Goal: Communication & Community: Participate in discussion

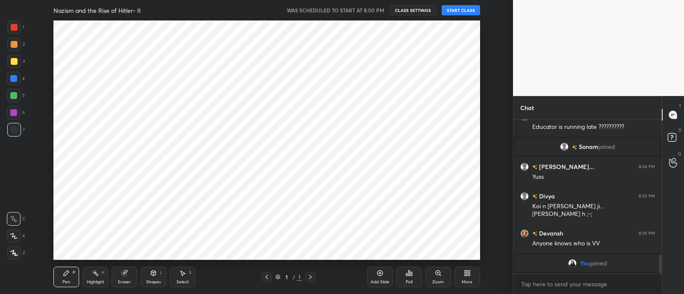
scroll to position [42481, 42242]
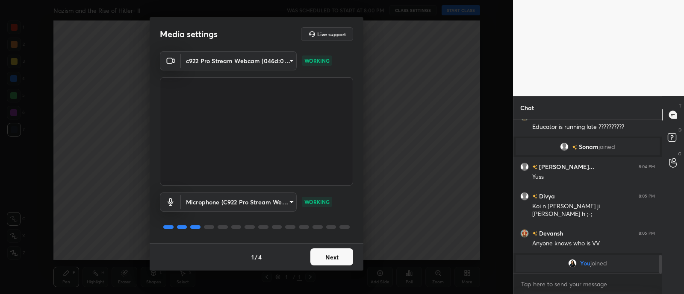
click at [346, 255] on button "Next" at bounding box center [331, 257] width 43 height 17
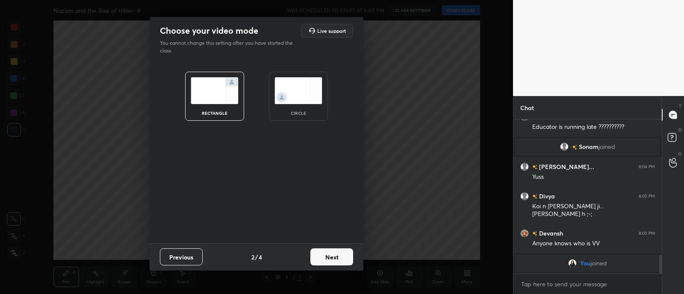
click at [302, 114] on div "circle" at bounding box center [298, 113] width 34 height 4
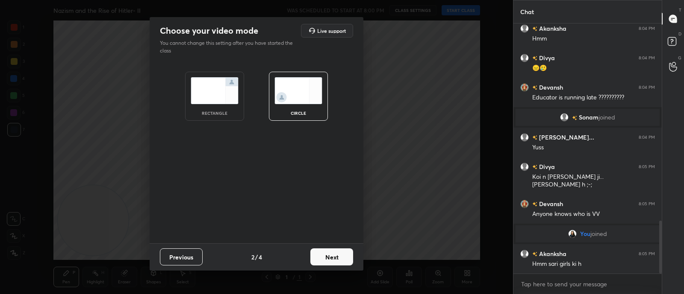
scroll to position [936, 0]
click at [337, 259] on button "Next" at bounding box center [331, 257] width 43 height 17
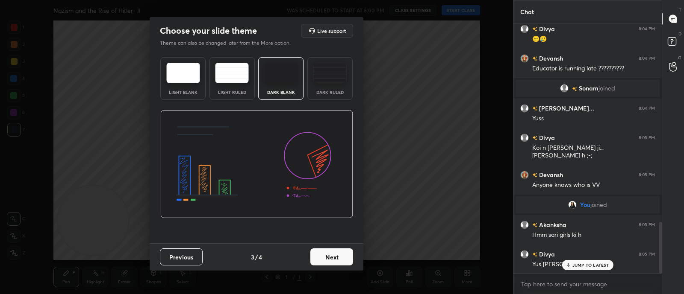
click at [335, 258] on button "Next" at bounding box center [331, 257] width 43 height 17
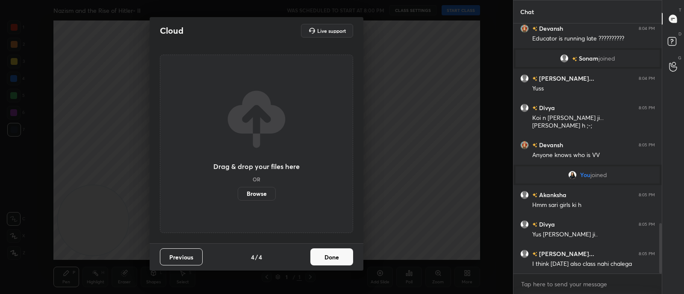
click at [337, 259] on button "Done" at bounding box center [331, 257] width 43 height 17
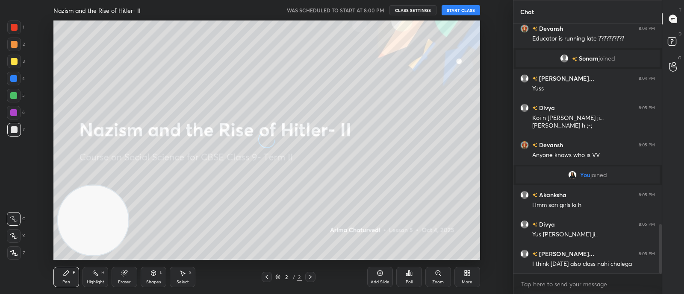
scroll to position [1016, 0]
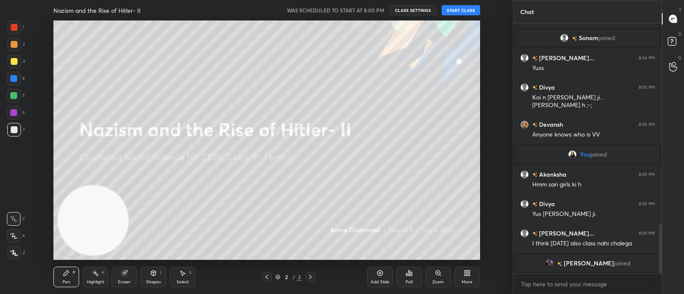
click at [452, 10] on button "START CLASS" at bounding box center [460, 10] width 38 height 10
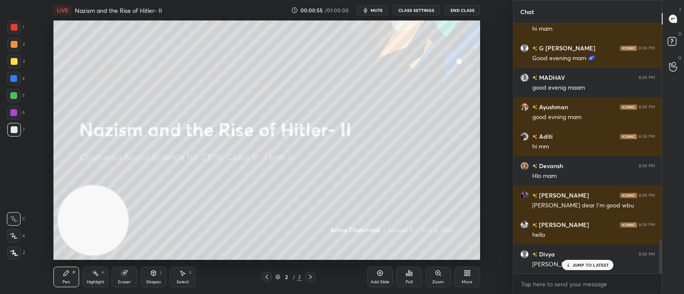
scroll to position [1631, 0]
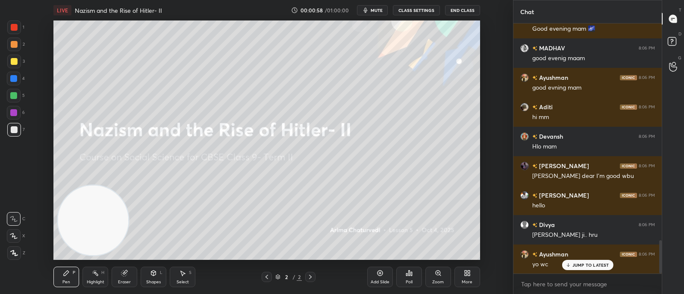
click at [369, 12] on icon "button" at bounding box center [365, 10] width 7 height 7
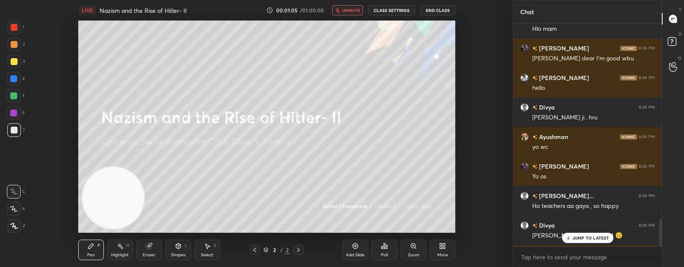
scroll to position [3, 3]
type textarea "x"
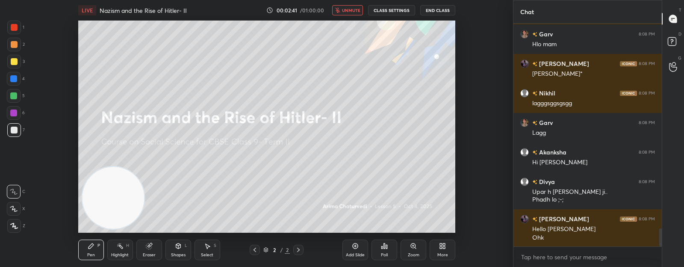
scroll to position [2541, 0]
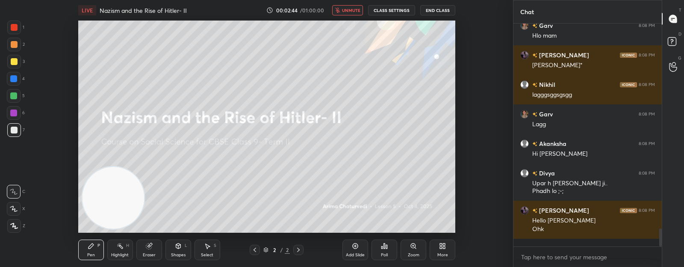
click at [349, 8] on span "unmute" at bounding box center [351, 10] width 18 height 6
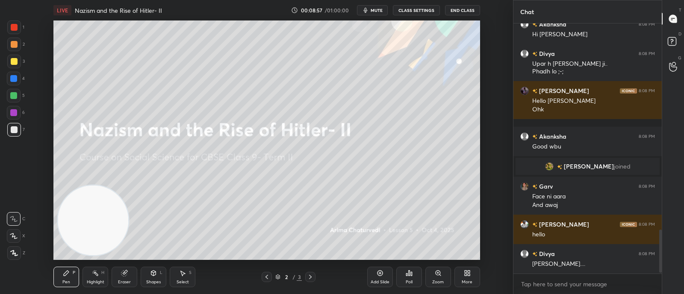
scroll to position [1209, 0]
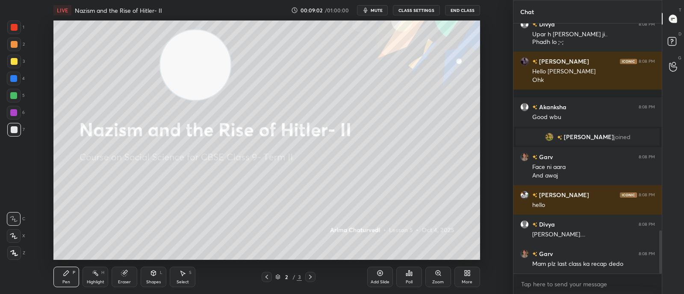
click at [469, 278] on div "More" at bounding box center [467, 277] width 26 height 21
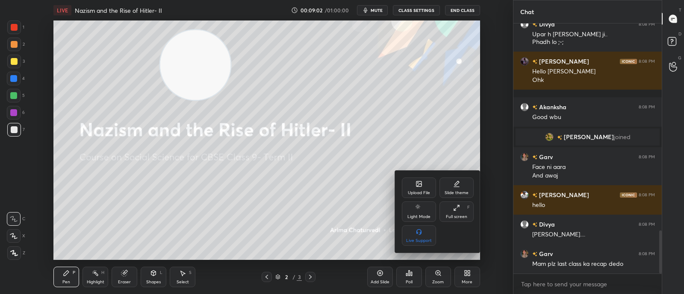
click at [414, 191] on div "Upload File" at bounding box center [419, 193] width 22 height 4
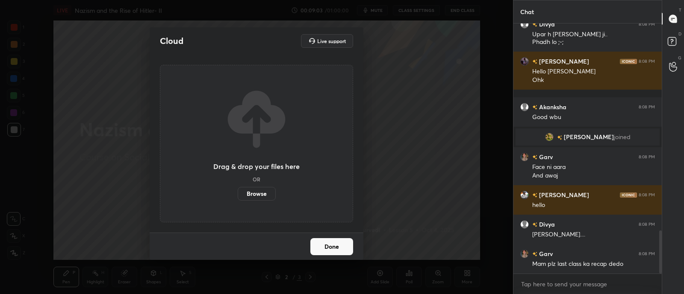
click at [263, 190] on label "Browse" at bounding box center [257, 194] width 38 height 14
click at [238, 190] on input "Browse" at bounding box center [238, 194] width 0 height 14
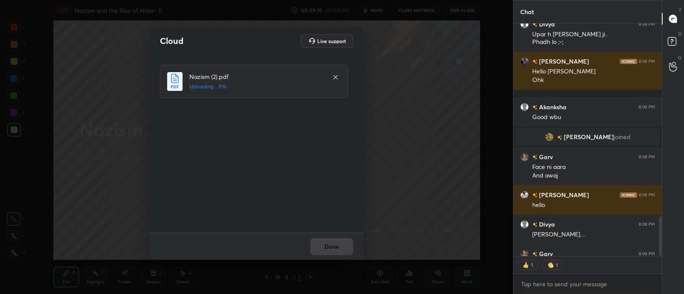
scroll to position [1226, 0]
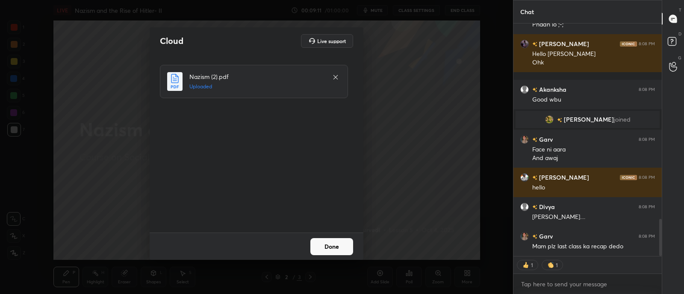
click at [330, 247] on button "Done" at bounding box center [331, 246] width 43 height 17
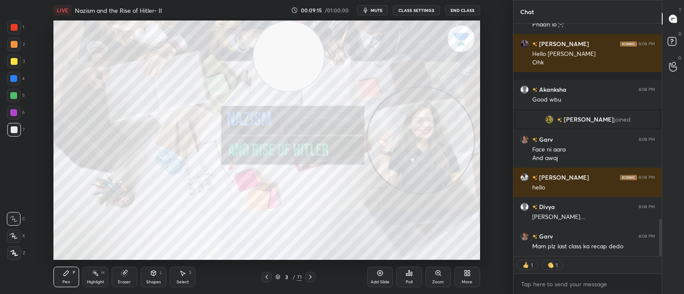
click at [14, 51] on div at bounding box center [14, 45] width 14 height 14
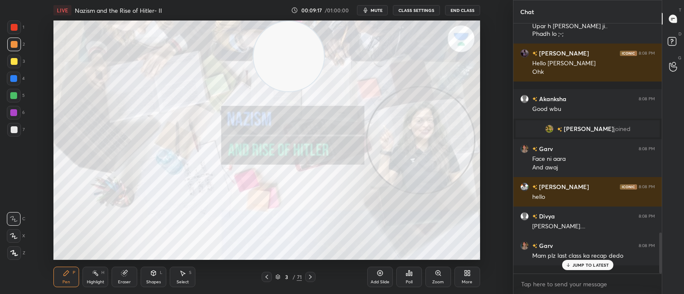
scroll to position [1209, 0]
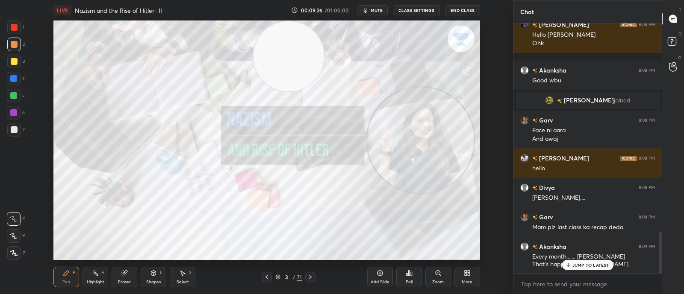
click at [577, 264] on p "JUMP TO LATEST" at bounding box center [590, 265] width 37 height 5
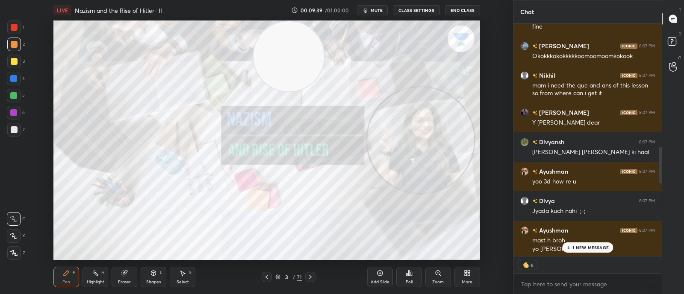
click at [585, 252] on div "1 NEW MESSAGE" at bounding box center [587, 248] width 51 height 10
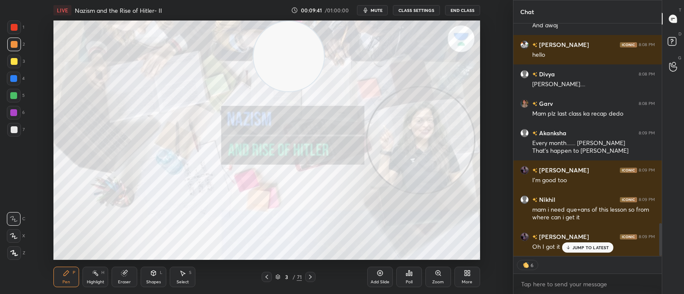
click at [575, 246] on p "JUMP TO LATEST" at bounding box center [590, 247] width 37 height 5
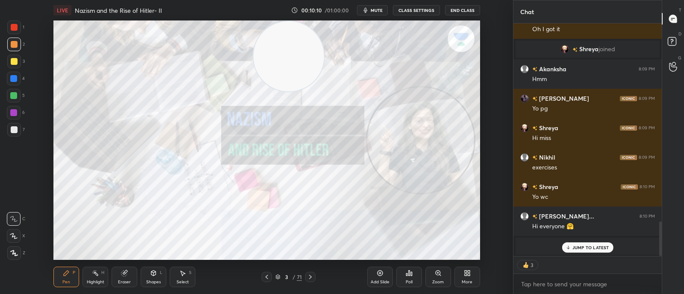
scroll to position [1267, 0]
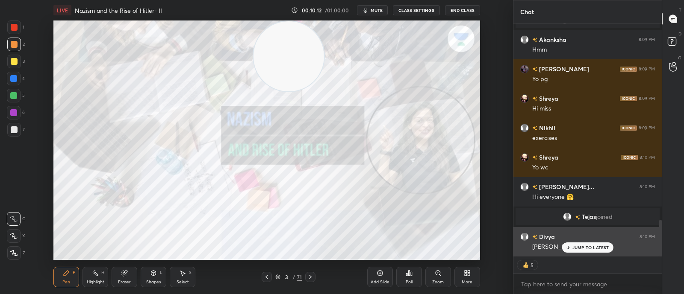
click at [569, 243] on div "JUMP TO LATEST" at bounding box center [586, 248] width 51 height 10
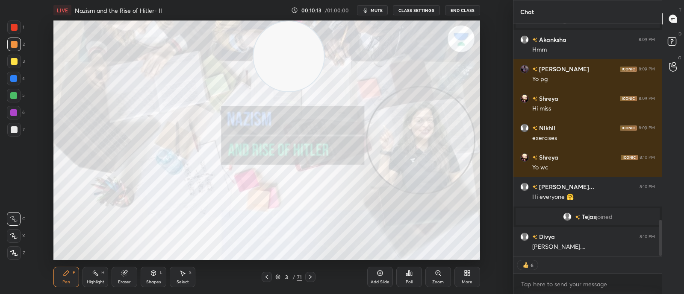
click at [279, 275] on icon at bounding box center [277, 277] width 5 height 5
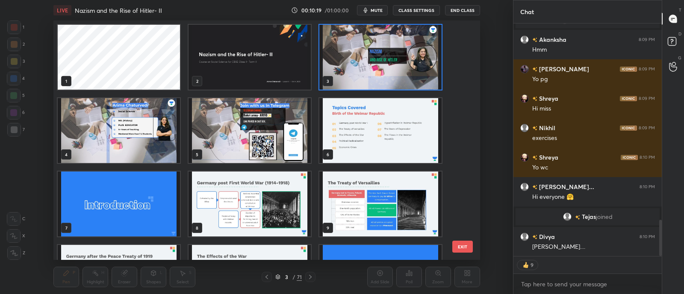
scroll to position [1297, 0]
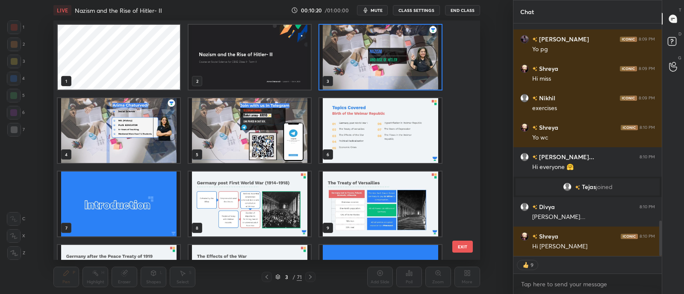
click at [349, 62] on img "grid" at bounding box center [380, 57] width 122 height 65
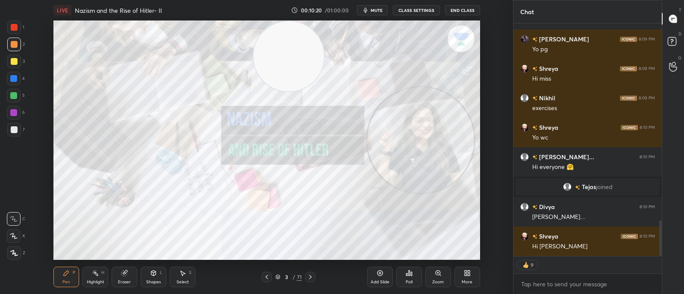
click at [350, 62] on img "grid" at bounding box center [380, 57] width 122 height 65
click at [349, 64] on img "grid" at bounding box center [380, 57] width 122 height 65
click at [311, 276] on icon at bounding box center [310, 277] width 7 height 7
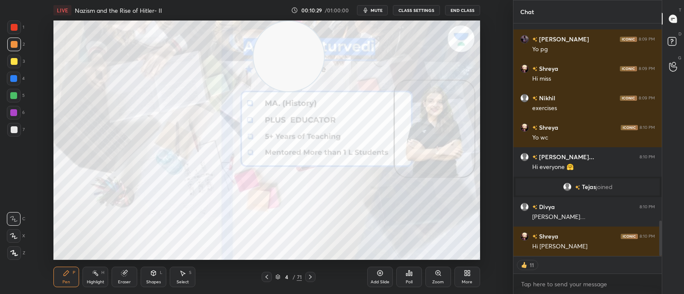
click at [610, 275] on div "x" at bounding box center [587, 284] width 148 height 20
type textarea "x"
paste textarea "https://t.me/+Ia7sc8AlU0I2M2Vl"
type textarea "https://t.me/+Ia7sc8AlU0I2M2Vl"
type textarea "x"
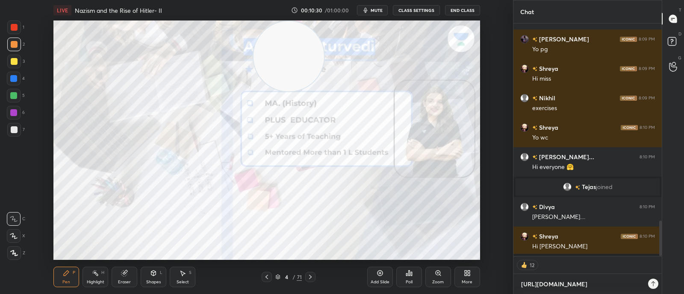
scroll to position [177, 145]
type textarea "https://t.me/+Ia7sc8AlU0I2M2Vl"
click at [647, 281] on icon at bounding box center [647, 284] width 7 height 7
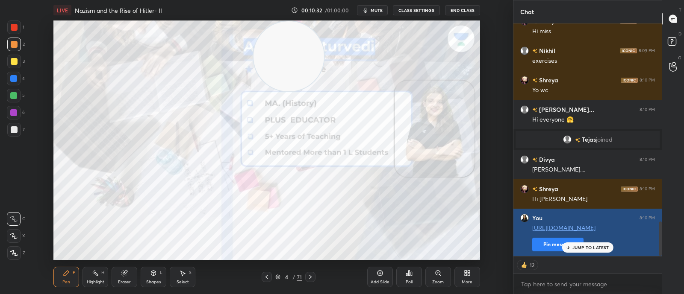
click at [552, 242] on button "Pin message" at bounding box center [557, 245] width 51 height 14
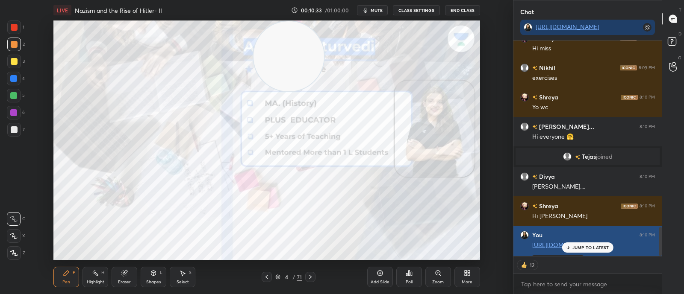
scroll to position [1391, 0]
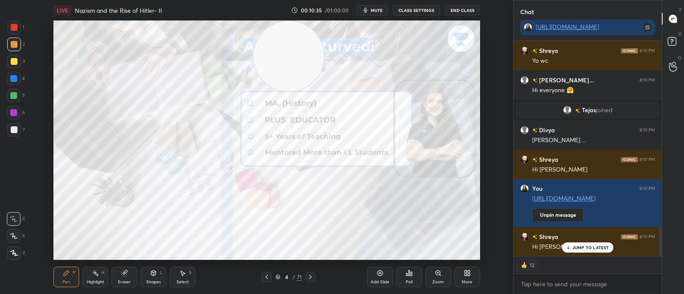
click at [312, 276] on icon at bounding box center [310, 277] width 7 height 7
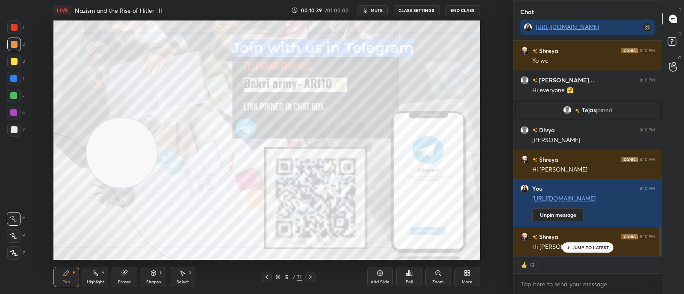
type textarea "x"
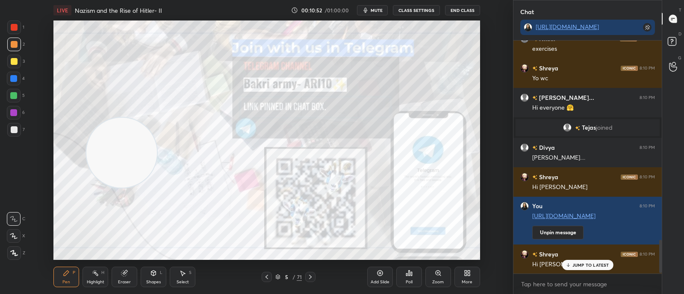
click at [311, 279] on icon at bounding box center [310, 277] width 7 height 7
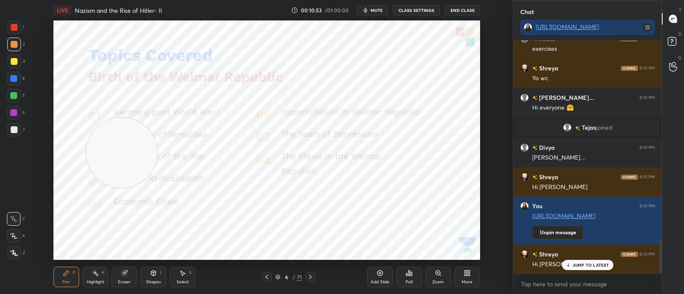
scroll to position [1403, 0]
click at [276, 276] on icon at bounding box center [278, 276] width 4 height 2
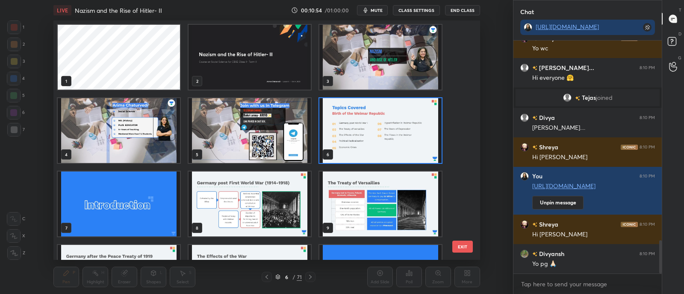
scroll to position [237, 422]
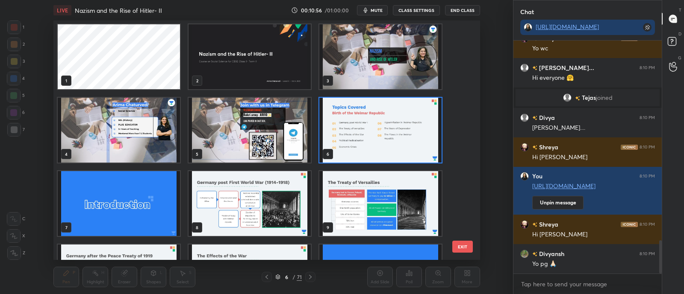
click at [332, 138] on img "grid" at bounding box center [380, 130] width 122 height 65
click at [335, 141] on img "grid" at bounding box center [380, 130] width 122 height 65
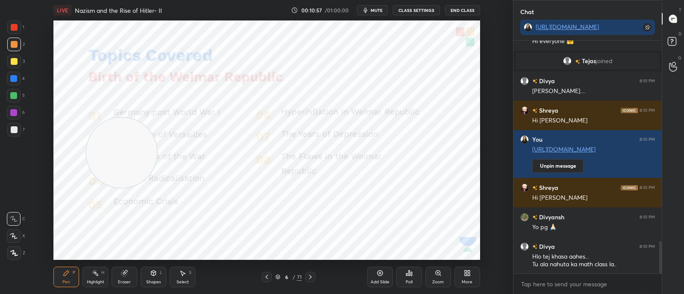
click at [343, 148] on img "grid" at bounding box center [380, 130] width 122 height 65
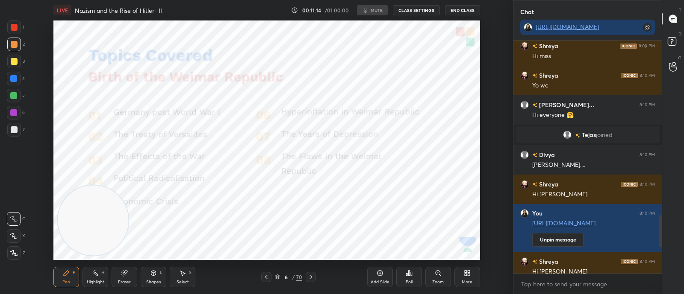
scroll to position [42481, 42242]
click at [371, 9] on button "mute" at bounding box center [372, 10] width 31 height 10
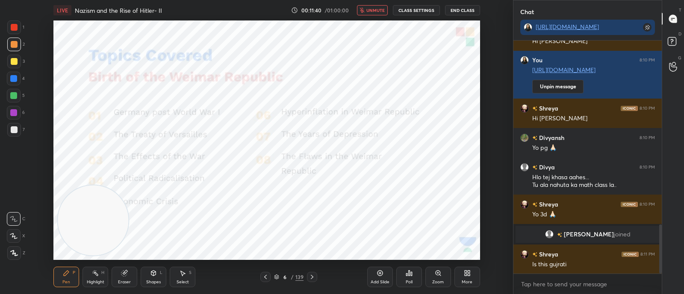
scroll to position [873, 0]
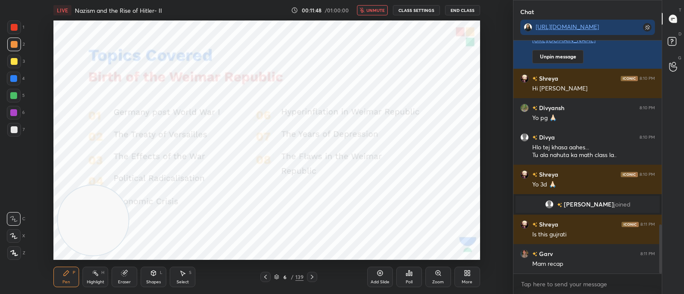
click at [378, 9] on span "unmute" at bounding box center [375, 10] width 18 height 6
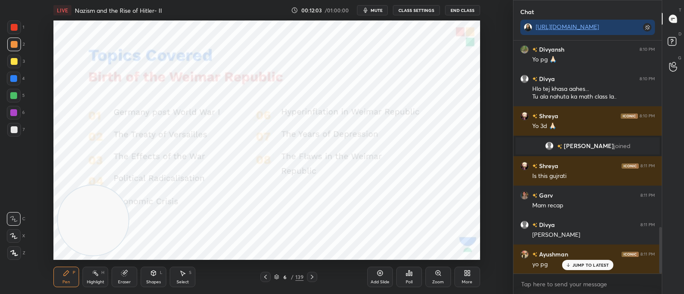
scroll to position [961, 0]
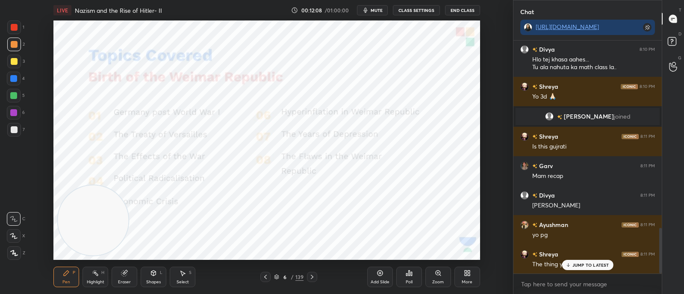
click at [601, 271] on div "Shreya 8:11 PM The thing you wrote" at bounding box center [587, 259] width 148 height 29
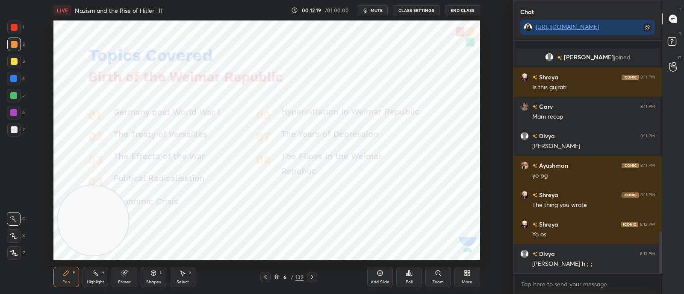
scroll to position [1050, 0]
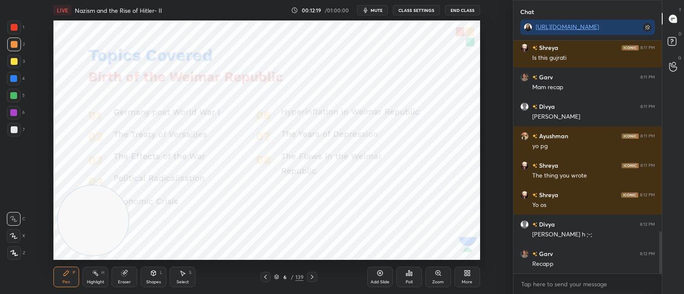
click at [383, 271] on icon at bounding box center [379, 273] width 7 height 7
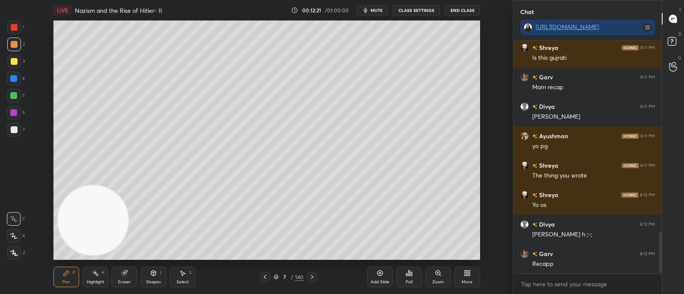
scroll to position [1079, 0]
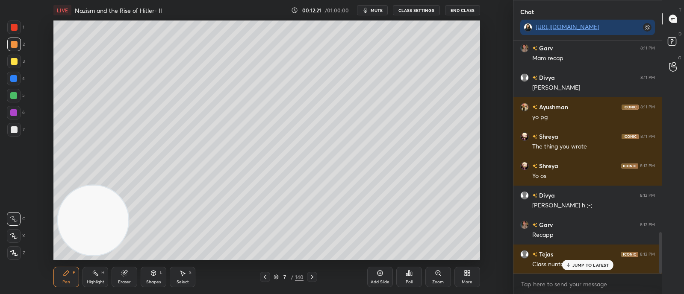
click at [17, 81] on div at bounding box center [14, 79] width 14 height 14
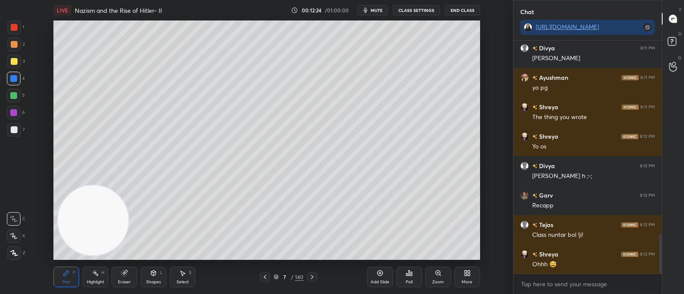
scroll to position [1138, 0]
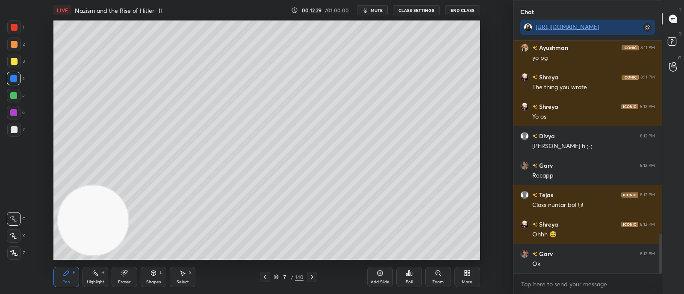
click at [15, 66] on div at bounding box center [14, 62] width 14 height 14
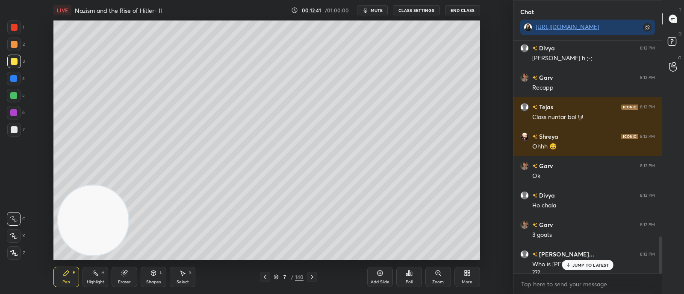
scroll to position [1235, 0]
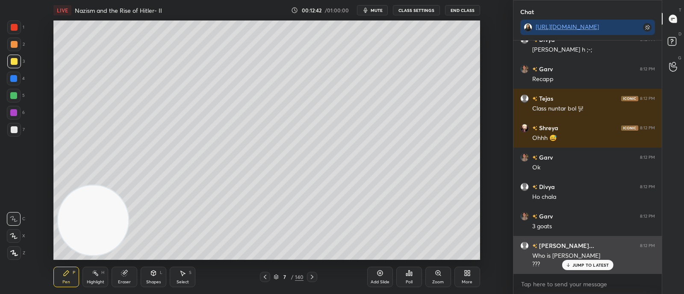
click at [600, 266] on p "JUMP TO LATEST" at bounding box center [590, 265] width 37 height 5
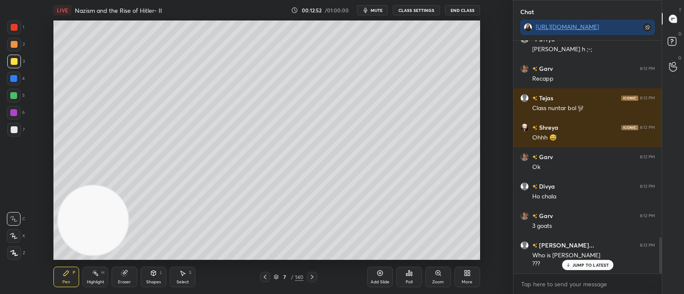
scroll to position [1265, 0]
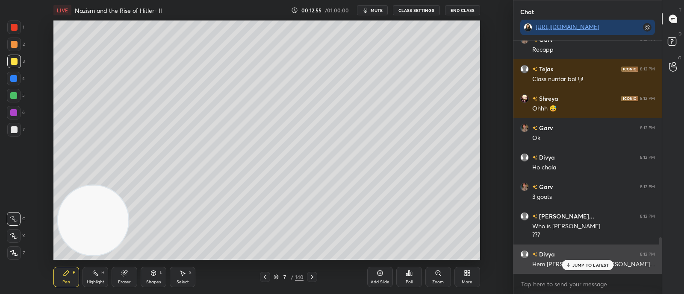
click at [590, 264] on p "JUMP TO LATEST" at bounding box center [590, 265] width 37 height 5
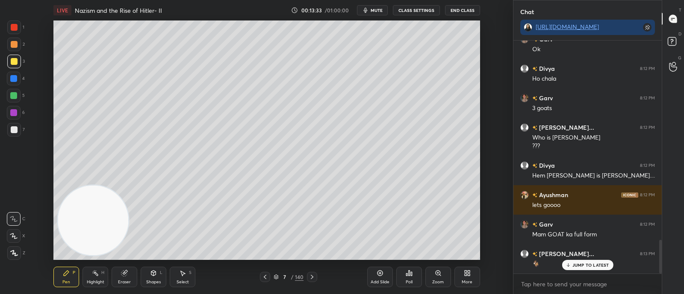
scroll to position [1382, 0]
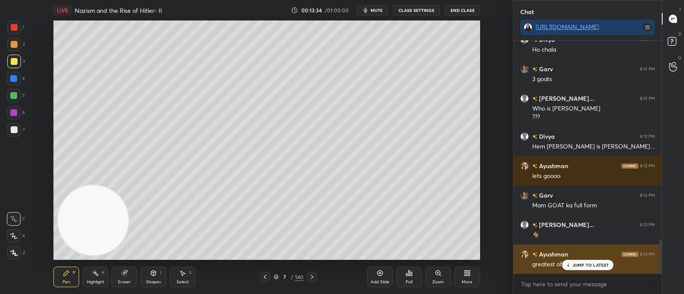
click at [593, 261] on div "JUMP TO LATEST" at bounding box center [586, 265] width 51 height 10
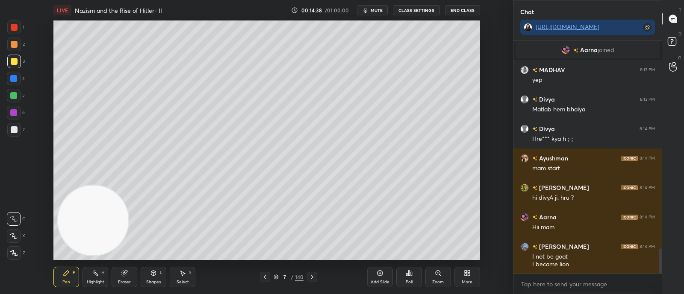
scroll to position [1942, 0]
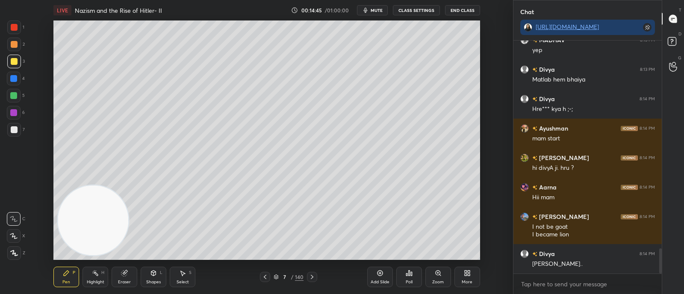
click at [14, 81] on div at bounding box center [13, 78] width 7 height 7
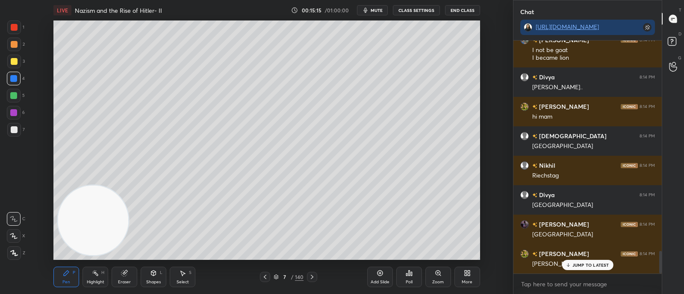
scroll to position [2155, 0]
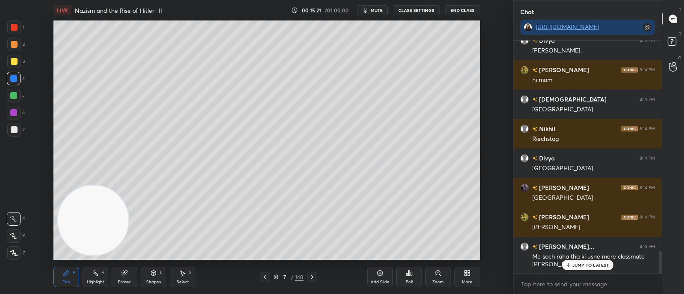
click at [14, 41] on div at bounding box center [14, 44] width 7 height 7
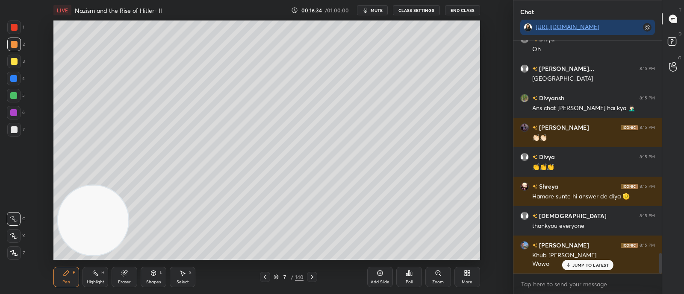
scroll to position [2429, 0]
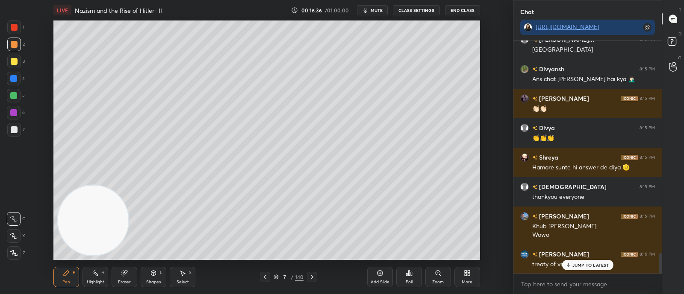
click at [584, 265] on p "JUMP TO LATEST" at bounding box center [590, 265] width 37 height 5
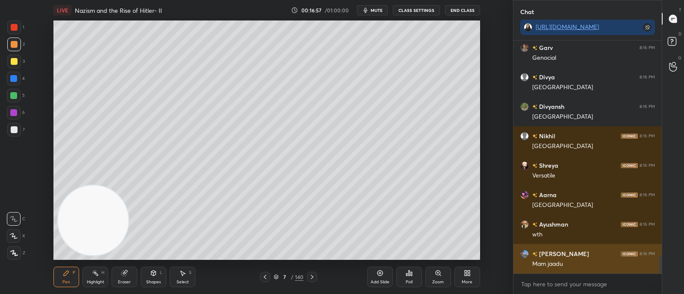
scroll to position [2724, 0]
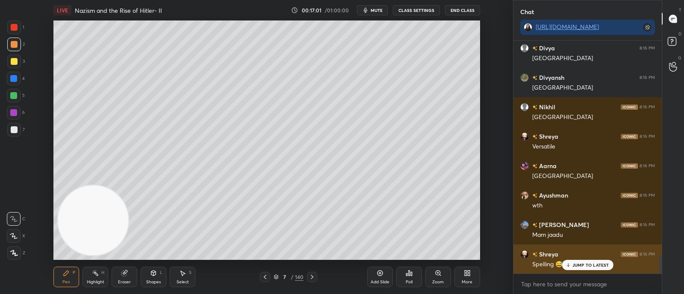
click at [572, 264] on p "JUMP TO LATEST" at bounding box center [590, 265] width 37 height 5
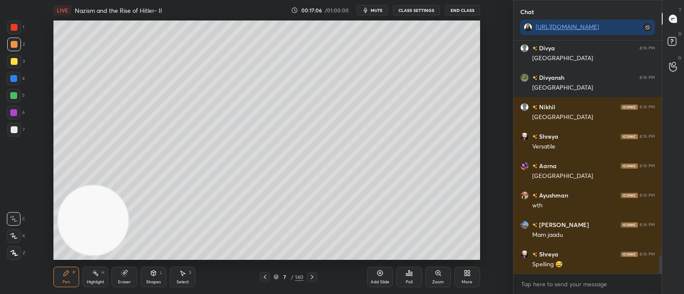
scroll to position [2753, 0]
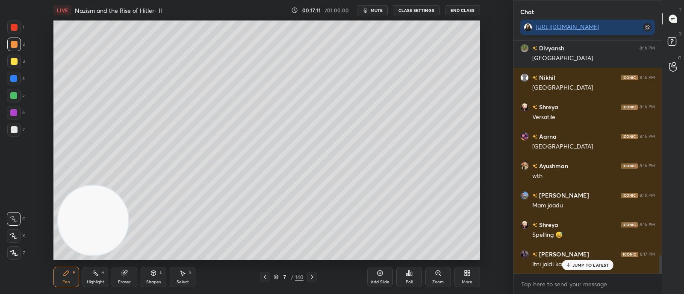
click at [575, 266] on p "JUMP TO LATEST" at bounding box center [590, 265] width 37 height 5
click at [15, 80] on div at bounding box center [13, 78] width 7 height 7
click at [14, 95] on div at bounding box center [13, 95] width 7 height 7
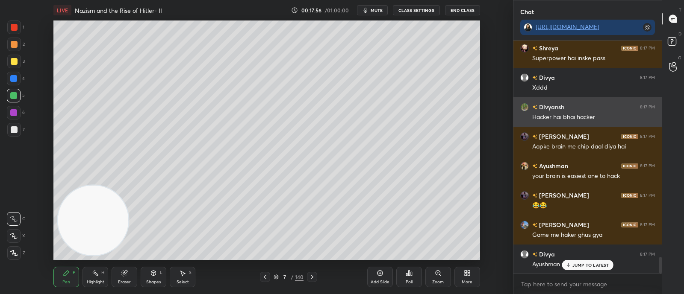
scroll to position [3078, 0]
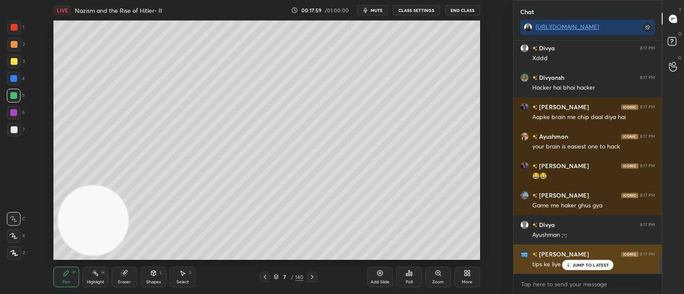
click at [573, 265] on p "JUMP TO LATEST" at bounding box center [590, 265] width 37 height 5
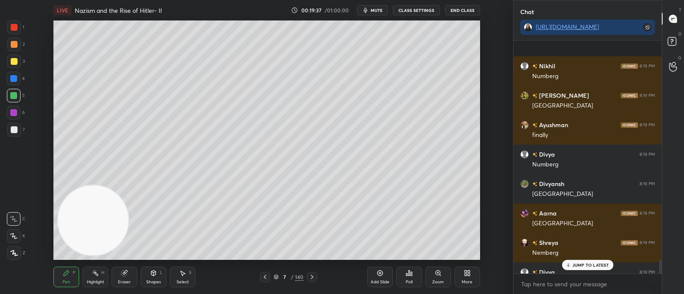
scroll to position [3779, 0]
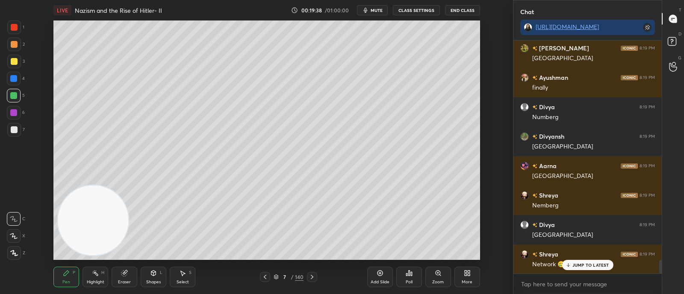
click at [278, 279] on icon at bounding box center [275, 277] width 5 height 5
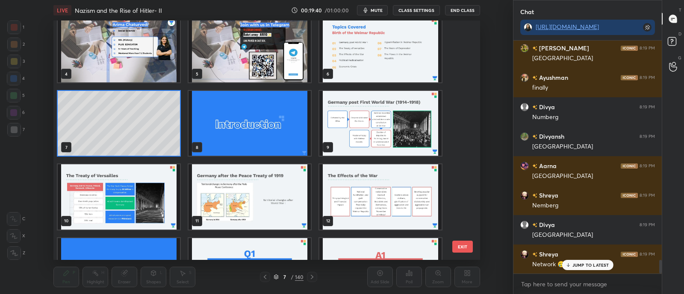
scroll to position [81, 0]
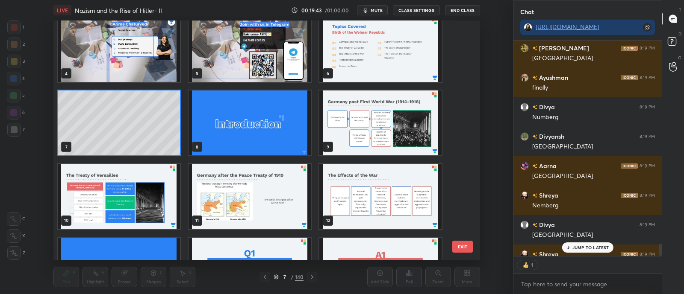
click at [357, 146] on img "grid" at bounding box center [380, 123] width 122 height 65
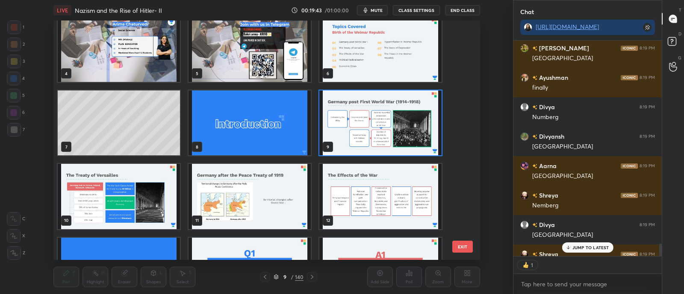
click at [355, 146] on img "grid" at bounding box center [380, 123] width 122 height 65
click at [359, 150] on img "grid" at bounding box center [380, 123] width 122 height 65
click at [361, 151] on img "grid" at bounding box center [380, 123] width 122 height 65
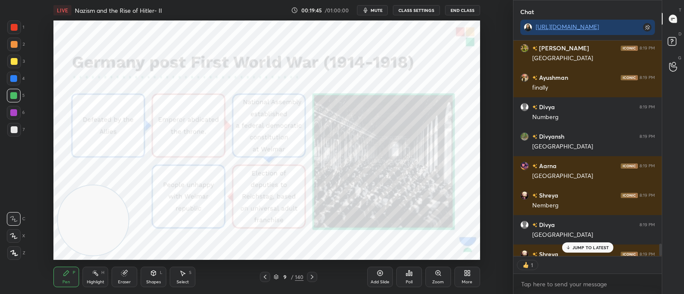
scroll to position [3796, 0]
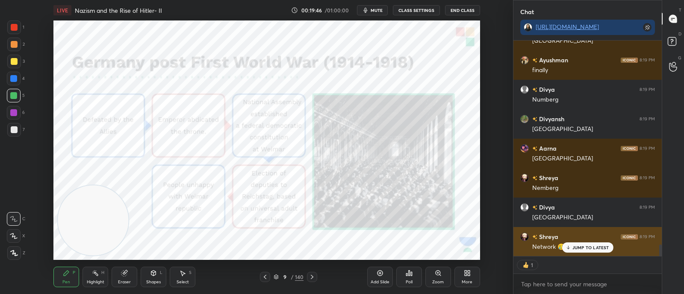
click at [583, 246] on p "JUMP TO LATEST" at bounding box center [590, 247] width 37 height 5
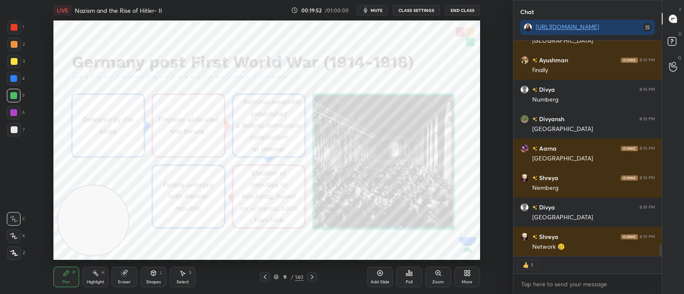
scroll to position [3826, 0]
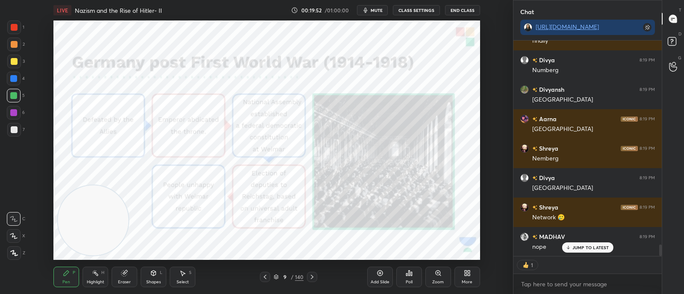
click at [310, 276] on icon at bounding box center [311, 277] width 7 height 7
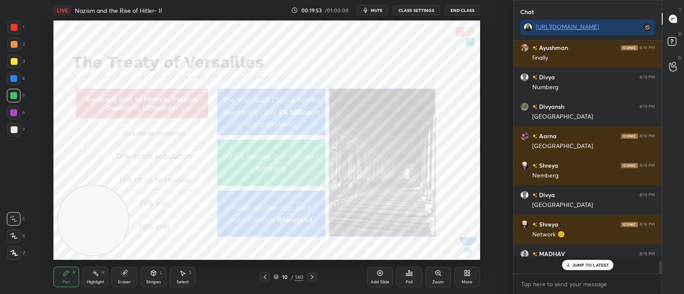
scroll to position [231, 145]
click at [268, 277] on icon at bounding box center [264, 277] width 7 height 7
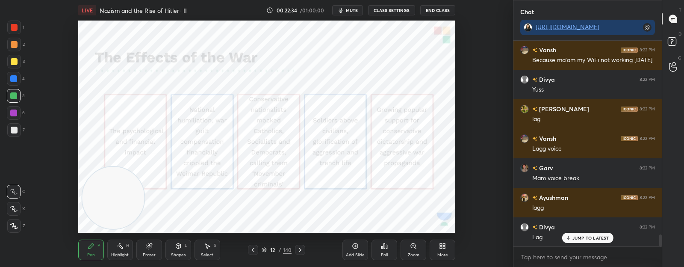
scroll to position [3371, 0]
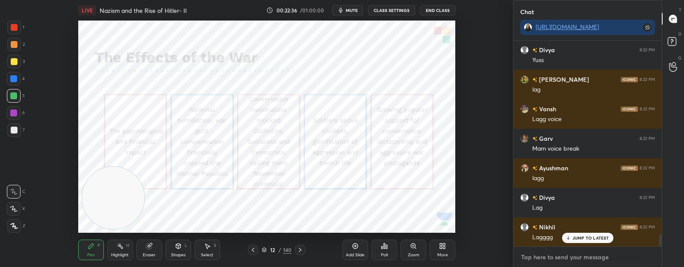
type textarea "x"
click at [567, 259] on textarea at bounding box center [587, 257] width 135 height 14
type textarea "o"
type textarea "x"
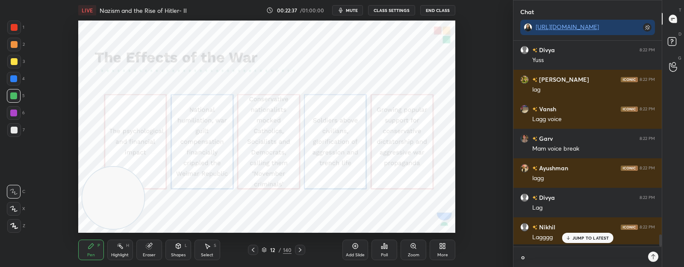
type textarea "on"
type textarea "x"
type textarea "one"
type textarea "x"
type textarea "one"
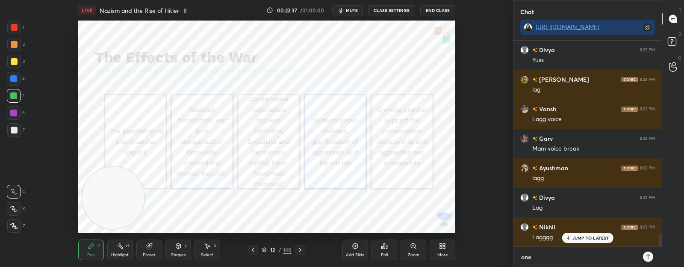
type textarea "x"
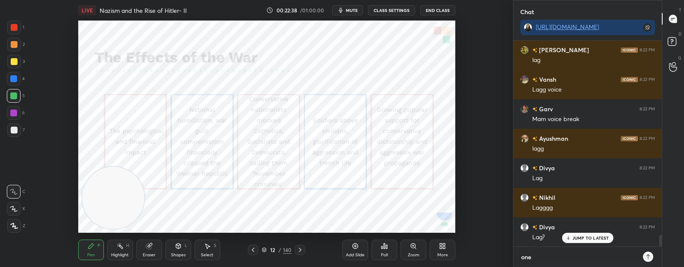
type textarea "one m"
type textarea "x"
type textarea "one mi"
type textarea "x"
type textarea "one min"
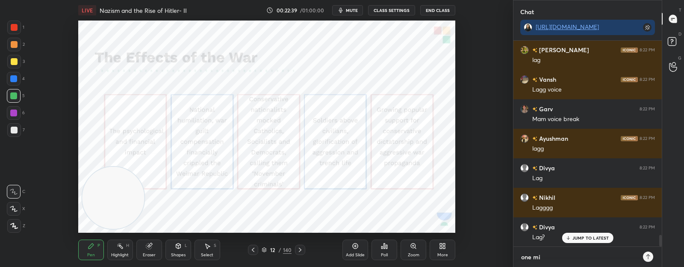
type textarea "x"
type textarea "one minu"
type textarea "x"
type textarea "one minut"
type textarea "x"
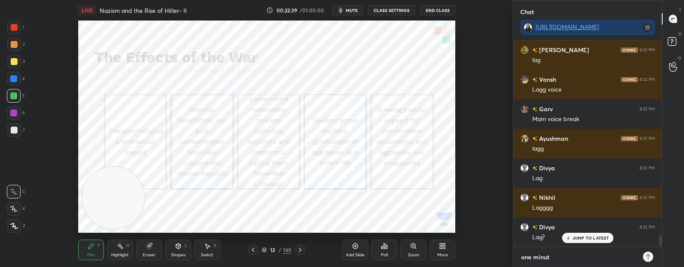
type textarea "one minute"
type textarea "x"
type textarea "one minute"
type textarea "x"
type textarea "one minute c"
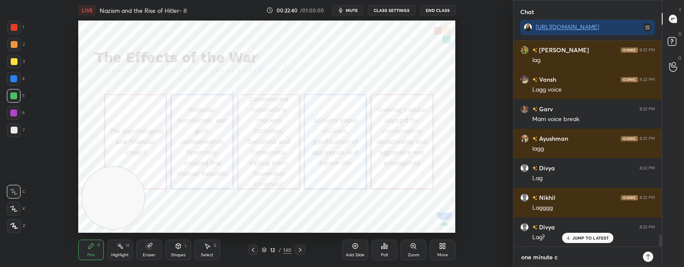
type textarea "x"
type textarea "one minute co"
type textarea "x"
type textarea "one minute con"
type textarea "x"
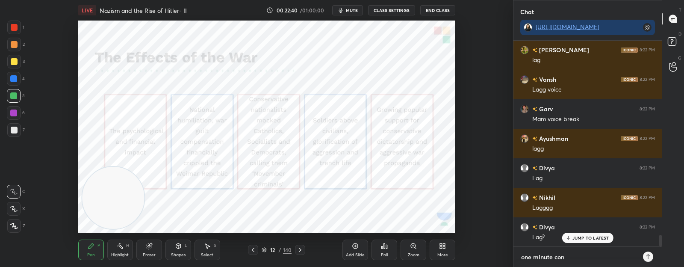
type textarea "one minute conn"
type textarea "x"
type textarea "one minute conne"
type textarea "x"
type textarea "one minute connec"
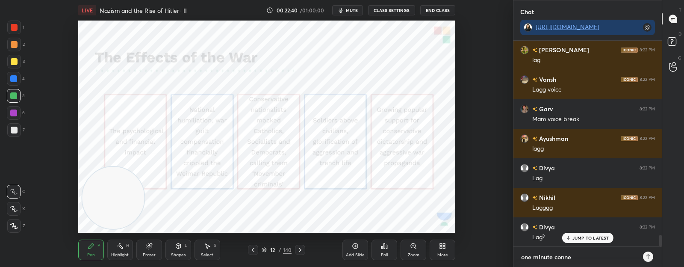
type textarea "x"
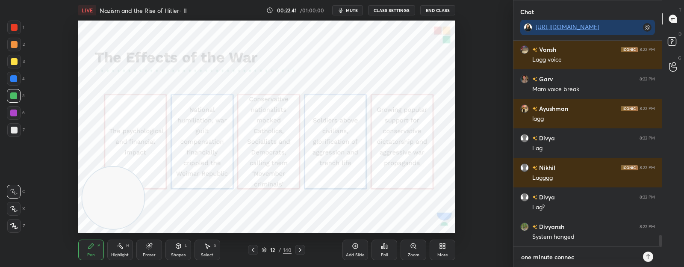
type textarea "one minute connect"
type textarea "x"
type textarea "one minute connec"
type textarea "x"
type textarea "one minute conne"
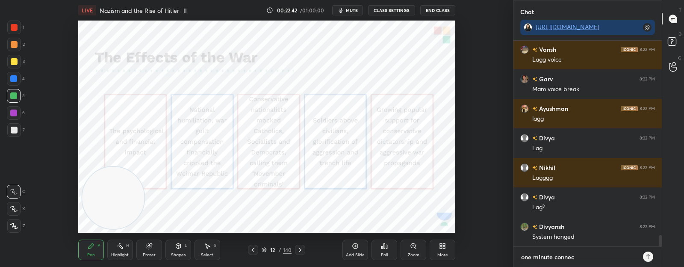
type textarea "x"
type textarea "one minute conn"
type textarea "x"
type textarea "one minute con"
type textarea "x"
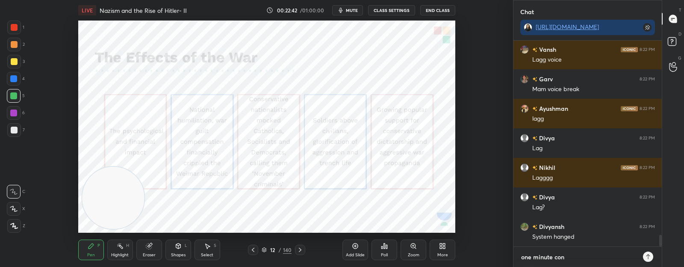
type textarea "one minute co"
type textarea "x"
type textarea "one minute c"
type textarea "x"
type textarea "one minute"
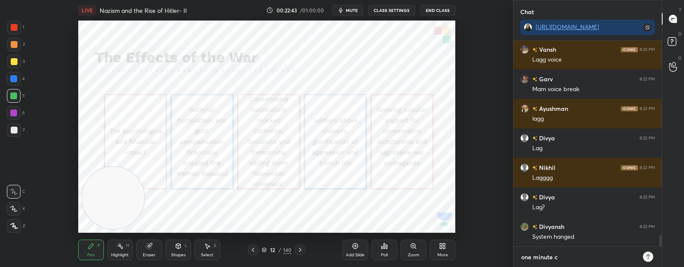
type textarea "x"
type textarea "one minute m"
type textarea "x"
type textarea "one minute my"
type textarea "x"
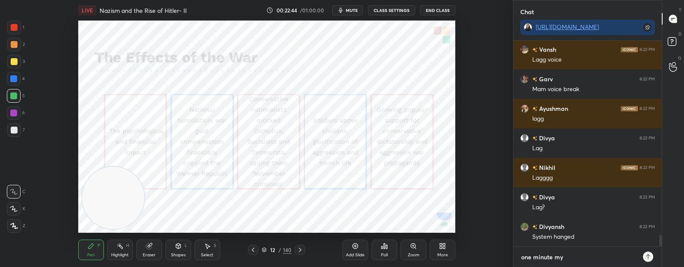
type textarea "one minute my"
type textarea "x"
type textarea "one minute my c"
type textarea "x"
type textarea "one minute my ca"
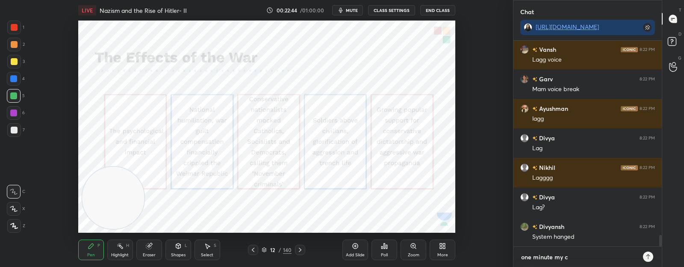
type textarea "x"
type textarea "one minute my cam"
type textarea "x"
type textarea "one minute my came"
type textarea "x"
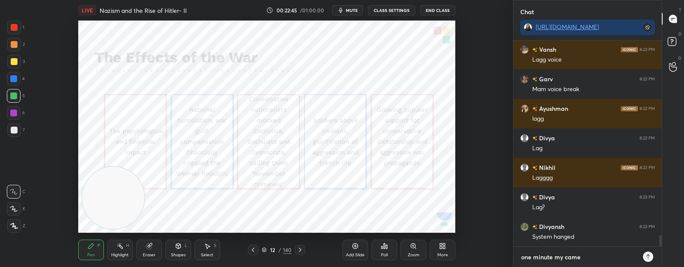
type textarea "one minute my camer"
type textarea "x"
type textarea "one minute my camera"
type textarea "x"
type textarea "one minute my camera"
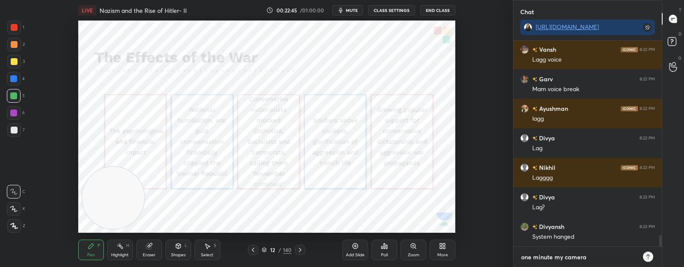
type textarea "x"
type textarea "one minute my camera i"
type textarea "x"
type textarea "one minute my camera is"
type textarea "x"
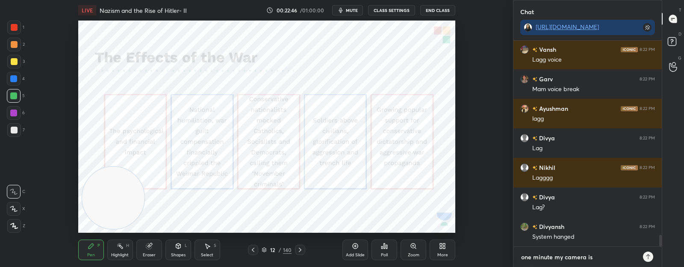
type textarea "one minute my camera is"
type textarea "x"
type textarea "one minute my camera is d"
type textarea "x"
type textarea "one minute my camera is di"
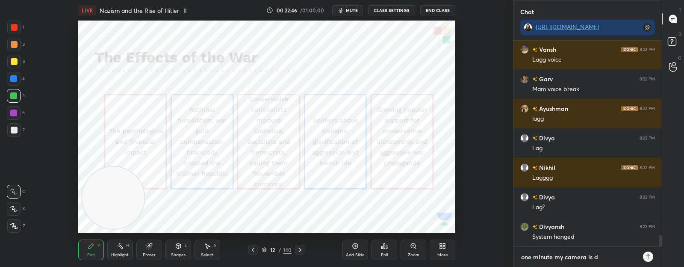
type textarea "x"
type textarea "one minute my camera is dis"
type textarea "x"
type textarea "one minute my camera is disv"
type textarea "x"
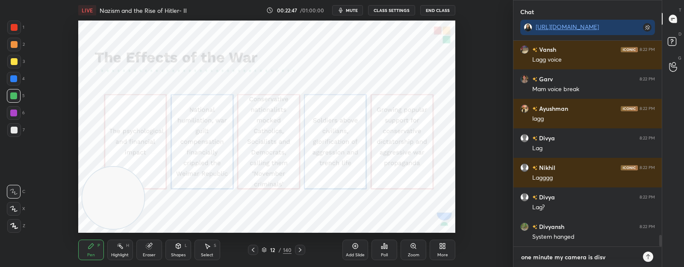
type textarea "one minute my camera is disv="
type textarea "x"
type textarea "one minute my camera is disv=c"
type textarea "x"
type textarea "one minute my camera is disv=co"
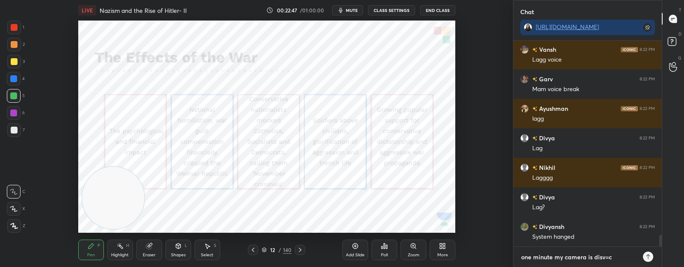
type textarea "x"
type textarea "one minute my camera is disv=con"
type textarea "x"
type textarea "one minute my camera is disv=conn"
type textarea "x"
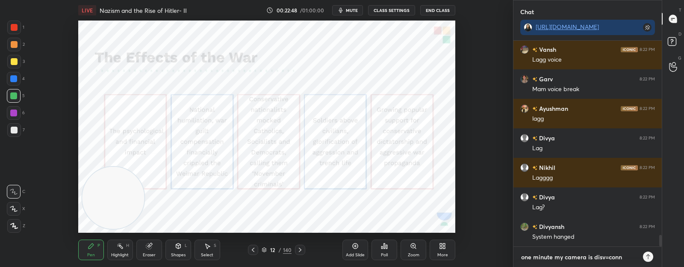
type textarea "one minute my camera is disv=conne"
type textarea "x"
type textarea "one minute my camera is disv=connec"
type textarea "x"
type textarea "one minute my camera is disv=connect"
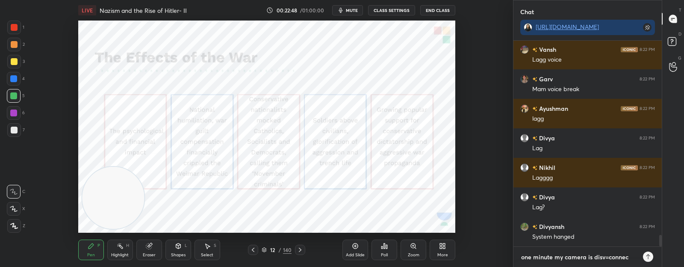
type textarea "x"
type textarea "one minute my camera is disv=connect"
type textarea "x"
type textarea "one minute my camera is disv=connect"
type textarea "x"
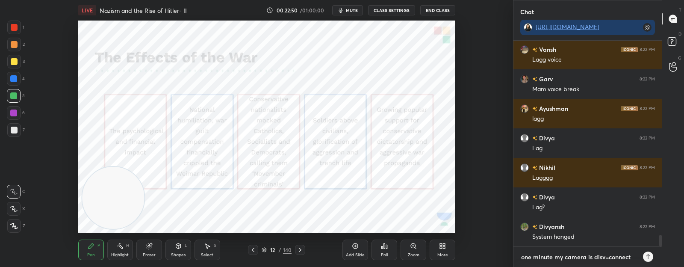
type textarea "one minute my camera is disv=connecte"
type textarea "x"
type textarea "one minute my camera is disv=connected"
type textarea "x"
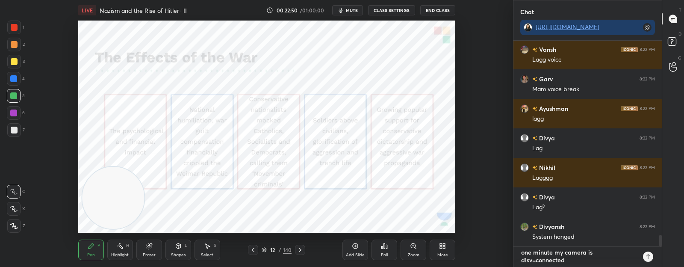
type textarea "one minute my camera is disv=connected,"
type textarea "x"
type textarea "one minute my camera is disv=connected,"
type textarea "x"
type textarea "one minute my camera is disv=connected, i"
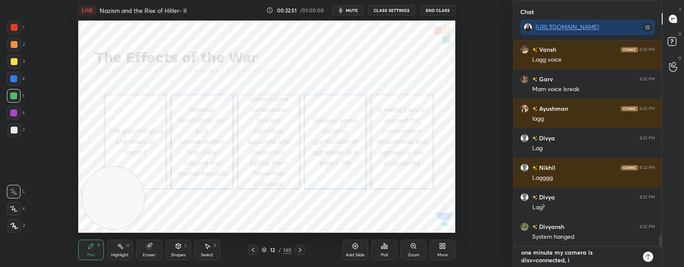
type textarea "x"
type textarea "one minute my camera is disv=connected, im"
type textarea "x"
type textarea "one minute my camera is disv=connected, im"
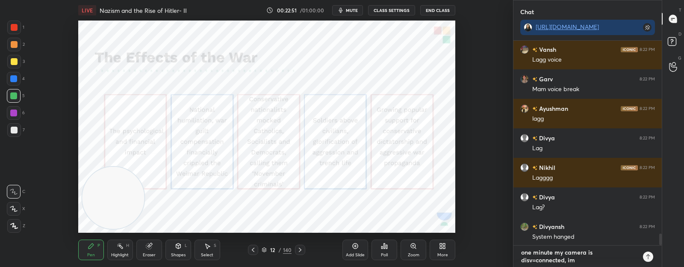
type textarea "x"
type textarea "one minute my camera is disv=connected, im t"
type textarea "x"
type textarea "one minute my camera is disv=connected, im tr"
type textarea "x"
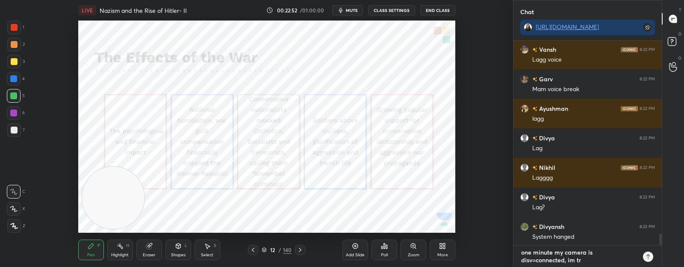
type textarea "one minute my camera is disv=connected, im try"
type textarea "x"
type textarea "one minute my camera is disv=connected, im tryi"
type textarea "x"
type textarea "one minute my camera is disv=connected, im tryin"
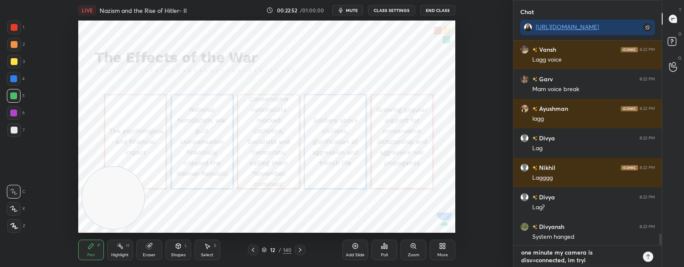
type textarea "x"
type textarea "one minute my camera is disv=connected, im trying"
type textarea "x"
type textarea "one minute my camera is disv=connected, im trying"
type textarea "x"
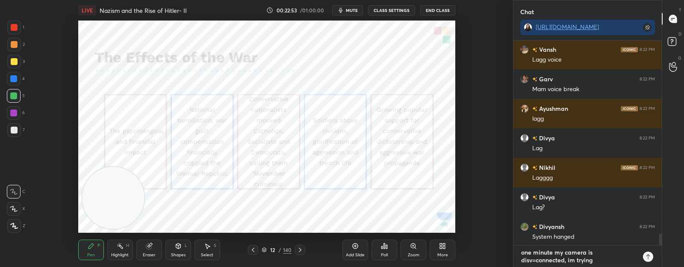
type textarea "one minute my camera is disv=connected, im trying i"
type textarea "x"
type textarea "one minute my camera is disv=connected, im trying"
type textarea "x"
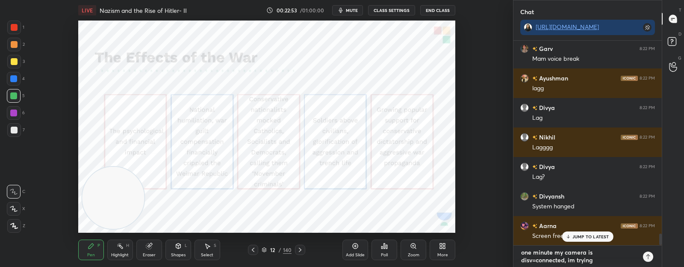
type textarea "one minute my camera is disv=connected, im trying t"
type textarea "x"
type textarea "one minute my camera is disv=connected, im trying to"
type textarea "x"
type textarea "one minute my camera is disv=connected, im trying to"
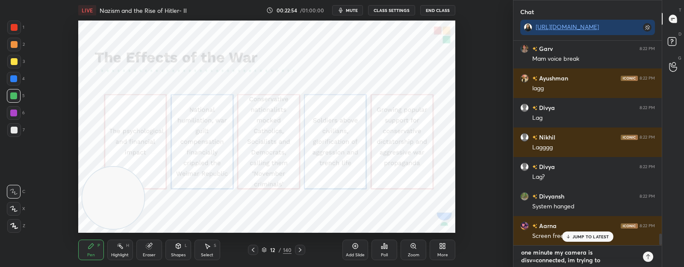
type textarea "x"
type textarea "one minute my camera is disv=connected, im trying to c"
type textarea "x"
type textarea "one minute my camera is disv=connected, im trying to co"
type textarea "x"
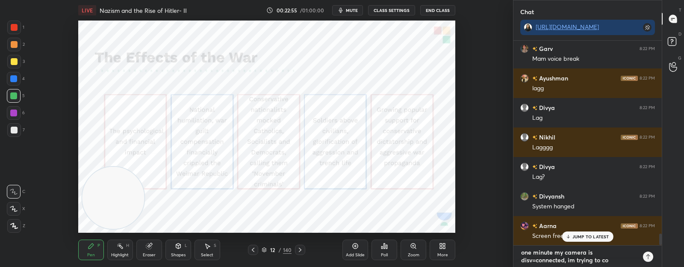
type textarea "one minute my camera is disv=connected, im trying to con"
type textarea "x"
type textarea "one minute my camera is disv=connected, im trying to conn"
type textarea "x"
type textarea "one minute my camera is disv=connected, im trying to conne"
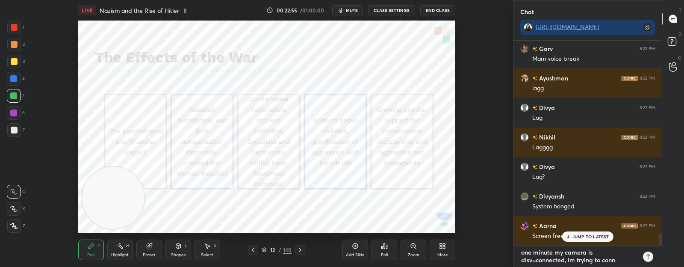
type textarea "x"
type textarea "one minute my camera is disv=connected, im trying to connec"
type textarea "x"
type textarea "one minute my camera is disv=connected, im trying to connect"
type textarea "x"
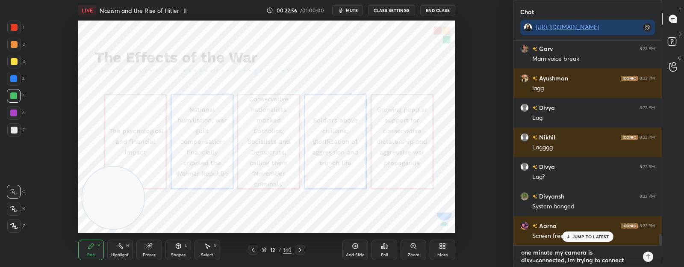
type textarea "one minute my camera is disv=connected, im trying to connect"
type textarea "x"
type textarea "one minute my camera is disv=connected, im trying to connect i"
type textarea "x"
type textarea "one minute my camera is disv=connected, im trying to connect it"
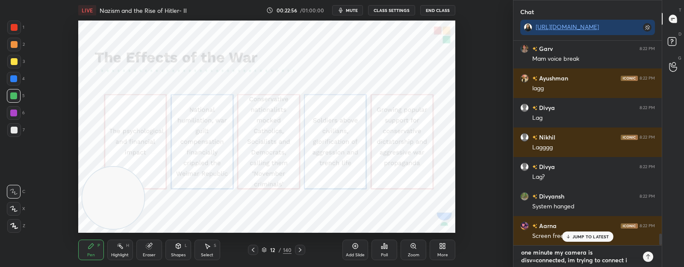
type textarea "x"
click at [537, 259] on textarea "one minute my camera is disv=connected, im trying to connect it" at bounding box center [578, 255] width 117 height 21
type textarea "one minute my camera is disv=onnected, im trying to connect it"
type textarea "x"
type textarea "one minute my camera is disvonnected, im trying to connect it"
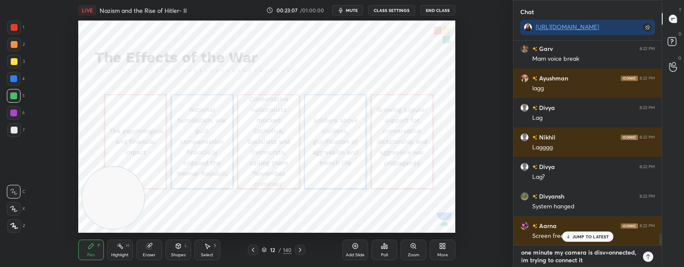
type textarea "x"
type textarea "one minute my camera is disonnected, im trying to connect it"
type textarea "x"
type textarea "one minute my camera is disconnected, im trying to connect it"
type textarea "x"
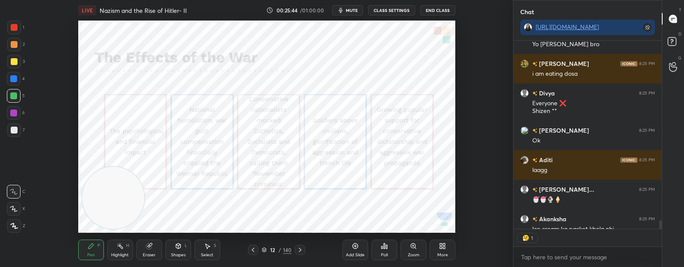
scroll to position [185, 145]
type textarea "x"
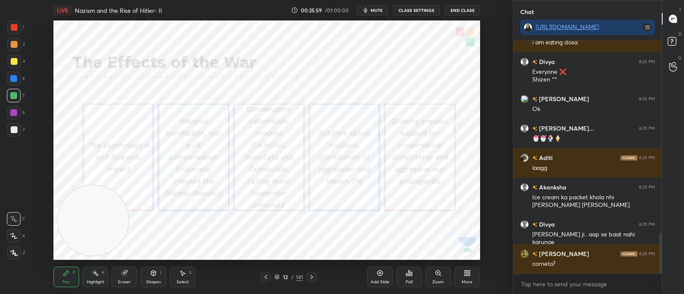
click at [223, 12] on div "LIVE Nazism and the Rise of Hitler- II" at bounding box center [170, 10] width 234 height 21
drag, startPoint x: 101, startPoint y: 218, endPoint x: 283, endPoint y: 87, distance: 224.6
click at [283, 87] on video at bounding box center [254, 110] width 70 height 70
drag, startPoint x: 282, startPoint y: 86, endPoint x: 269, endPoint y: 31, distance: 56.6
click at [269, 54] on video at bounding box center [275, 89] width 70 height 70
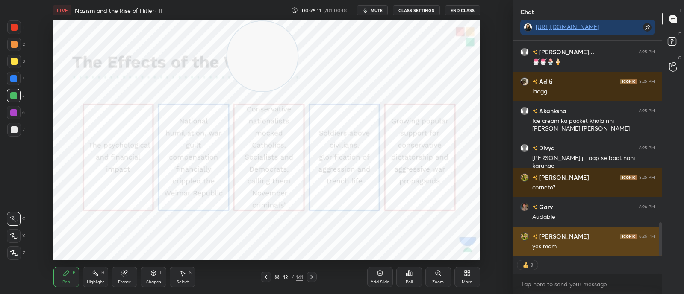
scroll to position [1197, 0]
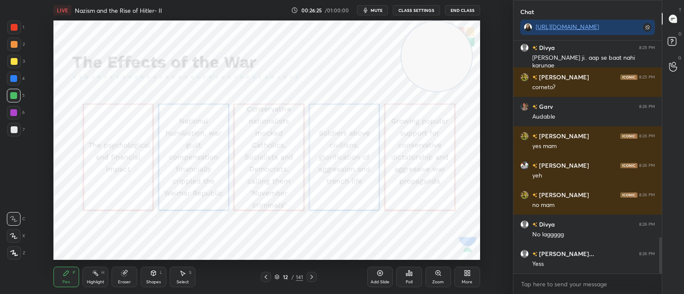
click at [449, 269] on div "Zoom" at bounding box center [438, 277] width 26 height 21
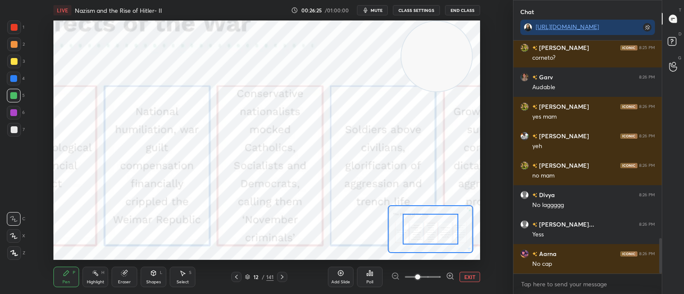
click at [469, 275] on button "EXIT" at bounding box center [469, 277] width 21 height 10
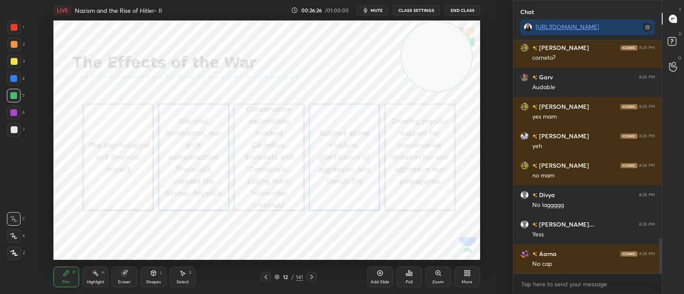
click at [470, 279] on div "More" at bounding box center [467, 277] width 26 height 21
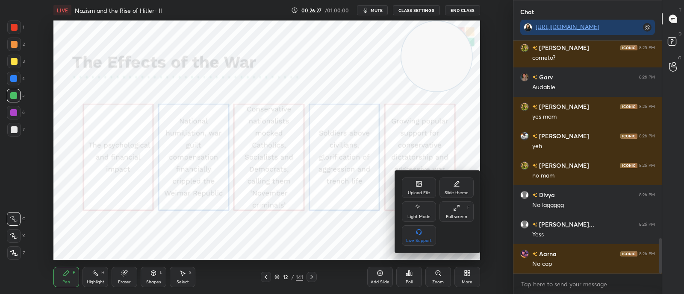
click at [420, 189] on div "Upload File" at bounding box center [419, 188] width 34 height 21
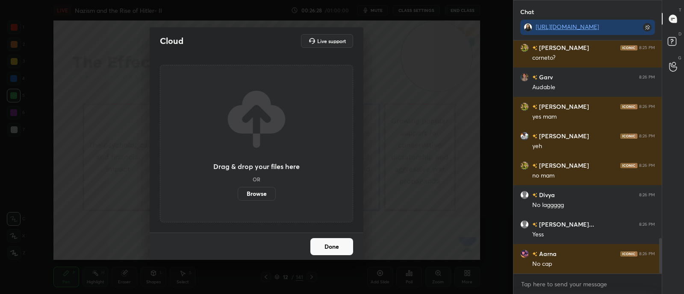
click at [255, 197] on label "Browse" at bounding box center [257, 194] width 38 height 14
click at [238, 197] on input "Browse" at bounding box center [238, 194] width 0 height 14
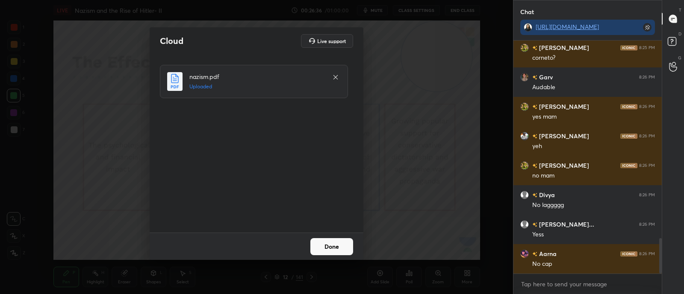
click at [332, 244] on button "Done" at bounding box center [331, 246] width 43 height 17
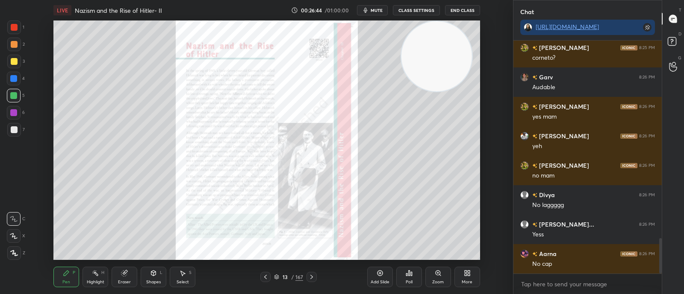
click at [312, 274] on icon at bounding box center [311, 277] width 7 height 7
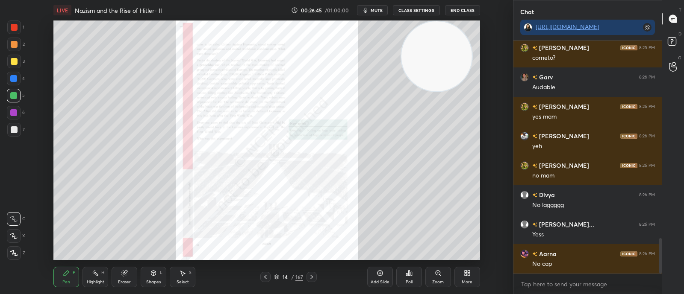
click at [312, 276] on icon at bounding box center [311, 277] width 7 height 7
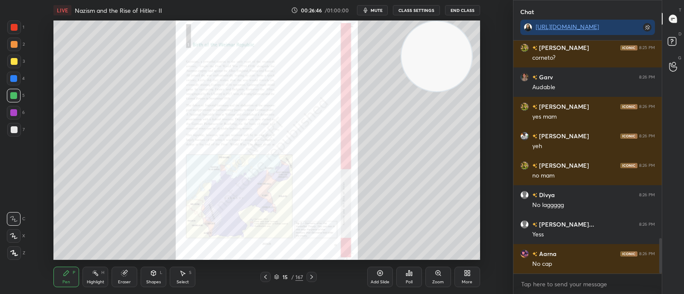
click at [316, 275] on div at bounding box center [311, 277] width 10 height 10
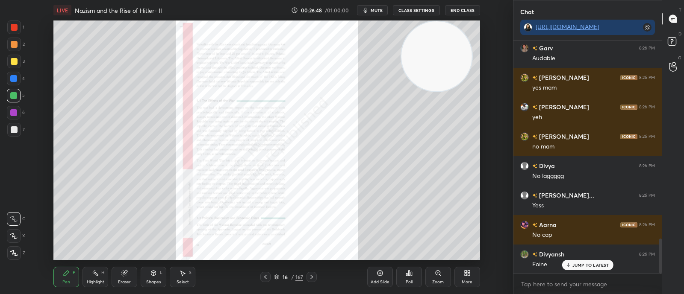
click at [442, 274] on div "Zoom" at bounding box center [438, 277] width 26 height 21
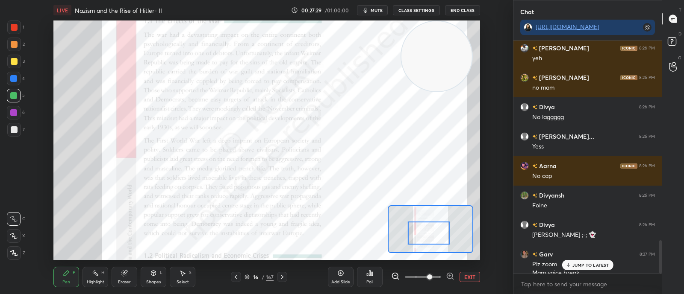
scroll to position [1394, 0]
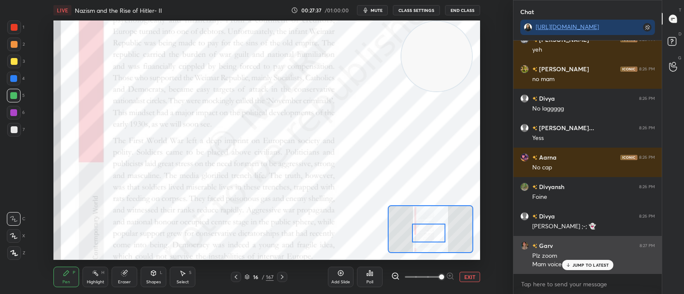
click at [603, 263] on p "JUMP TO LATEST" at bounding box center [590, 265] width 37 height 5
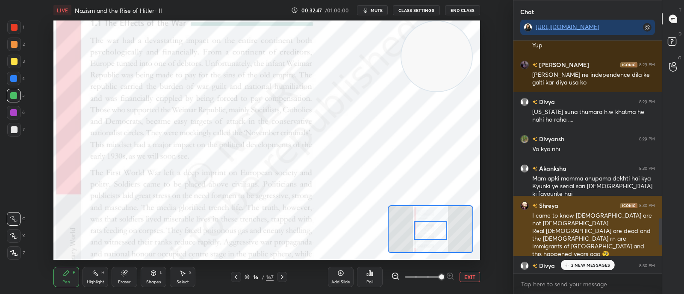
scroll to position [1587, 0]
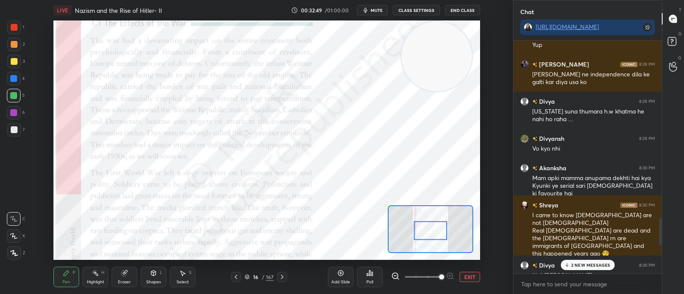
click at [586, 265] on p "2 NEW MESSAGES" at bounding box center [590, 265] width 39 height 5
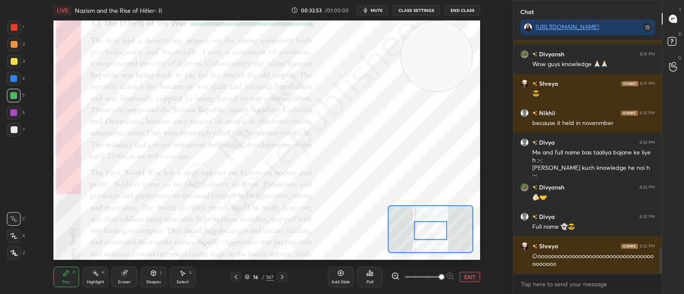
scroll to position [1916, 0]
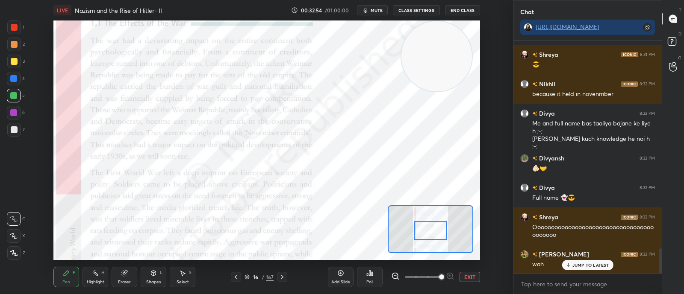
click at [578, 261] on div "JUMP TO LATEST" at bounding box center [586, 265] width 51 height 10
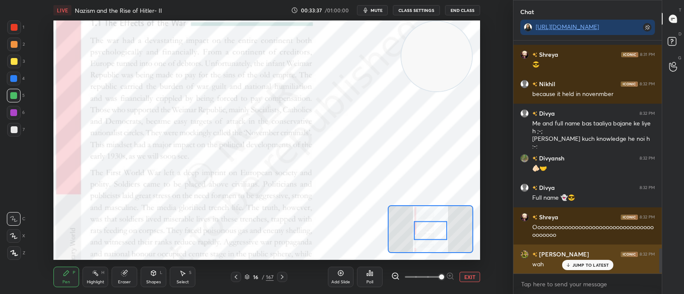
click at [593, 266] on p "JUMP TO LATEST" at bounding box center [590, 265] width 37 height 5
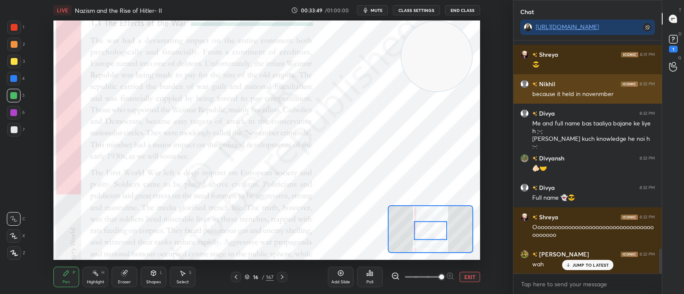
scroll to position [1953, 0]
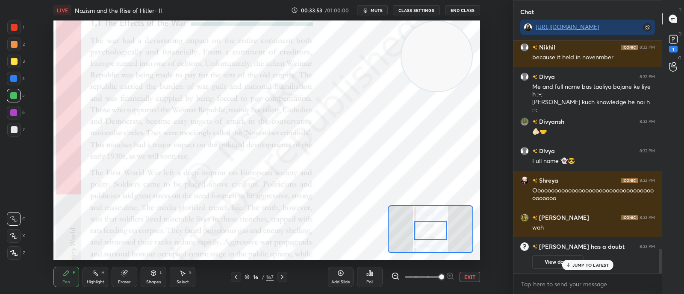
click at [561, 263] on button "View doubt" at bounding box center [557, 262] width 51 height 14
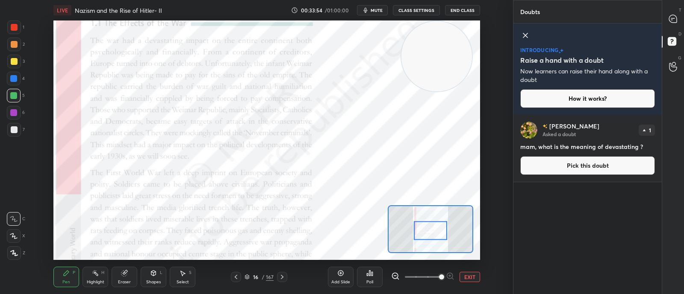
scroll to position [177, 145]
click at [524, 37] on icon at bounding box center [525, 35] width 10 height 10
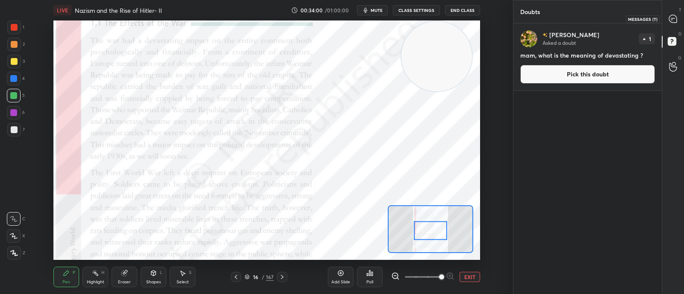
click at [667, 18] on div at bounding box center [672, 18] width 17 height 15
type textarea "x"
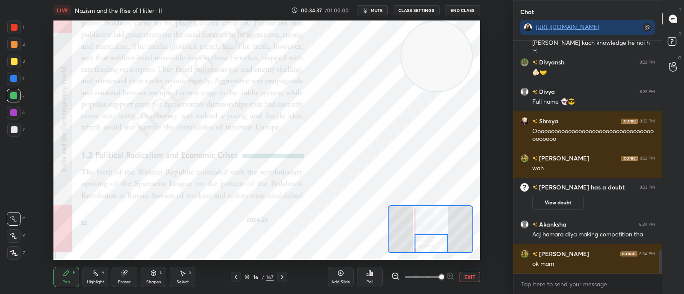
scroll to position [2057, 0]
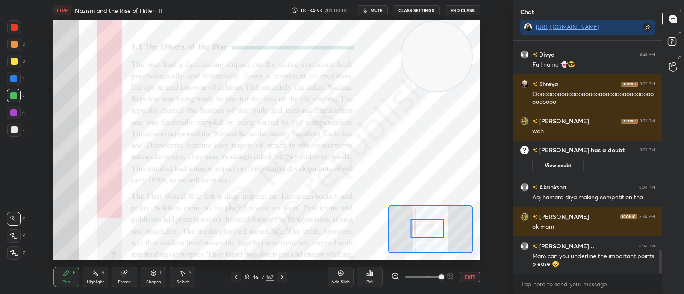
click at [15, 71] on div "3" at bounding box center [16, 63] width 18 height 17
click at [16, 77] on div at bounding box center [13, 78] width 7 height 7
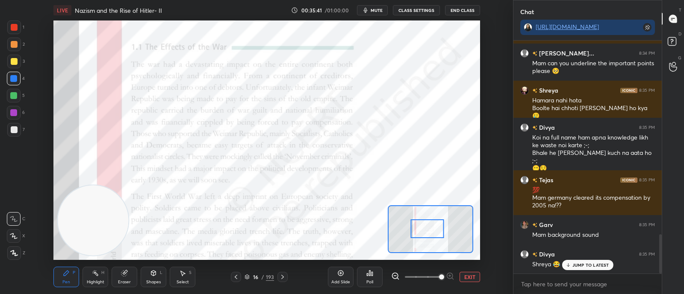
scroll to position [1156, 0]
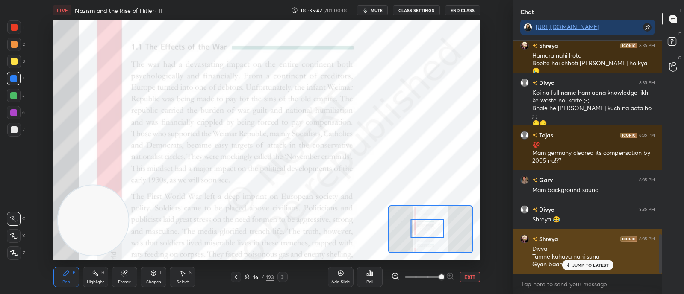
click at [575, 268] on p "JUMP TO LATEST" at bounding box center [590, 265] width 37 height 5
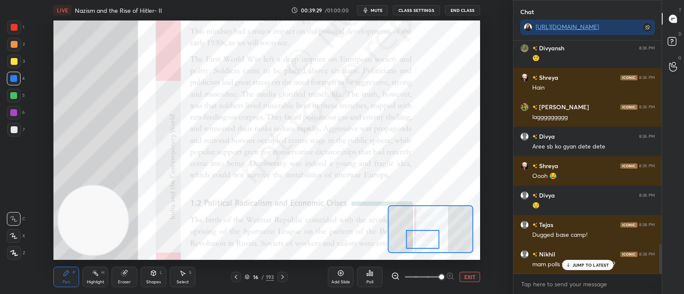
scroll to position [1636, 0]
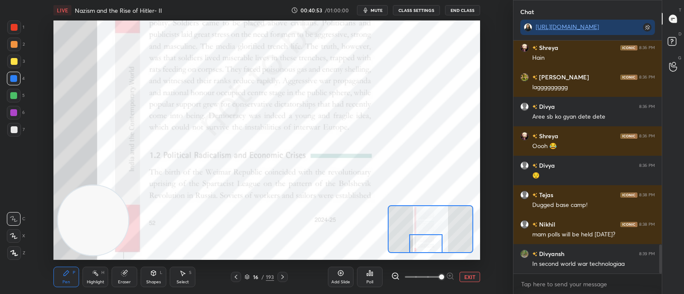
click at [287, 276] on div at bounding box center [282, 277] width 10 height 10
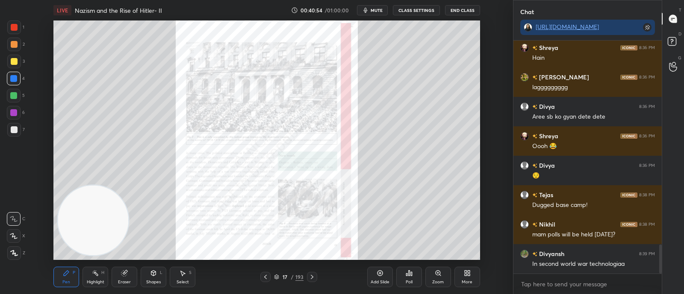
click at [441, 282] on div "Zoom" at bounding box center [438, 282] width 12 height 4
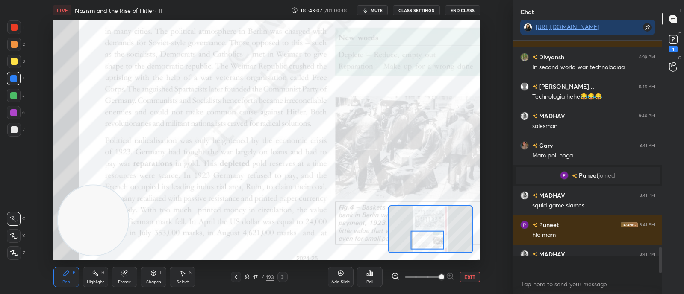
scroll to position [1870, 0]
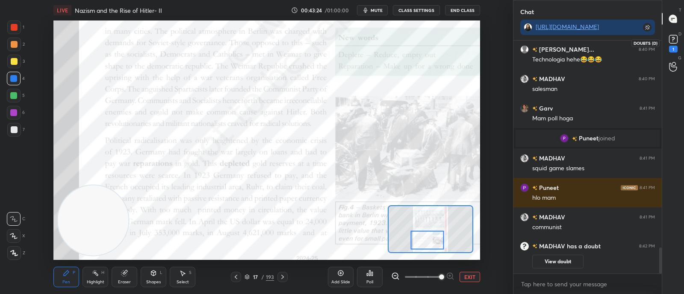
click at [668, 41] on icon at bounding box center [672, 39] width 13 height 13
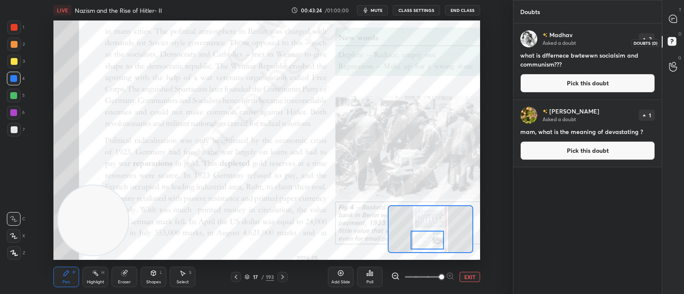
scroll to position [268, 145]
click at [668, 21] on icon at bounding box center [672, 19] width 9 height 9
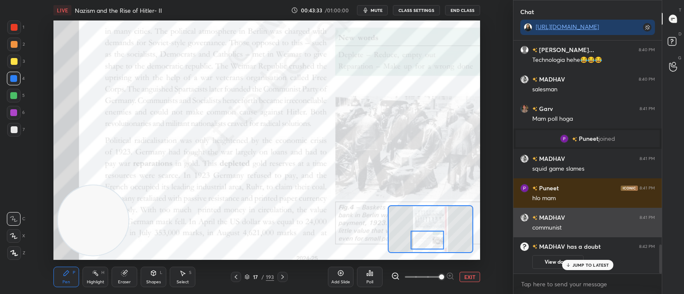
scroll to position [1672, 0]
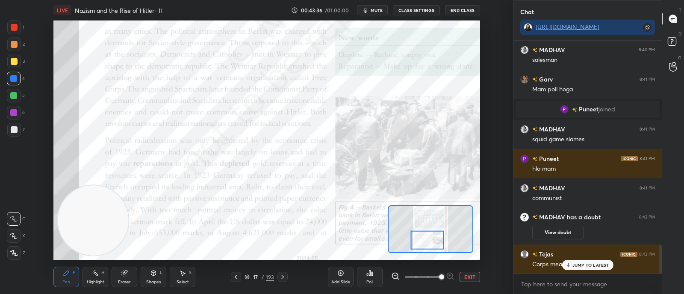
click at [572, 270] on div "JUMP TO LATEST" at bounding box center [586, 265] width 51 height 10
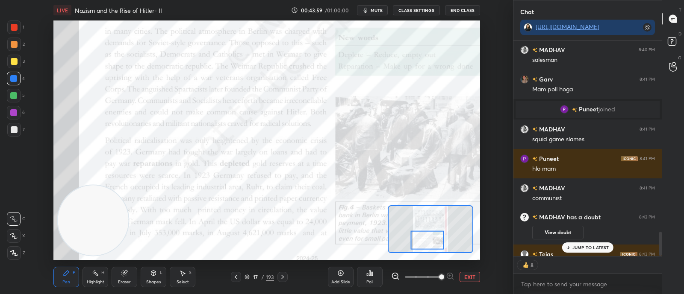
scroll to position [1690, 0]
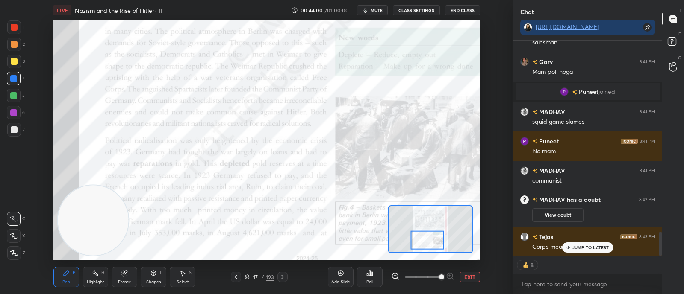
click at [600, 250] on p "JUMP TO LATEST" at bounding box center [590, 247] width 37 height 5
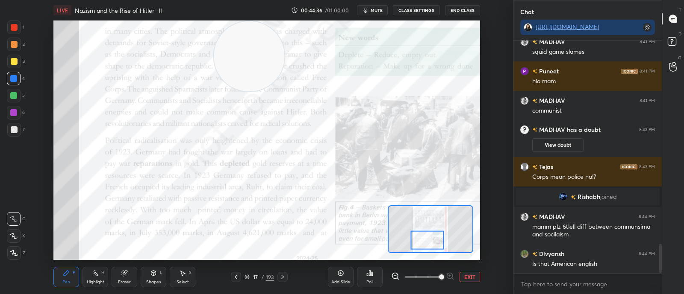
scroll to position [1602, 0]
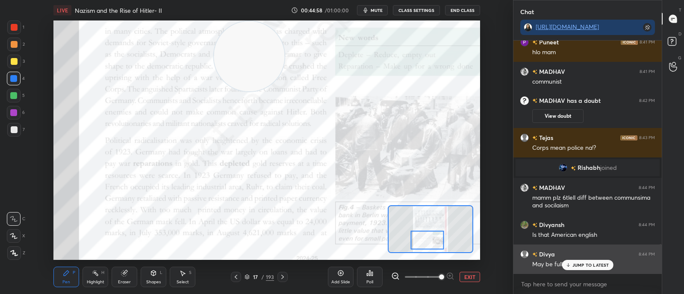
click at [579, 268] on div "JUMP TO LATEST" at bounding box center [586, 265] width 51 height 10
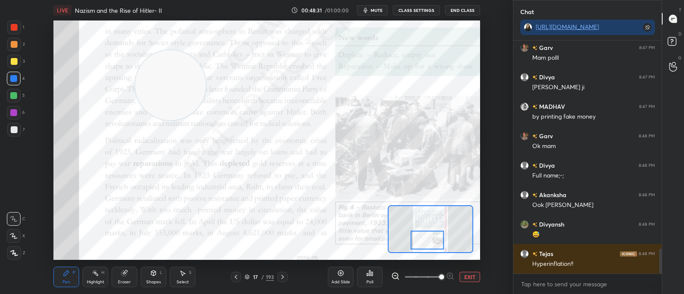
scroll to position [1986, 0]
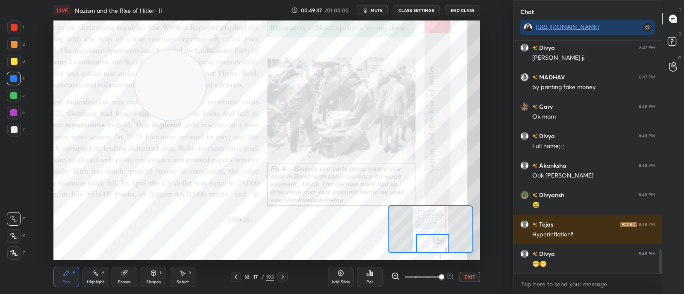
click at [281, 276] on icon at bounding box center [282, 277] width 7 height 7
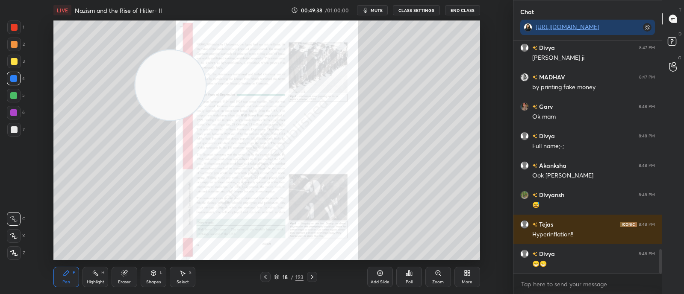
click at [440, 277] on div "Zoom" at bounding box center [438, 277] width 26 height 21
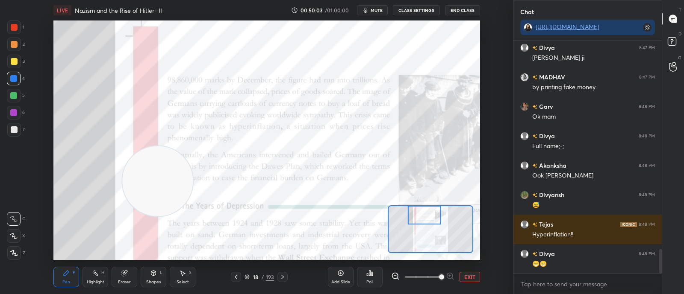
scroll to position [2016, 0]
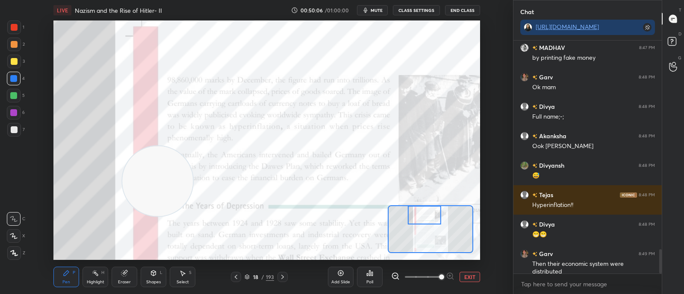
click at [127, 282] on div "Eraser" at bounding box center [124, 282] width 13 height 4
click at [19, 253] on span "Erase all" at bounding box center [13, 253] width 13 height 6
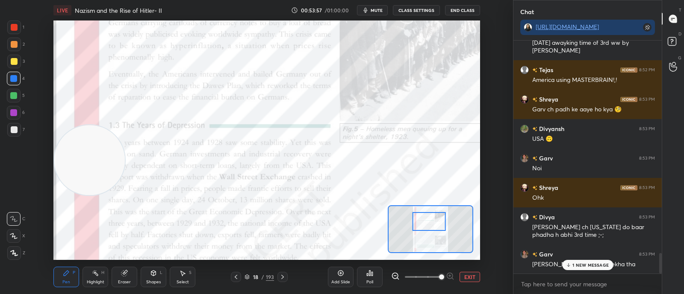
scroll to position [2431, 0]
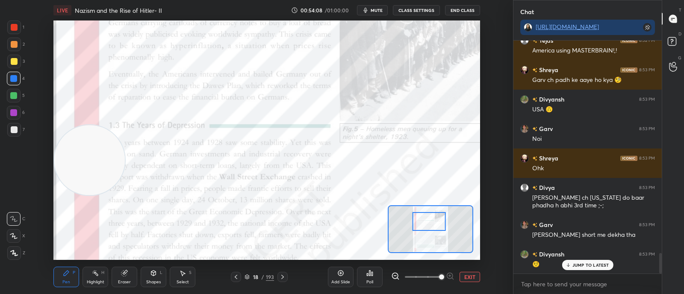
click at [245, 275] on icon at bounding box center [246, 277] width 5 height 5
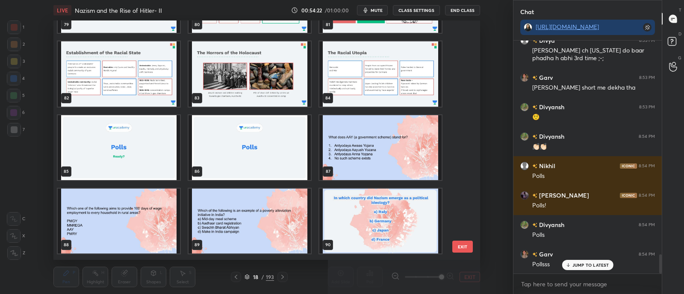
scroll to position [1980, 0]
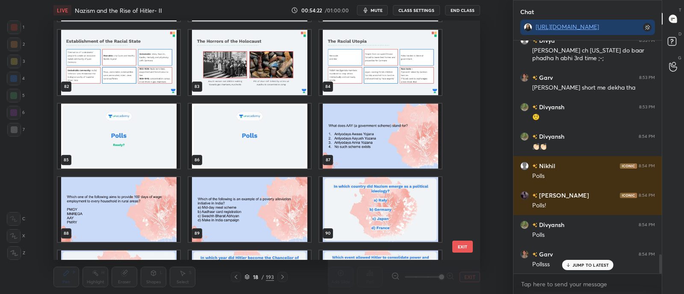
click at [275, 157] on img "grid" at bounding box center [249, 135] width 122 height 65
click at [277, 159] on img "grid" at bounding box center [249, 135] width 122 height 65
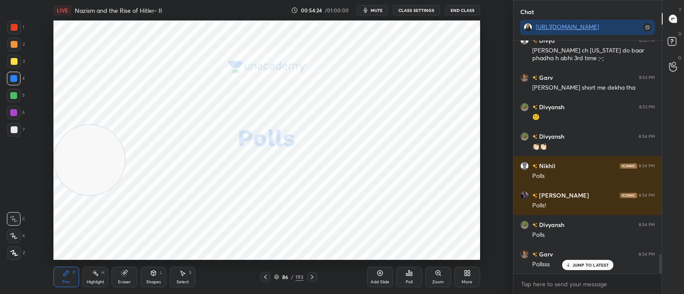
click at [276, 275] on icon at bounding box center [276, 277] width 5 height 5
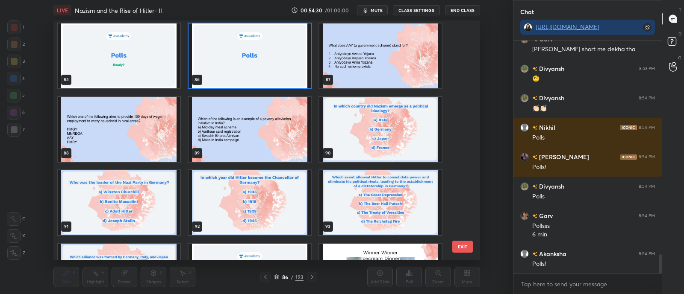
scroll to position [2061, 0]
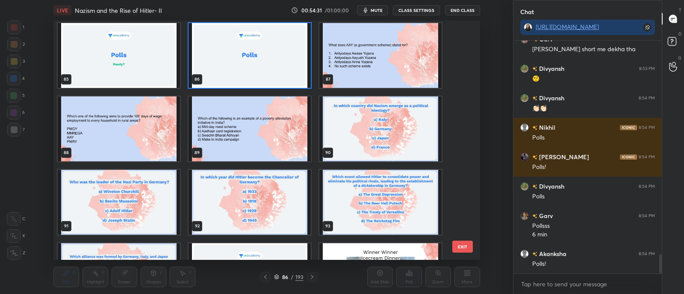
click at [371, 146] on img "grid" at bounding box center [380, 129] width 122 height 65
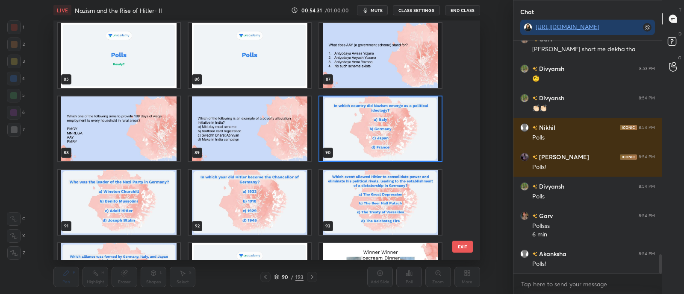
click at [387, 141] on img "grid" at bounding box center [380, 129] width 122 height 65
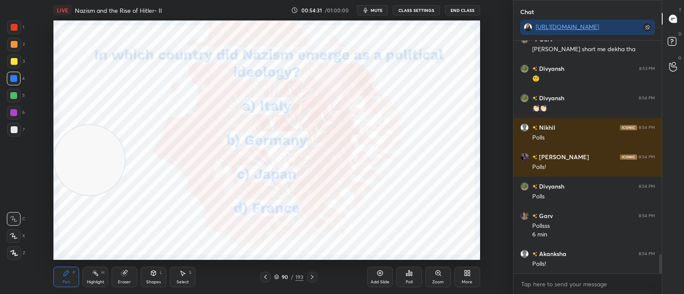
click at [388, 142] on img "grid" at bounding box center [380, 129] width 122 height 65
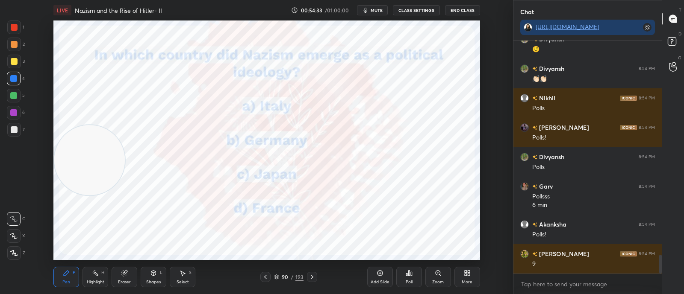
scroll to position [2676, 0]
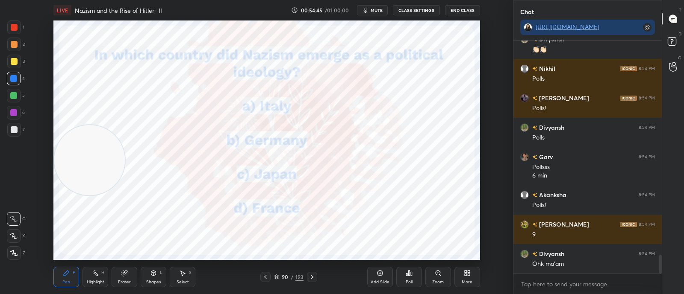
click at [408, 280] on div "Poll" at bounding box center [408, 282] width 7 height 4
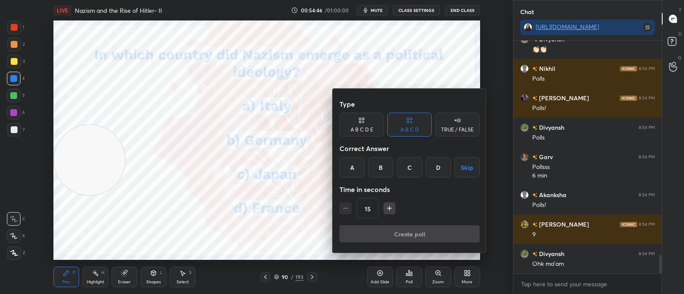
click at [384, 168] on div "B" at bounding box center [380, 167] width 25 height 21
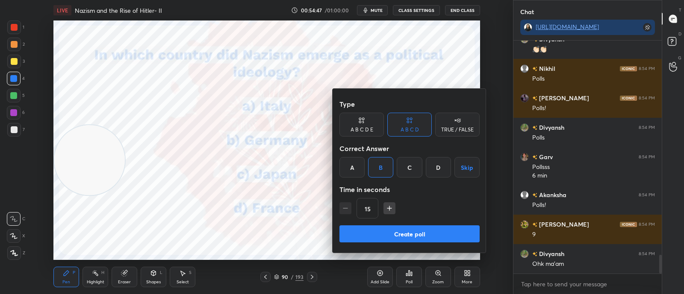
click at [406, 231] on button "Create poll" at bounding box center [409, 234] width 140 height 17
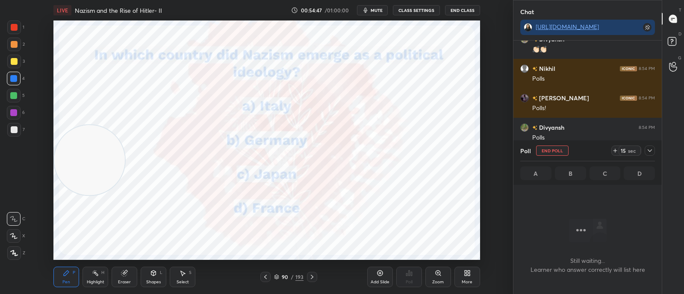
scroll to position [0, 0]
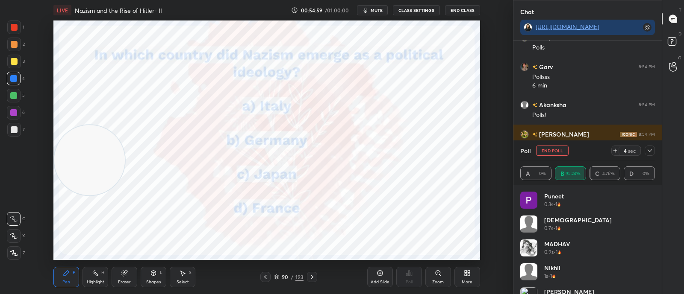
click at [651, 153] on icon at bounding box center [649, 150] width 7 height 7
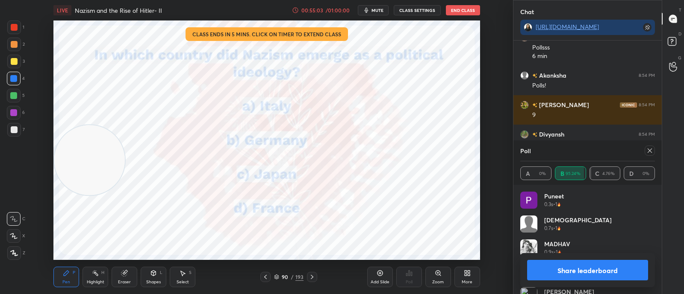
click at [654, 149] on div "Poll A 0% B 95.24% C 4.76% D 0%" at bounding box center [587, 163] width 148 height 44
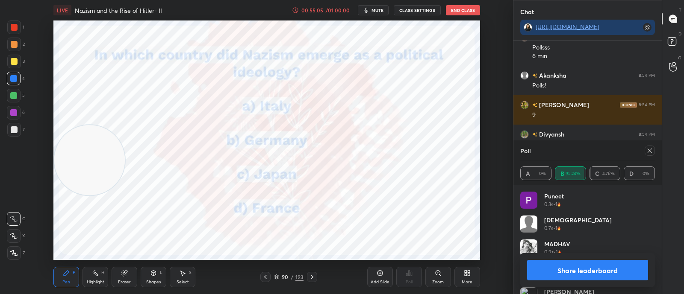
click at [649, 148] on icon at bounding box center [649, 150] width 7 height 7
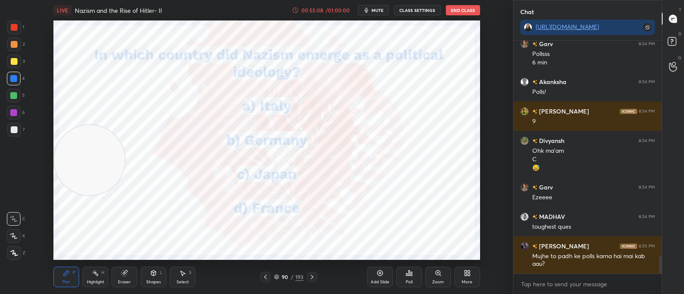
click at [317, 276] on div "90 / 193" at bounding box center [288, 277] width 157 height 10
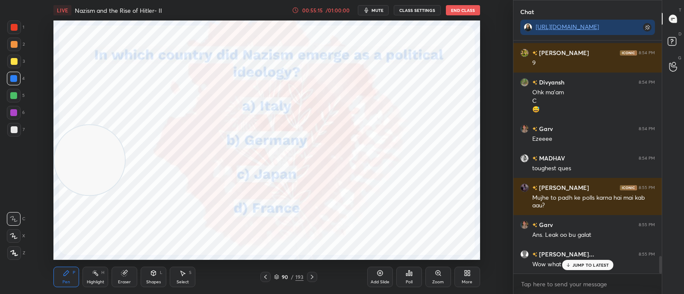
click at [309, 276] on icon at bounding box center [311, 277] width 7 height 7
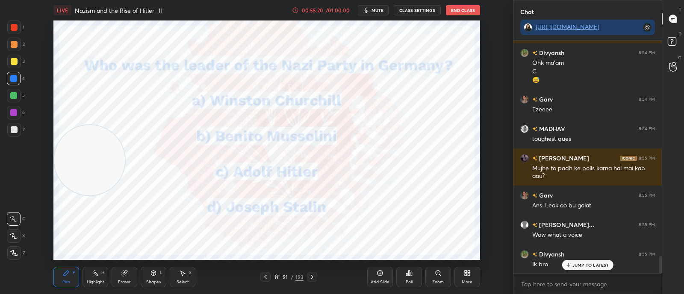
click at [402, 272] on div "Poll" at bounding box center [409, 277] width 26 height 21
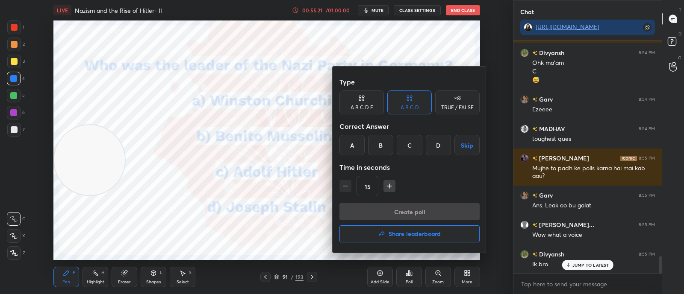
click at [382, 150] on div "B" at bounding box center [380, 145] width 25 height 21
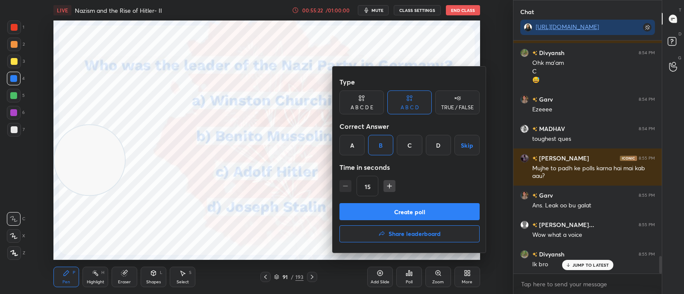
click at [408, 146] on div "C" at bounding box center [408, 145] width 25 height 21
click at [387, 214] on button "Create poll" at bounding box center [409, 211] width 140 height 17
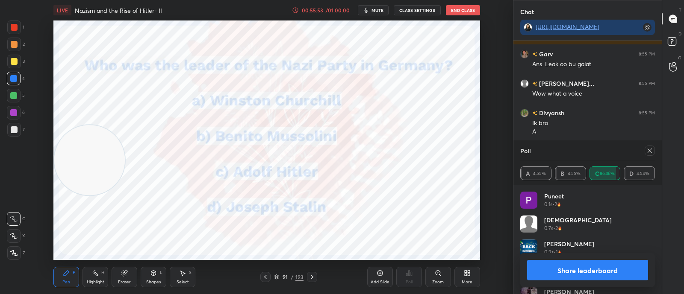
click at [648, 153] on icon at bounding box center [649, 150] width 7 height 7
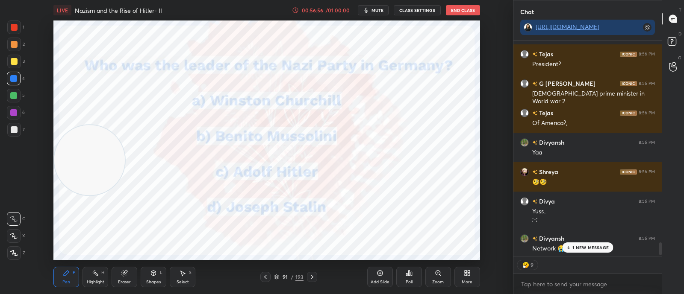
scroll to position [3412, 0]
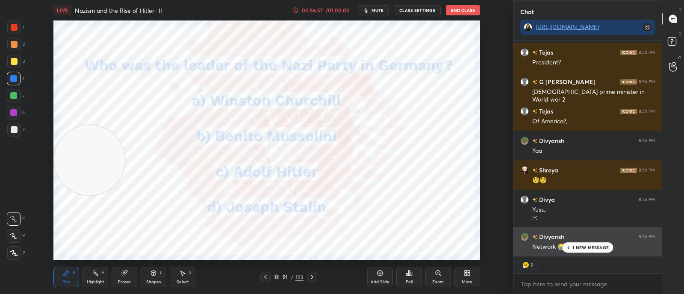
click at [575, 251] on div "1 NEW MESSAGE" at bounding box center [587, 248] width 51 height 10
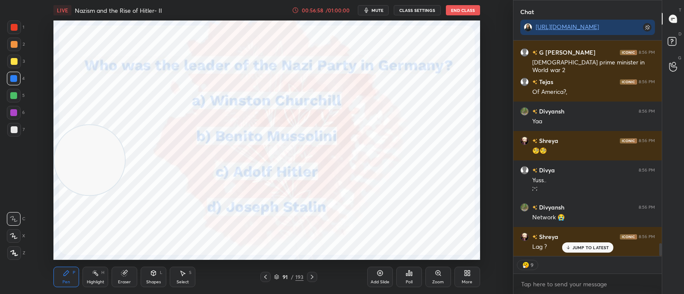
click at [313, 279] on icon at bounding box center [311, 277] width 7 height 7
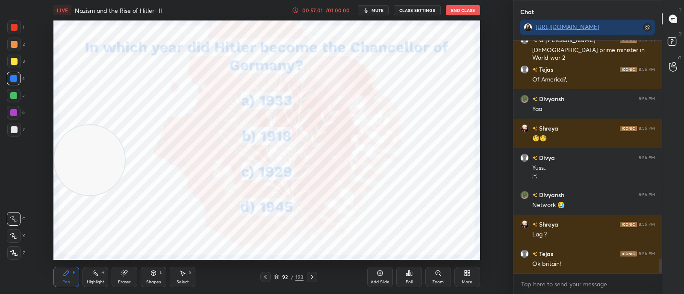
scroll to position [3454, 0]
click at [311, 273] on div at bounding box center [312, 277] width 10 height 10
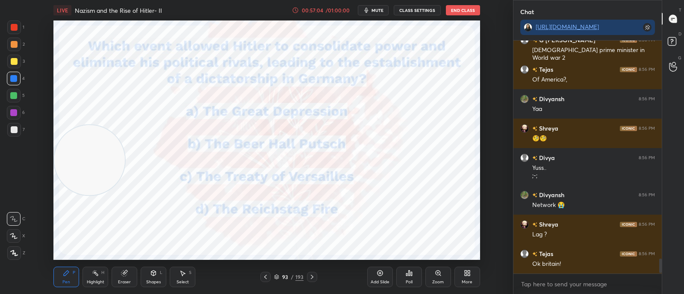
click at [312, 272] on div at bounding box center [312, 277] width 10 height 10
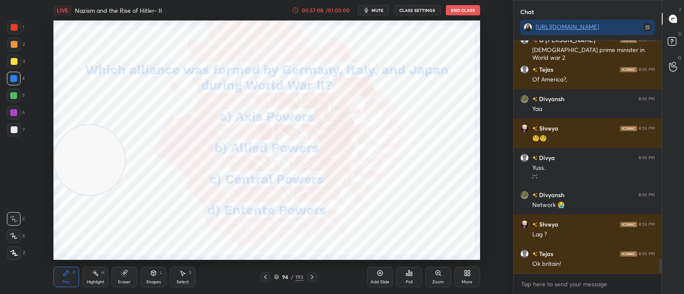
click at [314, 275] on icon at bounding box center [311, 277] width 7 height 7
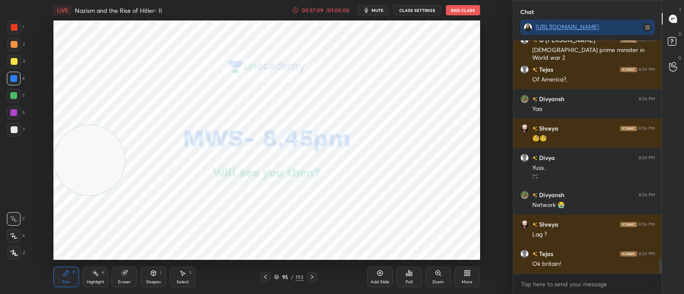
click at [265, 278] on icon at bounding box center [265, 277] width 7 height 7
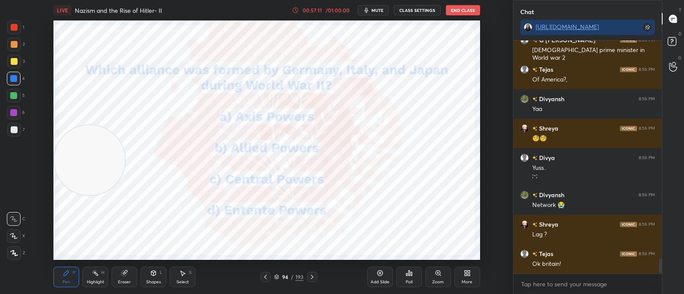
click at [377, 270] on icon at bounding box center [379, 273] width 7 height 7
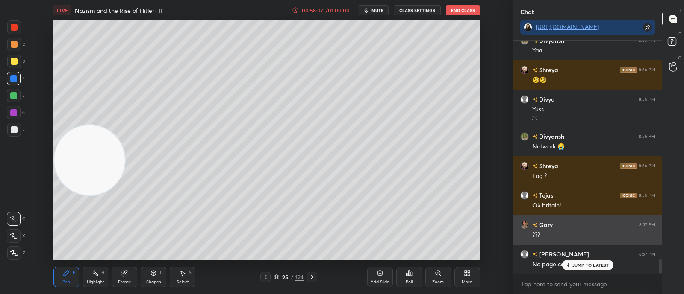
scroll to position [3512, 0]
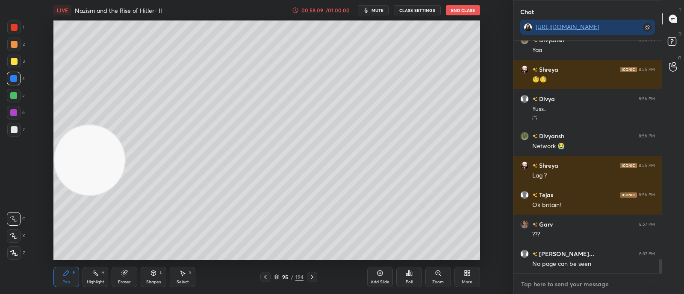
click at [574, 278] on textarea at bounding box center [587, 285] width 135 height 14
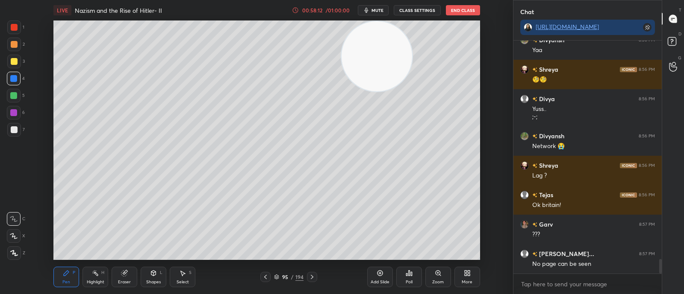
drag, startPoint x: 91, startPoint y: 158, endPoint x: 379, endPoint y: 38, distance: 312.1
click at [379, 38] on video at bounding box center [376, 56] width 70 height 70
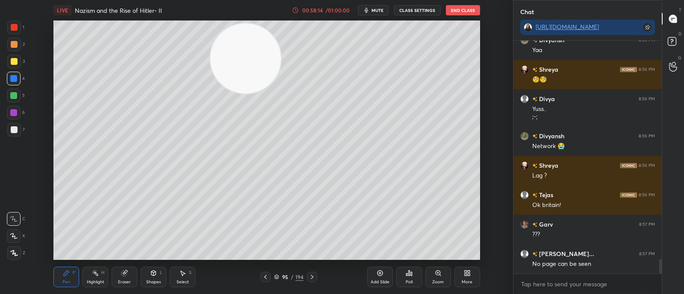
drag, startPoint x: 378, startPoint y: 37, endPoint x: 256, endPoint y: 33, distance: 121.4
click at [256, 33] on video at bounding box center [245, 58] width 70 height 70
type textarea "x"
click at [571, 281] on textarea at bounding box center [587, 285] width 135 height 14
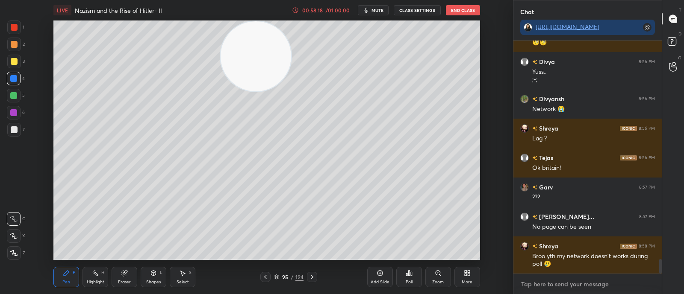
click at [571, 281] on textarea at bounding box center [587, 285] width 135 height 14
paste textarea "When was the Treaty of Versailles signed? A. 1918 B. 1919 C. 1920 D. 1921"
type textarea "When was the Treaty of Versailles signed? A. 1918 B. 1919 C. 1920 D. 1921"
type textarea "x"
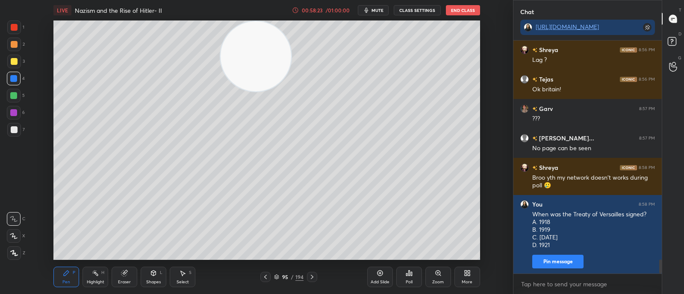
click at [406, 272] on icon at bounding box center [408, 273] width 7 height 7
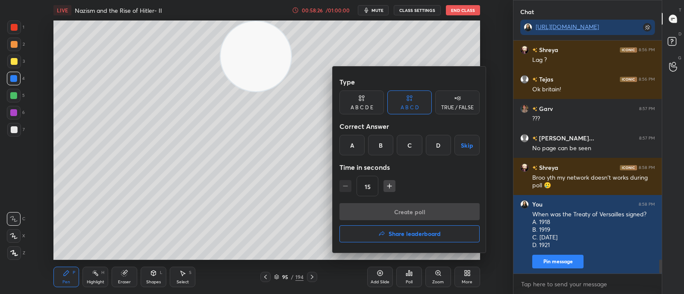
click at [389, 134] on div "Correct Answer" at bounding box center [409, 126] width 140 height 17
click at [384, 144] on div "B" at bounding box center [380, 145] width 25 height 21
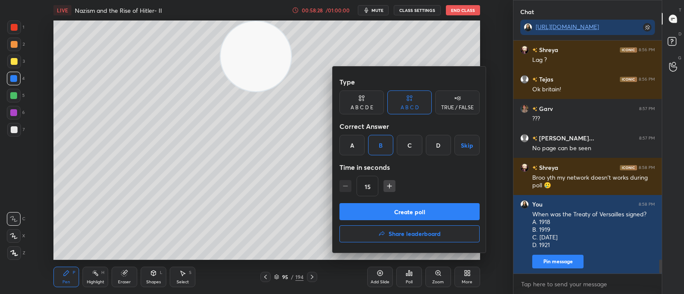
click at [393, 217] on button "Create poll" at bounding box center [409, 211] width 140 height 17
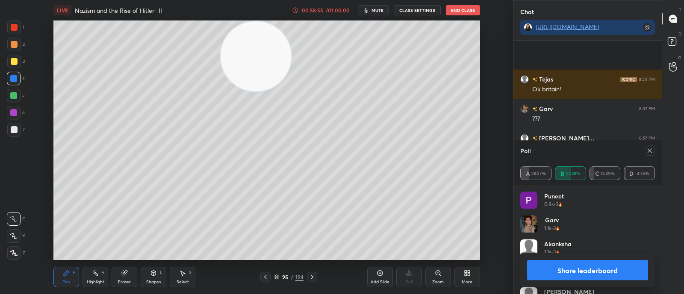
scroll to position [3702, 0]
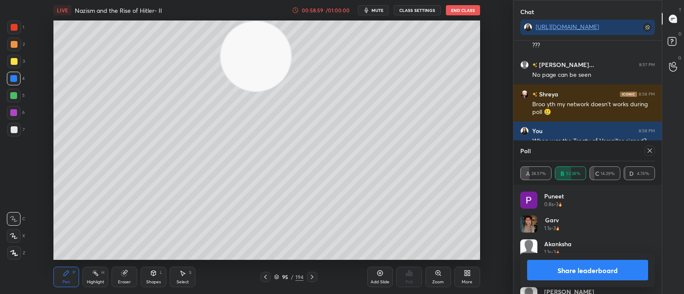
click at [648, 149] on icon at bounding box center [649, 150] width 7 height 7
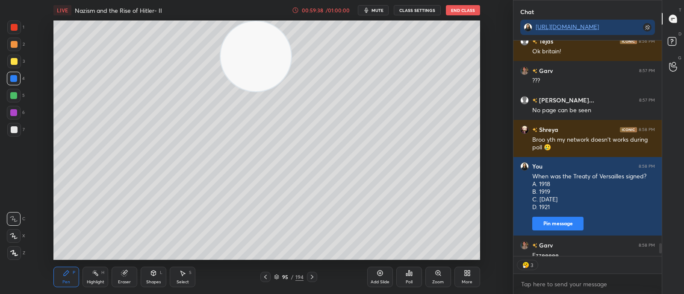
scroll to position [213, 145]
type textarea "x"
click at [535, 285] on textarea at bounding box center [587, 285] width 135 height 14
paste textarea "What was one major economic effect of the Treaty of Versailles on Germany? A. F…"
type textarea "What was one major economic effect of the Treaty of Versailles on Germany? A. F…"
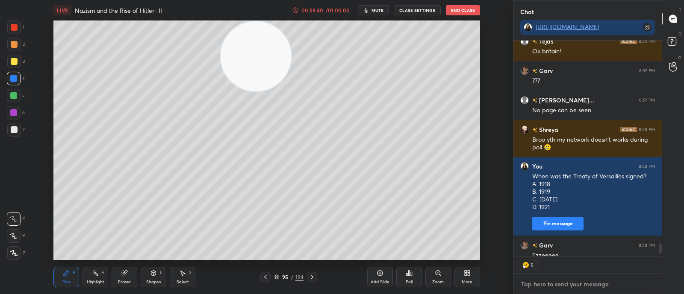
type textarea "x"
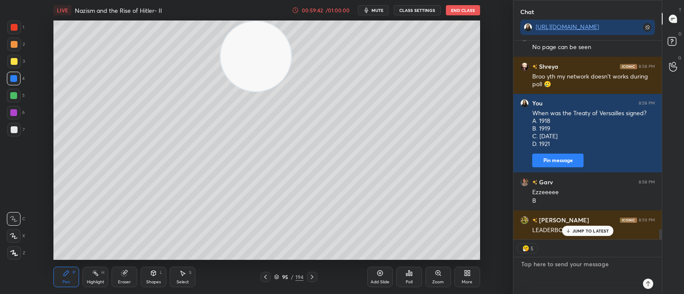
scroll to position [3, 3]
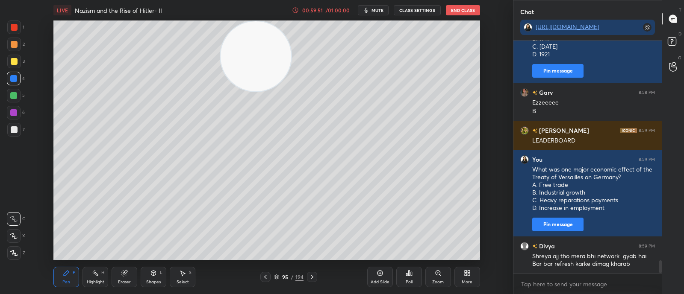
click at [407, 280] on div "Poll" at bounding box center [408, 282] width 7 height 4
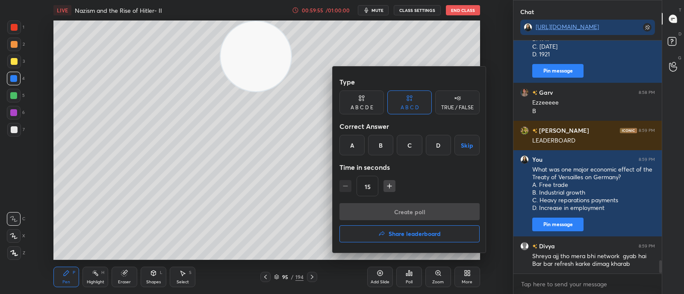
click at [408, 145] on div "C" at bounding box center [408, 145] width 25 height 21
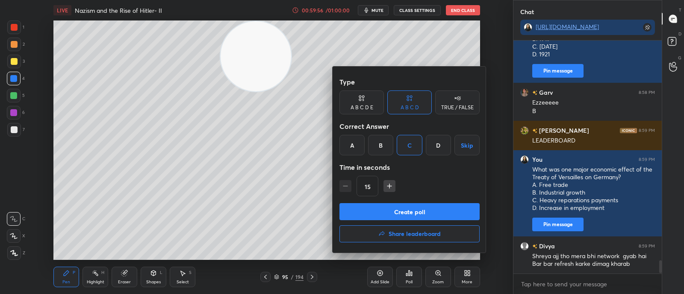
click at [406, 207] on button "Create poll" at bounding box center [409, 211] width 140 height 17
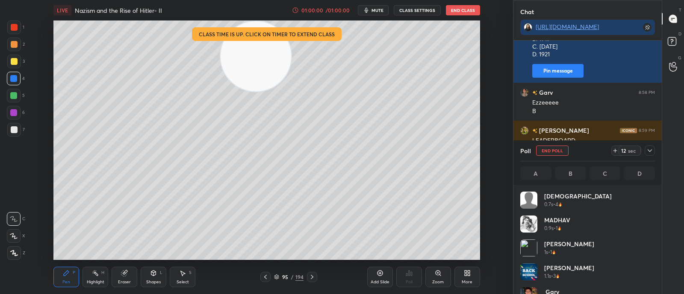
click at [311, 278] on icon at bounding box center [311, 277] width 7 height 7
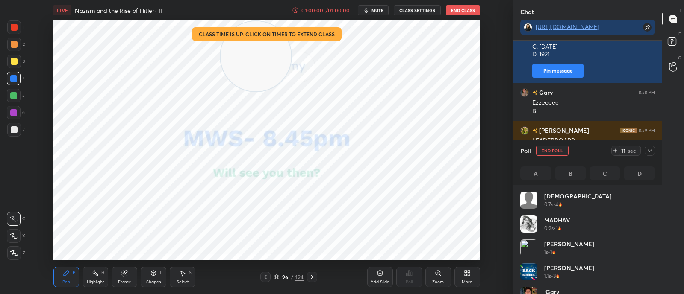
click at [310, 276] on icon at bounding box center [311, 277] width 7 height 7
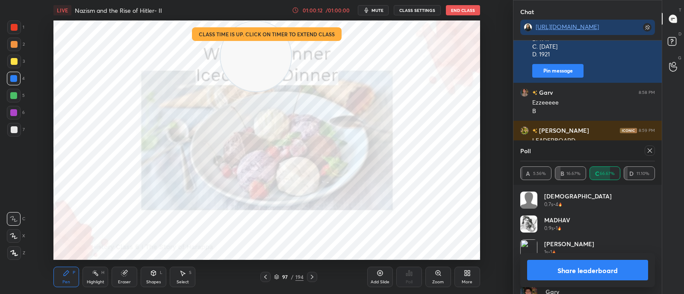
click at [652, 151] on icon at bounding box center [649, 150] width 7 height 7
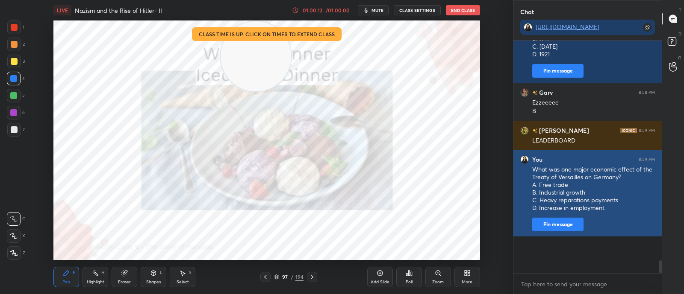
scroll to position [228, 145]
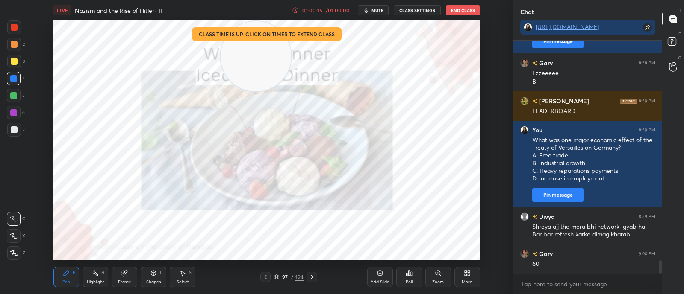
click at [401, 274] on div "Poll" at bounding box center [409, 277] width 26 height 21
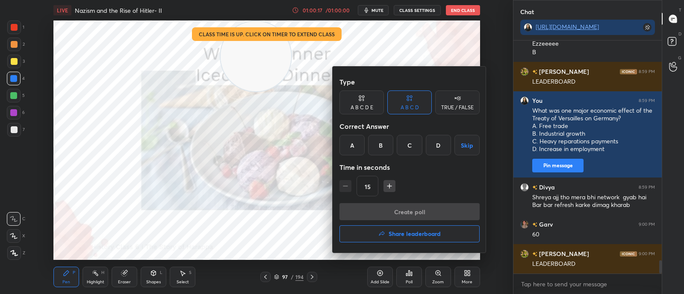
click at [407, 235] on h4 "Share leaderboard" at bounding box center [414, 234] width 52 height 6
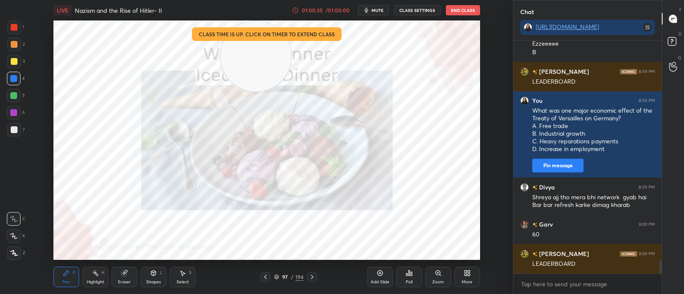
click at [412, 281] on div "Poll" at bounding box center [408, 282] width 7 height 4
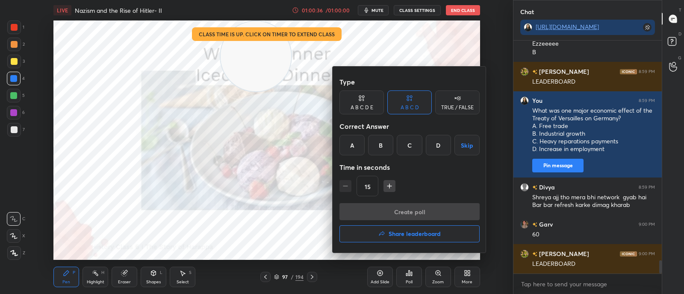
click at [408, 243] on div "Create poll Share leaderboard" at bounding box center [409, 224] width 140 height 43
click at [407, 233] on h4 "Share leaderboard" at bounding box center [414, 234] width 52 height 6
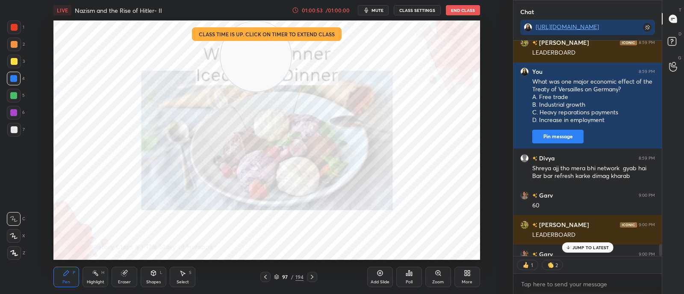
click at [411, 283] on div "Poll" at bounding box center [408, 282] width 7 height 4
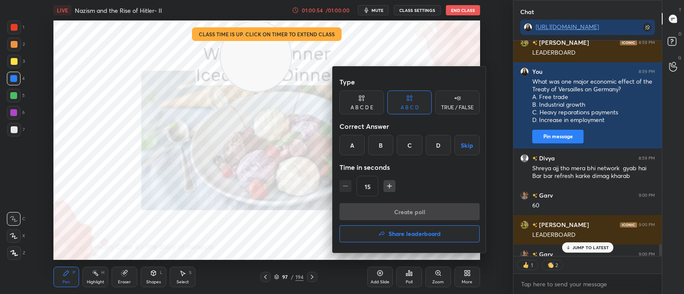
click at [414, 239] on button "Share leaderboard" at bounding box center [409, 234] width 140 height 17
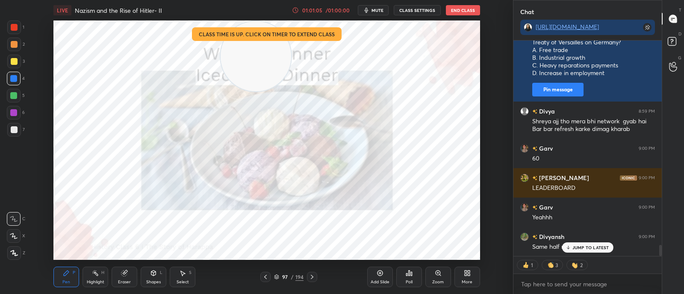
scroll to position [3984, 0]
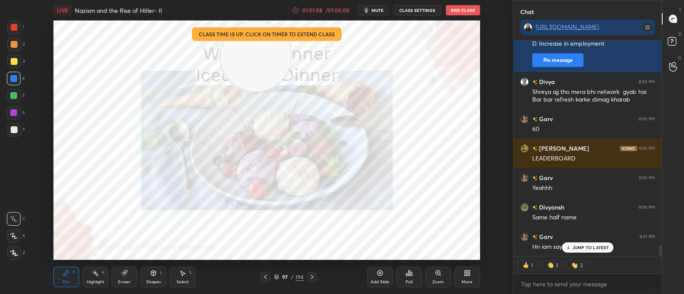
click at [410, 274] on icon at bounding box center [408, 273] width 7 height 7
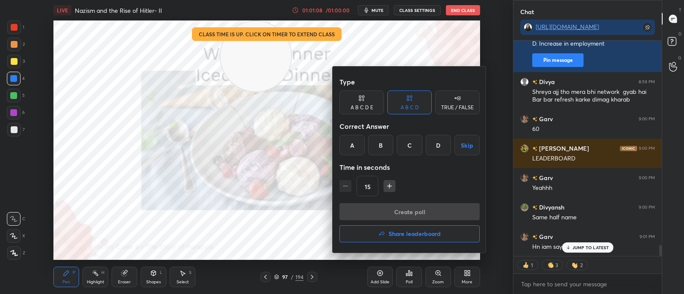
click at [406, 240] on button "Share leaderboard" at bounding box center [409, 234] width 140 height 17
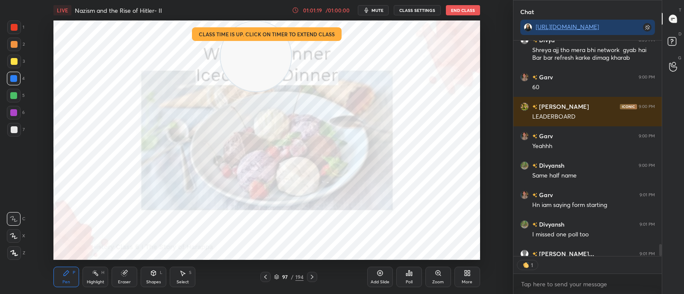
scroll to position [4043, 0]
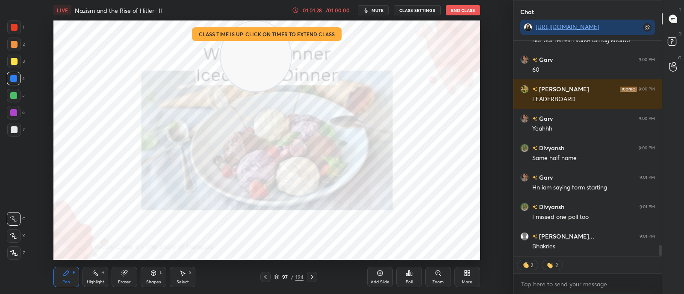
click at [311, 280] on icon at bounding box center [311, 277] width 7 height 7
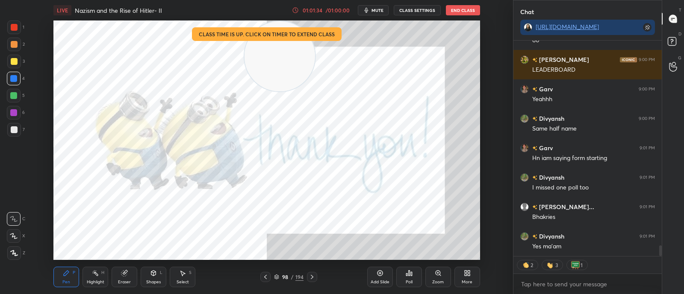
scroll to position [4081, 0]
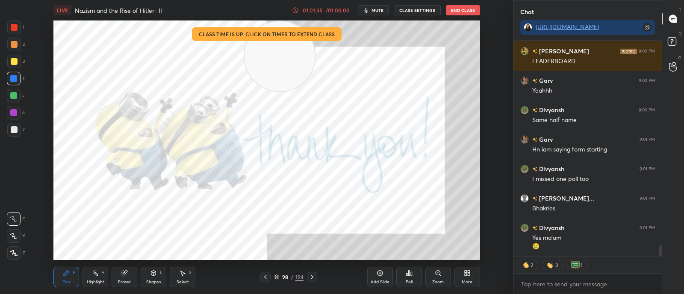
click at [374, 9] on span "mute" at bounding box center [377, 10] width 12 height 6
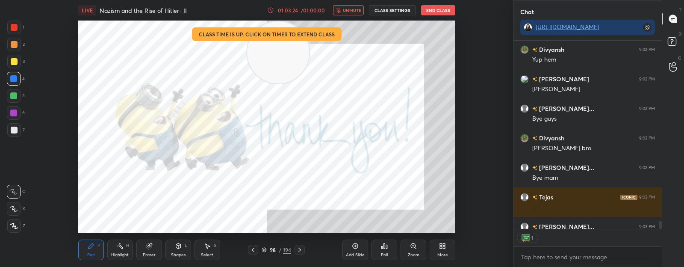
scroll to position [3, 3]
type textarea "x"
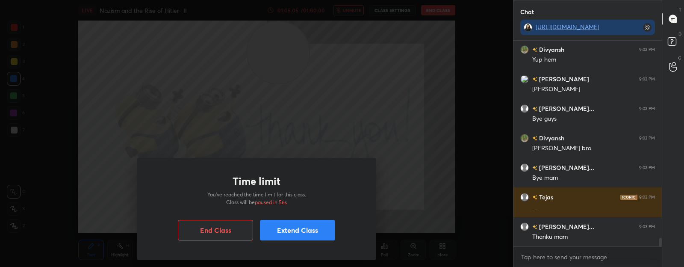
click at [277, 235] on button "Extend Class" at bounding box center [297, 230] width 75 height 21
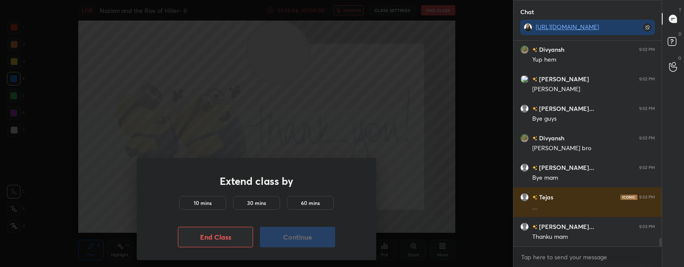
click at [207, 199] on h5 "10 mins" at bounding box center [203, 203] width 18 height 8
click at [299, 238] on button "Continue" at bounding box center [297, 236] width 75 height 21
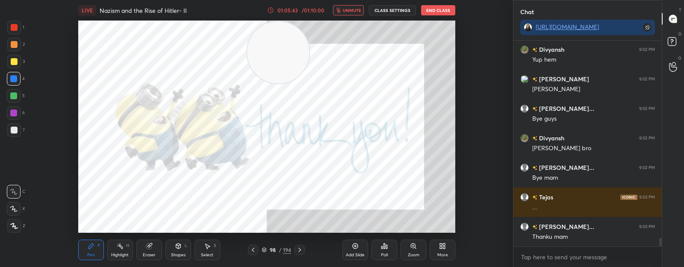
click at [434, 11] on button "End Class" at bounding box center [438, 10] width 34 height 10
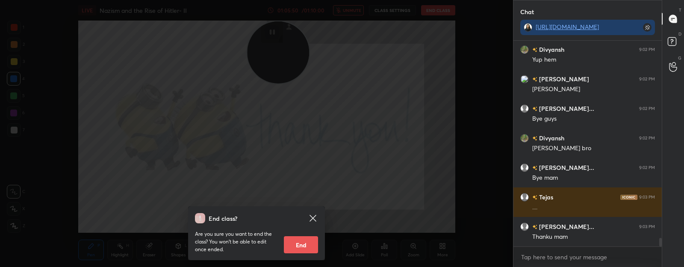
click at [335, 82] on div "End class? Are you sure you want to end the class? You won’t be able to edit on…" at bounding box center [256, 133] width 513 height 267
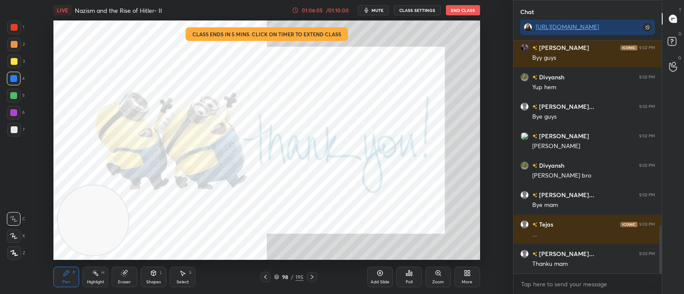
click at [465, 13] on button "End Class" at bounding box center [463, 10] width 34 height 10
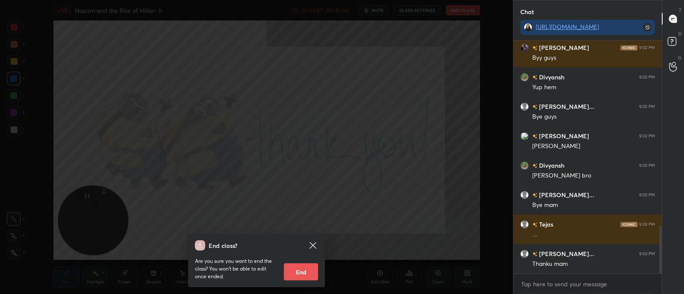
click at [301, 273] on button "End" at bounding box center [301, 272] width 34 height 17
type textarea "x"
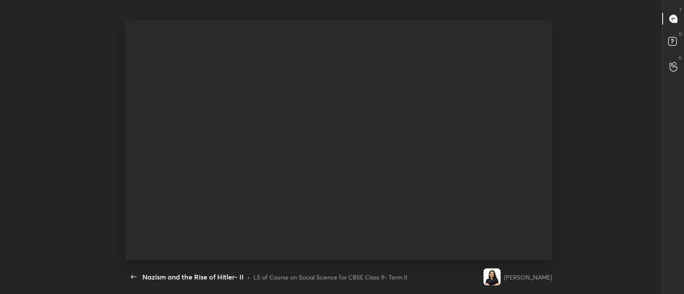
scroll to position [867, 0]
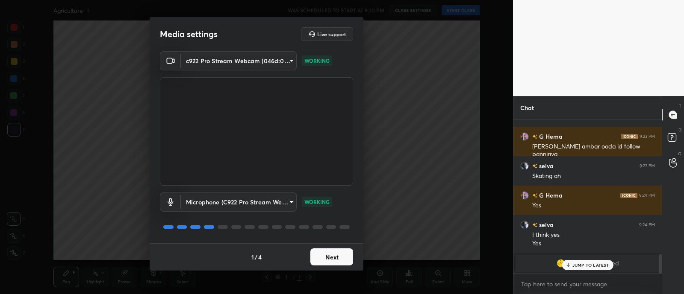
scroll to position [1064, 0]
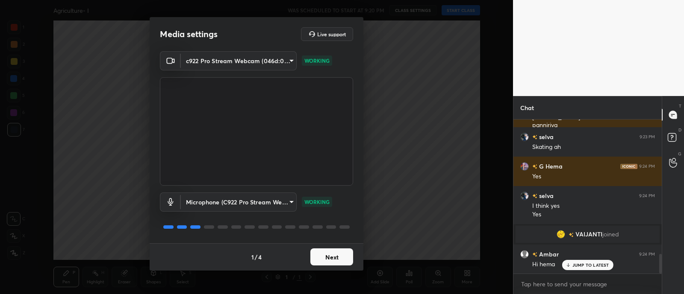
click at [331, 259] on button "Next" at bounding box center [331, 257] width 43 height 17
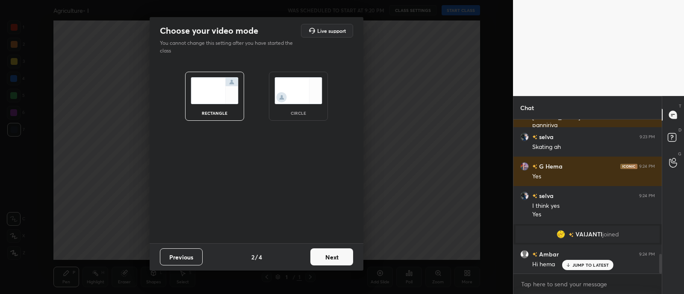
click at [308, 93] on img at bounding box center [298, 90] width 48 height 27
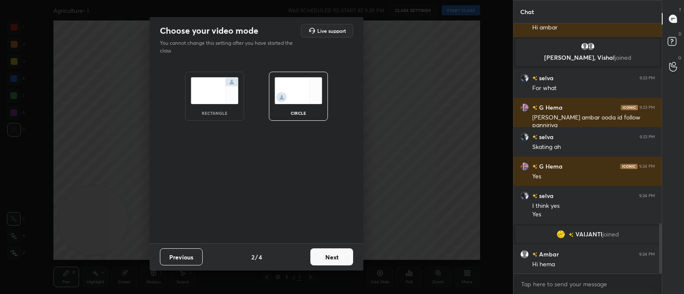
scroll to position [998, 0]
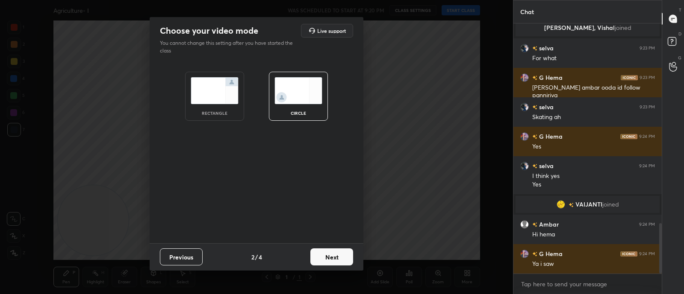
click at [335, 262] on button "Next" at bounding box center [331, 257] width 43 height 17
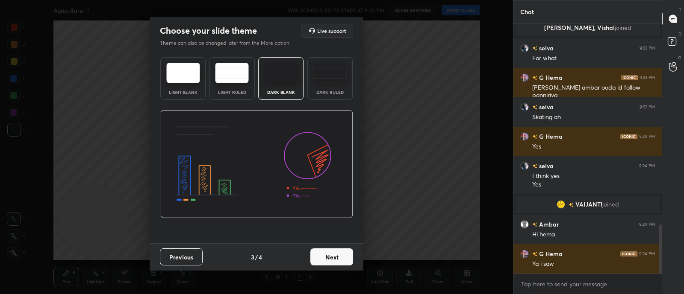
scroll to position [1027, 0]
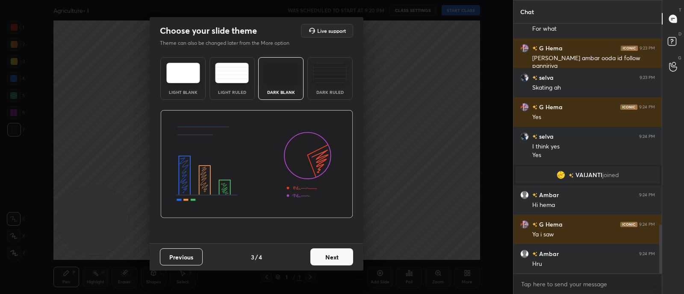
click at [334, 261] on button "Next" at bounding box center [331, 257] width 43 height 17
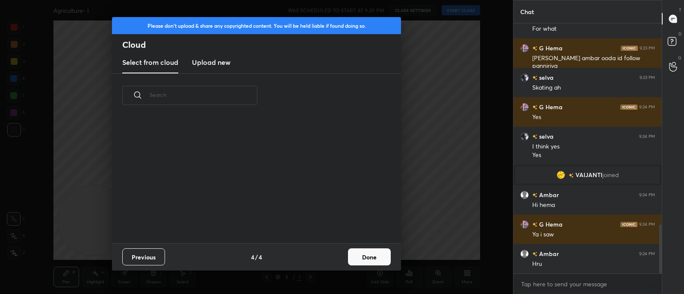
scroll to position [126, 274]
click at [358, 261] on button "Done" at bounding box center [369, 257] width 43 height 17
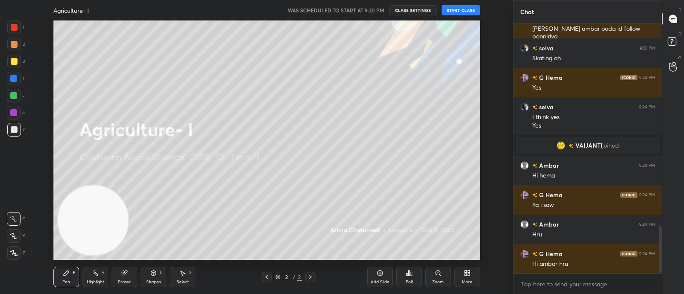
scroll to position [1086, 0]
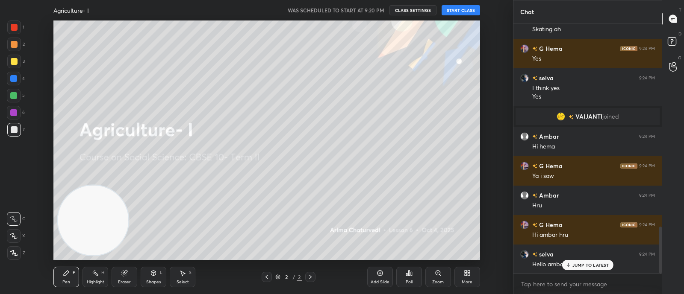
click at [464, 9] on button "START CLASS" at bounding box center [460, 10] width 38 height 10
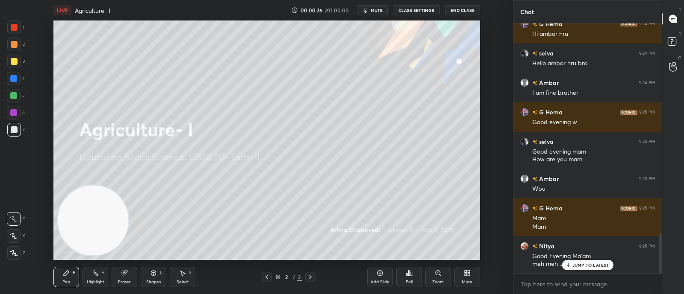
scroll to position [1316, 0]
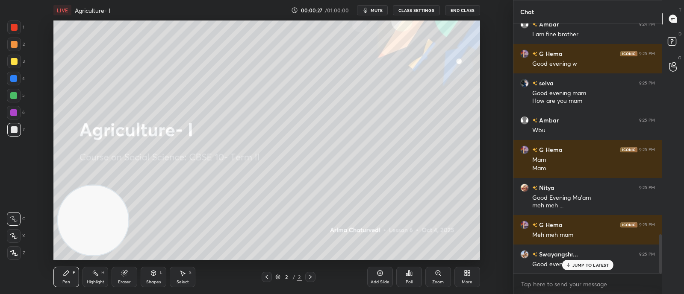
click at [598, 265] on p "JUMP TO LATEST" at bounding box center [590, 265] width 37 height 5
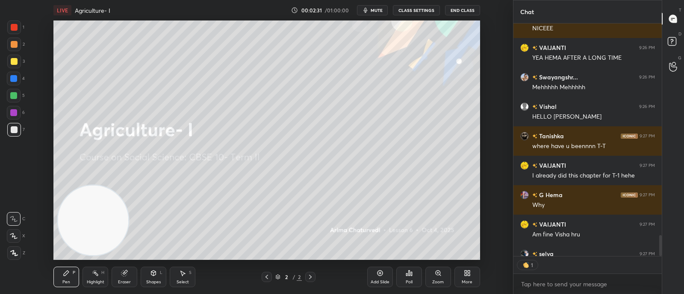
scroll to position [2582, 0]
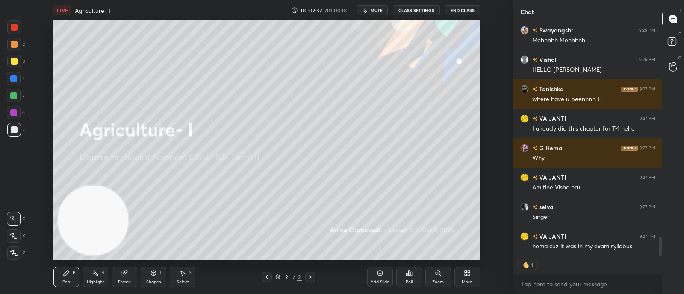
click at [468, 280] on div "More" at bounding box center [466, 282] width 11 height 4
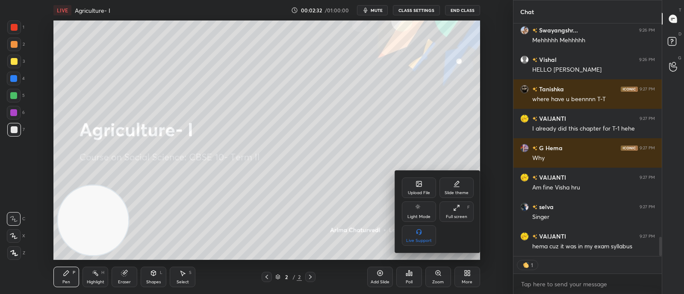
click at [420, 183] on icon at bounding box center [418, 184] width 5 height 5
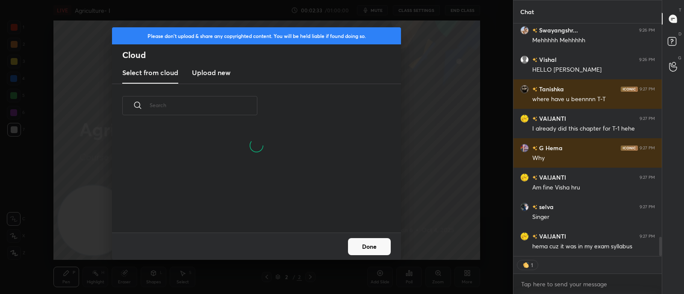
click at [223, 76] on h3 "Upload new" at bounding box center [211, 72] width 38 height 10
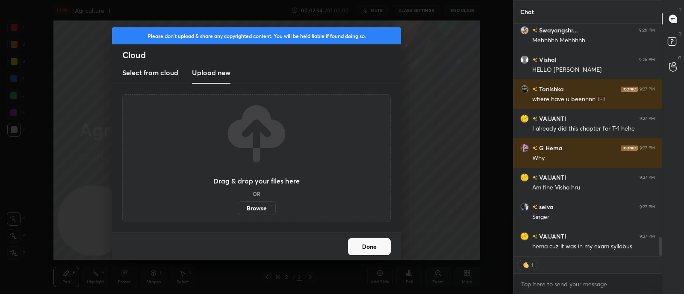
click at [262, 211] on label "Browse" at bounding box center [257, 209] width 38 height 14
click at [238, 211] on input "Browse" at bounding box center [238, 209] width 0 height 14
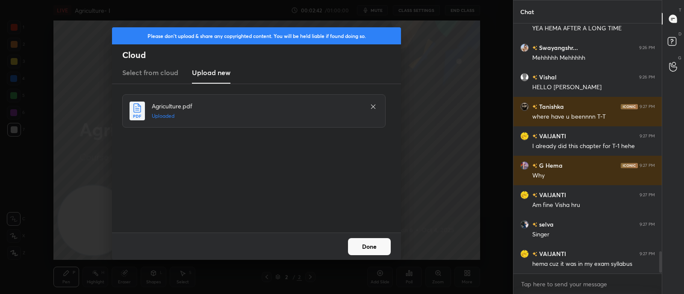
scroll to position [2573, 0]
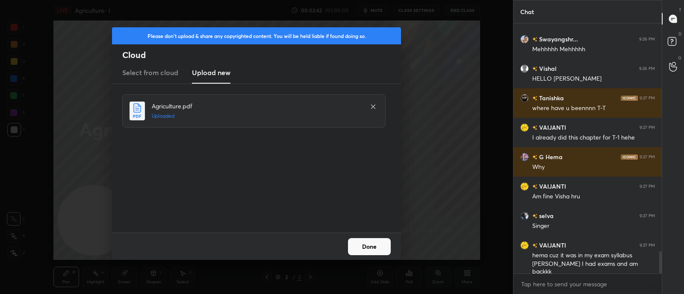
click at [358, 255] on div "Done" at bounding box center [256, 246] width 289 height 27
click at [364, 244] on button "Done" at bounding box center [369, 246] width 43 height 17
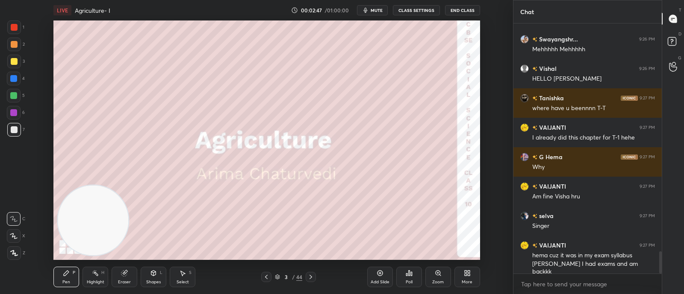
click at [14, 62] on div at bounding box center [14, 61] width 7 height 7
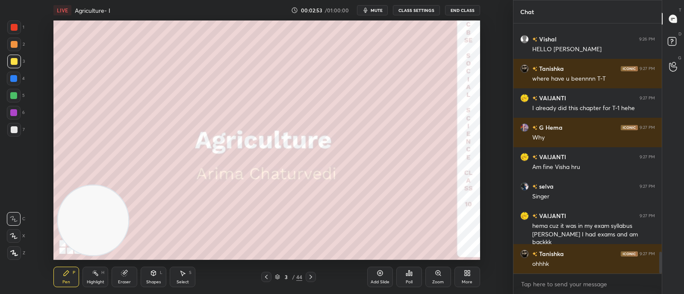
scroll to position [2632, 0]
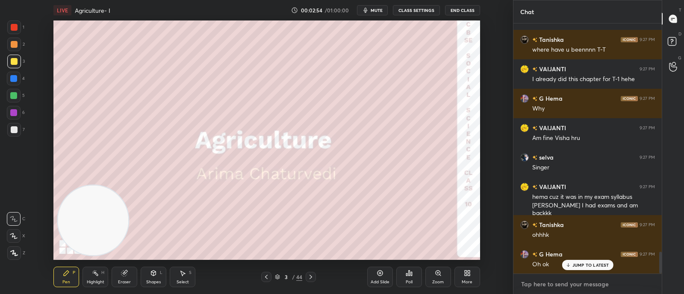
click at [566, 285] on textarea at bounding box center [587, 285] width 135 height 14
type textarea "x"
paste textarea "[URL][DOMAIN_NAME]"
type textarea "[URL][DOMAIN_NAME]"
type textarea "x"
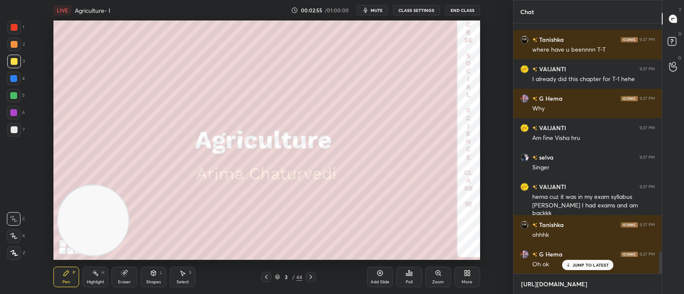
click at [568, 281] on textarea "[URL][DOMAIN_NAME]" at bounding box center [587, 285] width 135 height 14
type textarea "[URL][DOMAIN_NAME]"
click at [646, 285] on icon at bounding box center [647, 284] width 7 height 7
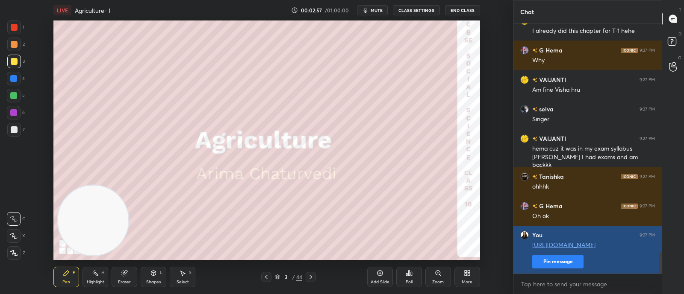
click at [566, 264] on button "Pin message" at bounding box center [557, 262] width 51 height 14
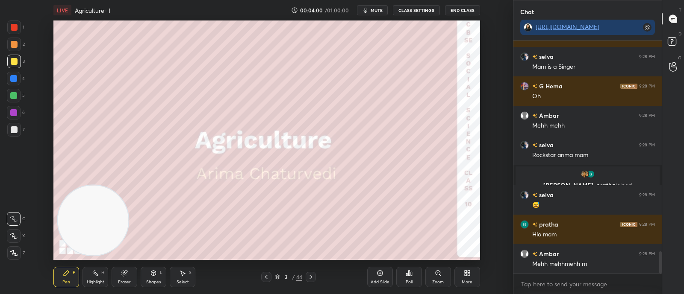
scroll to position [2206, 0]
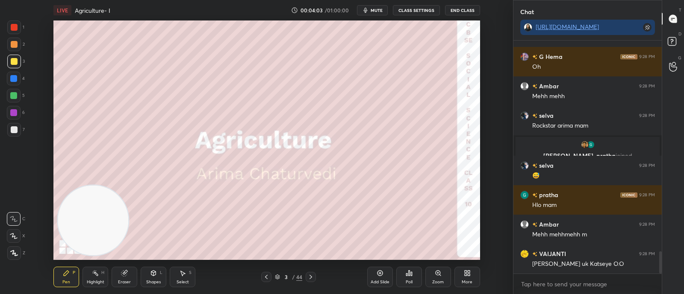
click at [312, 276] on icon at bounding box center [310, 277] width 7 height 7
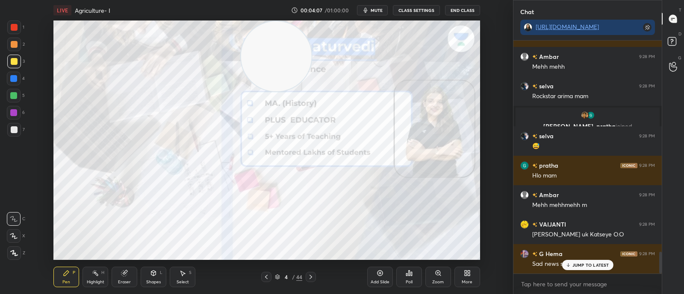
scroll to position [2265, 0]
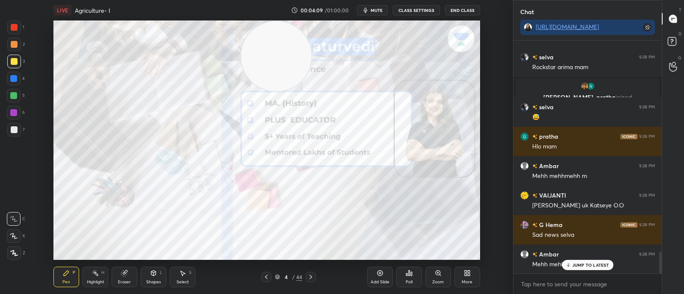
click at [268, 279] on icon at bounding box center [266, 277] width 7 height 7
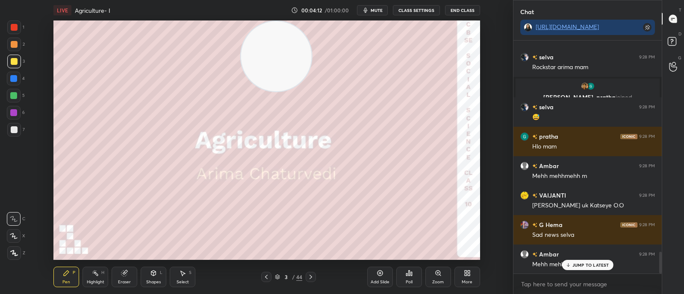
scroll to position [2294, 0]
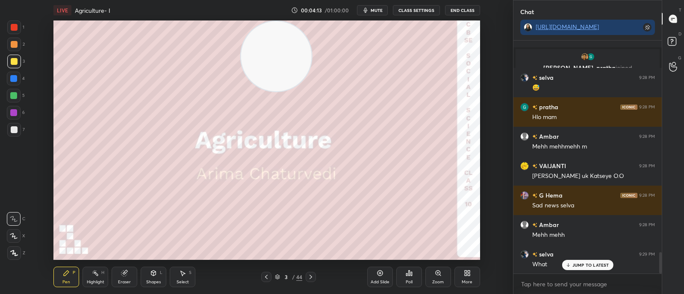
click at [314, 280] on div at bounding box center [310, 277] width 10 height 10
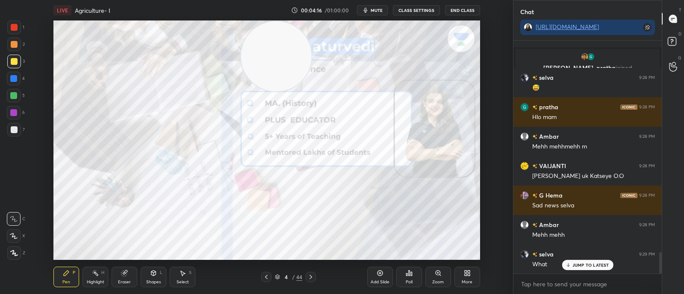
click at [315, 279] on div at bounding box center [310, 277] width 10 height 10
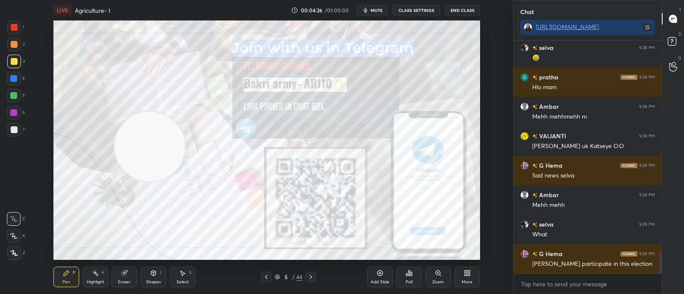
scroll to position [2353, 0]
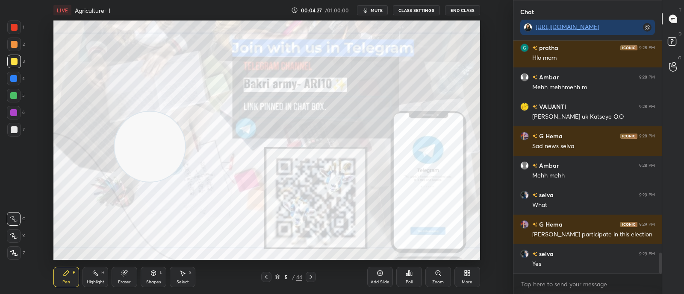
click at [309, 273] on div at bounding box center [310, 277] width 10 height 10
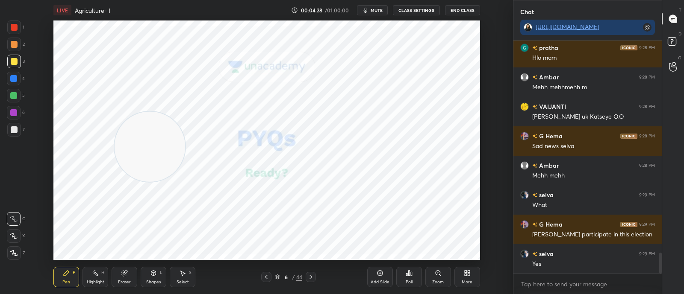
click at [264, 274] on icon at bounding box center [266, 277] width 7 height 7
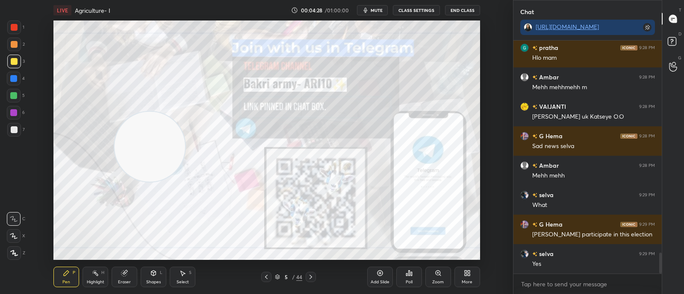
click at [278, 276] on icon at bounding box center [277, 277] width 5 height 5
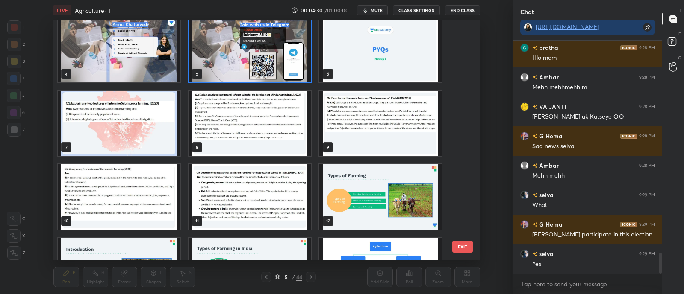
scroll to position [86, 0]
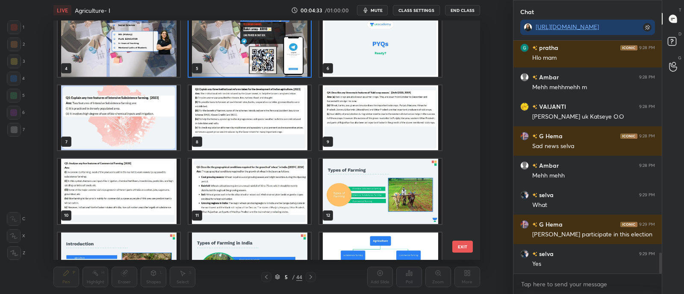
click at [333, 200] on img "grid" at bounding box center [380, 191] width 122 height 65
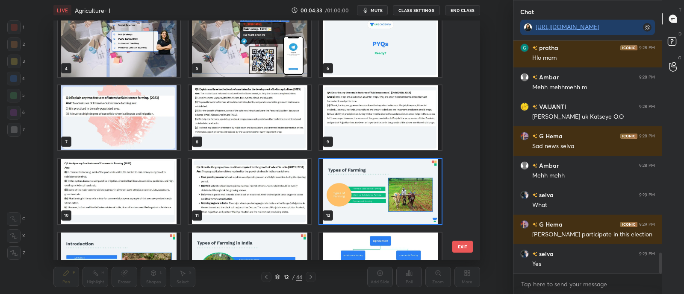
click at [335, 200] on img "grid" at bounding box center [380, 191] width 122 height 65
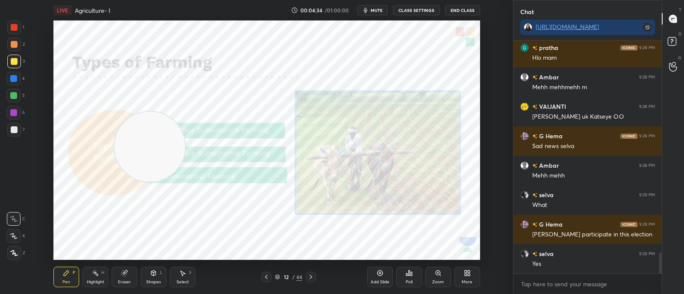
click at [337, 201] on img "grid" at bounding box center [380, 191] width 122 height 65
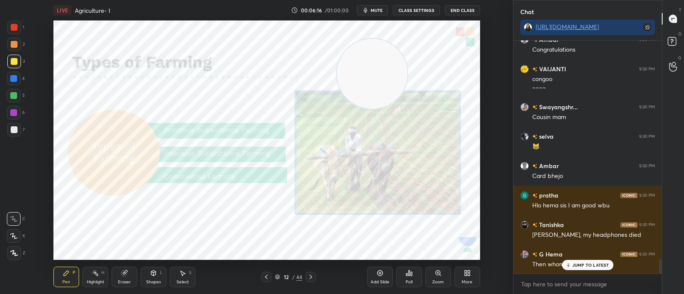
scroll to position [3490, 0]
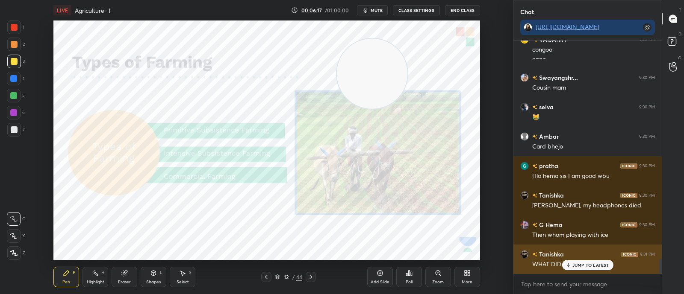
click at [594, 265] on p "JUMP TO LATEST" at bounding box center [590, 265] width 37 height 5
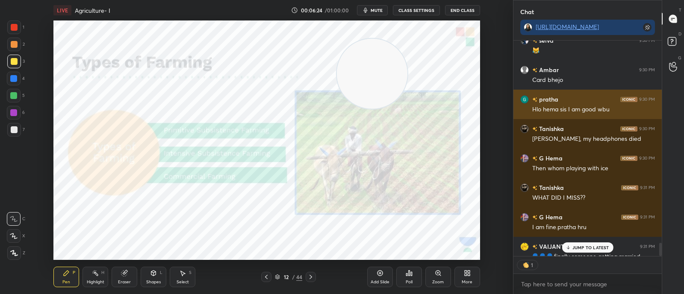
scroll to position [3, 3]
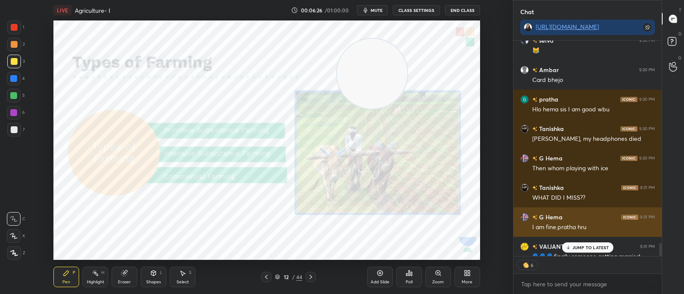
click at [542, 217] on h6 "G Hema" at bounding box center [549, 217] width 25 height 9
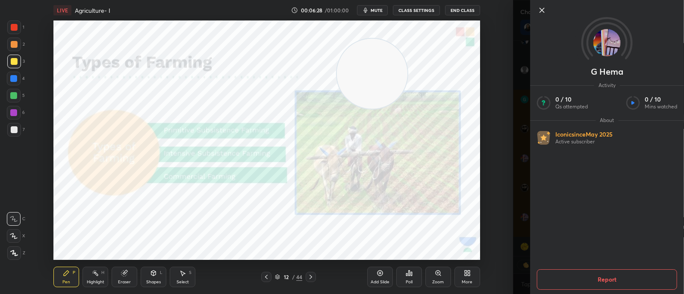
click at [538, 12] on icon at bounding box center [542, 10] width 10 height 10
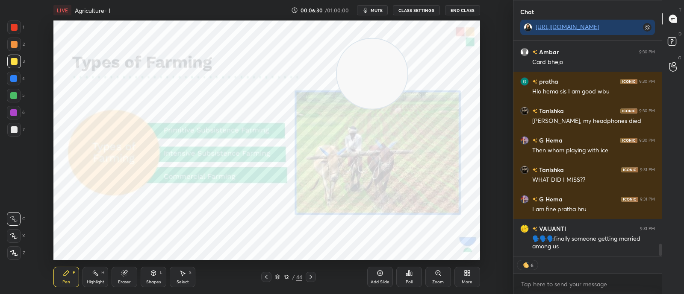
scroll to position [3604, 0]
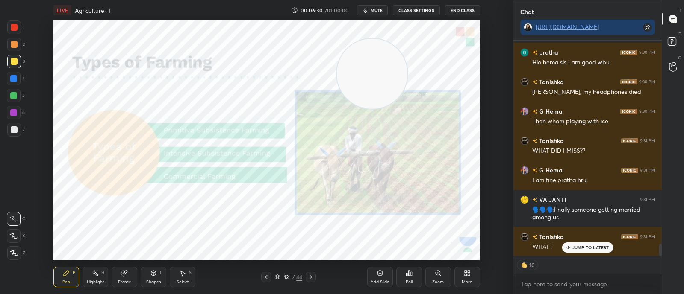
click at [583, 245] on p "JUMP TO LATEST" at bounding box center [590, 247] width 37 height 5
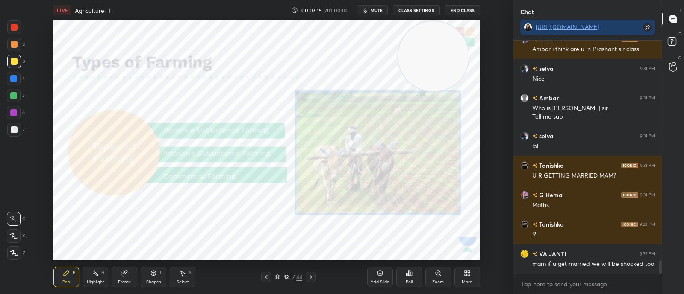
scroll to position [3860, 0]
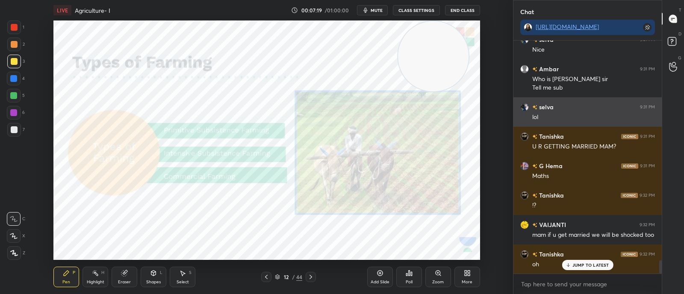
click at [586, 264] on p "JUMP TO LATEST" at bounding box center [590, 265] width 37 height 5
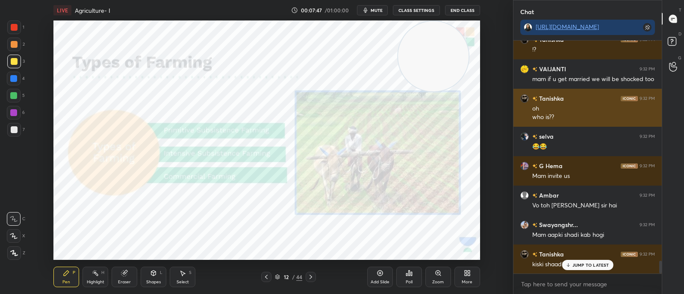
scroll to position [4046, 0]
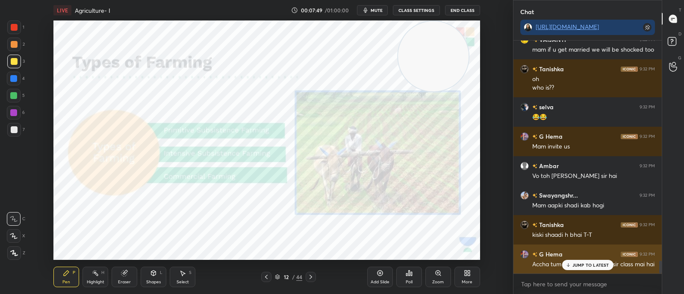
click at [591, 263] on p "JUMP TO LATEST" at bounding box center [590, 265] width 37 height 5
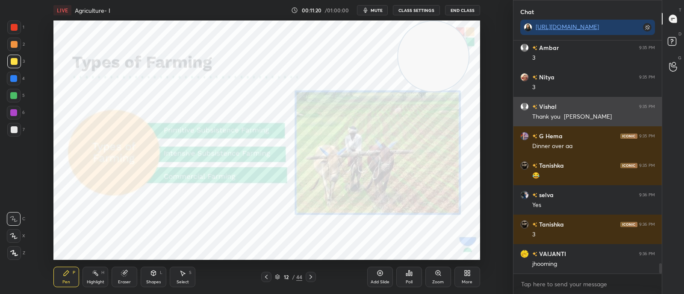
scroll to position [5081, 0]
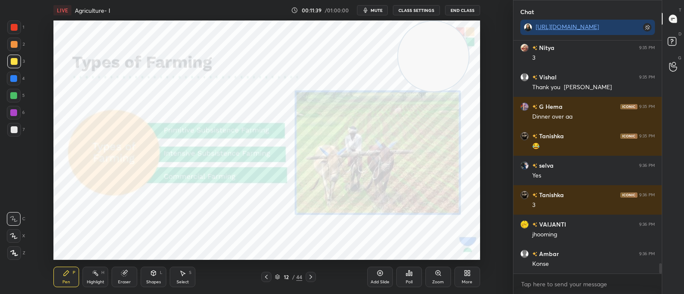
click at [387, 275] on div "Add Slide" at bounding box center [380, 277] width 26 height 21
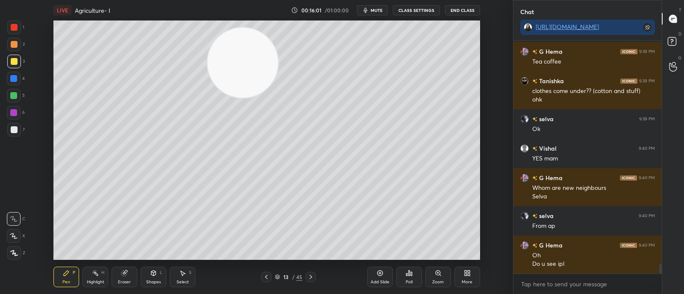
scroll to position [5682, 0]
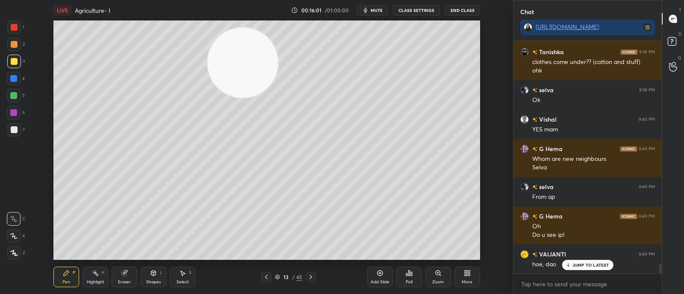
click at [121, 276] on icon at bounding box center [124, 273] width 7 height 7
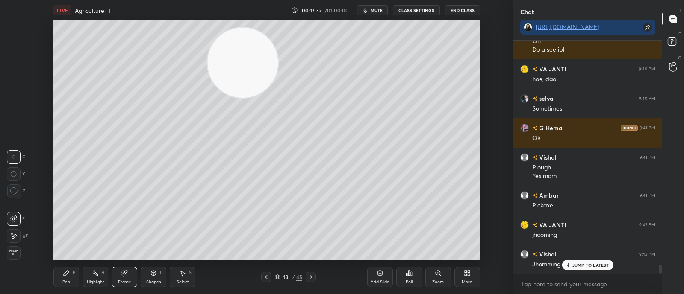
scroll to position [5897, 0]
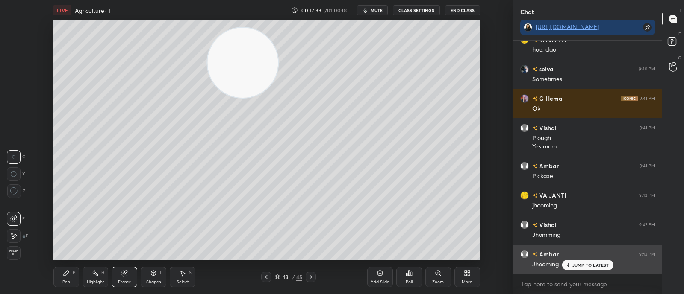
click at [580, 264] on p "JUMP TO LATEST" at bounding box center [590, 265] width 37 height 5
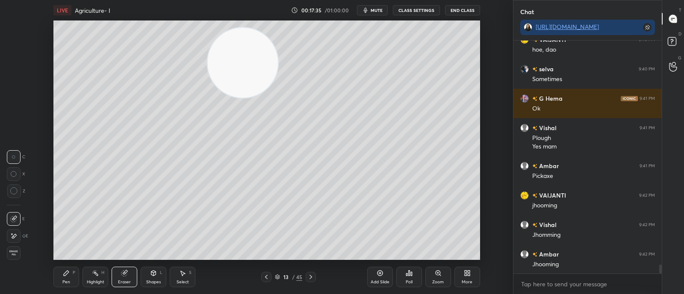
click at [263, 277] on icon at bounding box center [266, 277] width 7 height 7
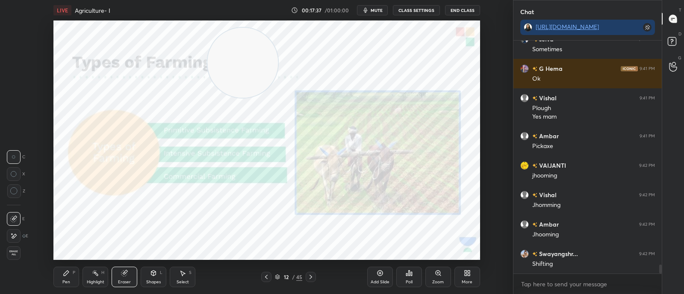
click at [312, 279] on icon at bounding box center [310, 277] width 7 height 7
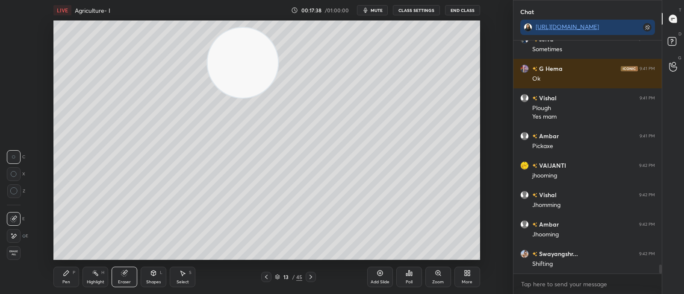
scroll to position [5957, 0]
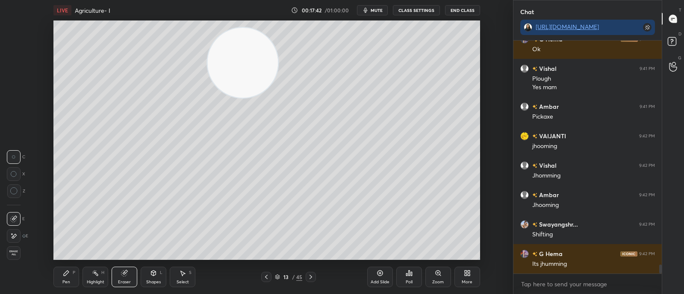
click at [61, 279] on div "Pen P" at bounding box center [66, 277] width 26 height 21
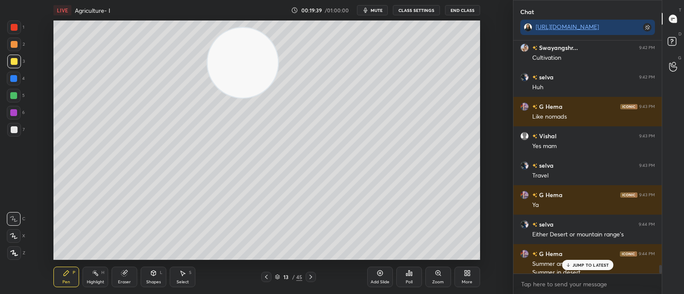
scroll to position [6267, 0]
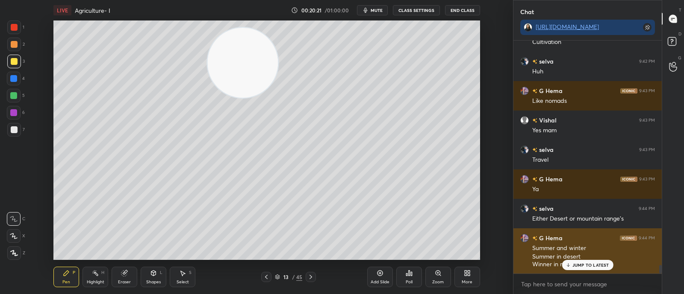
click at [595, 267] on p "JUMP TO LATEST" at bounding box center [590, 265] width 37 height 5
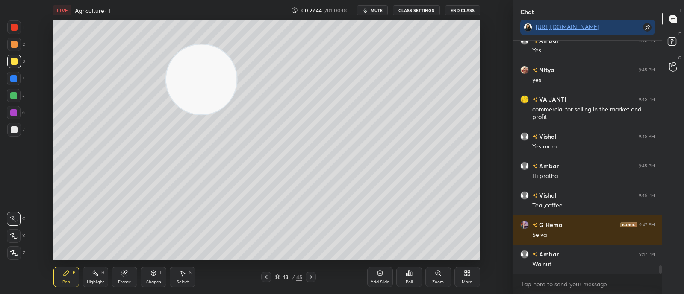
scroll to position [6658, 0]
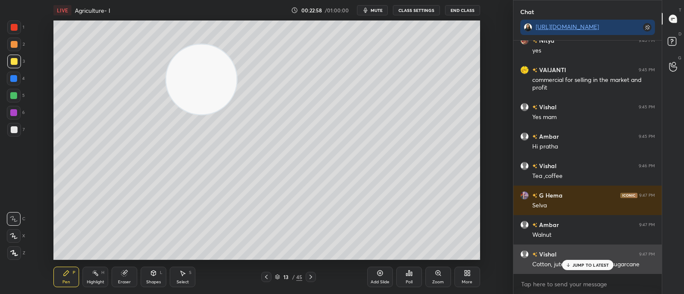
click at [586, 267] on p "JUMP TO LATEST" at bounding box center [590, 265] width 37 height 5
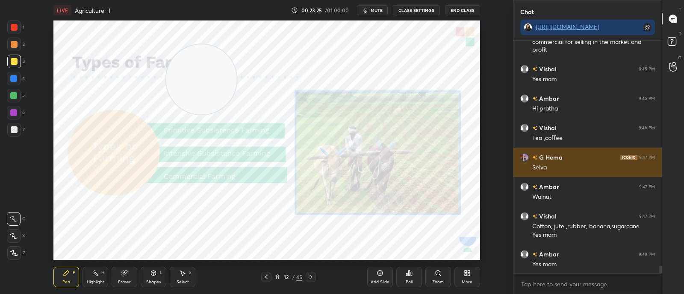
scroll to position [6726, 0]
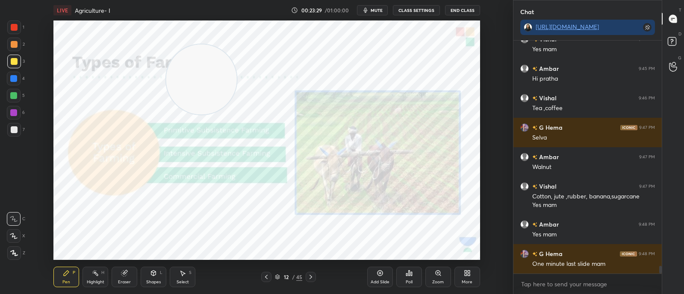
click at [308, 275] on icon at bounding box center [310, 277] width 7 height 7
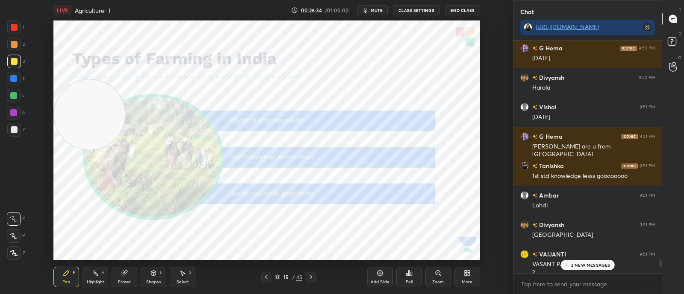
scroll to position [7126, 0]
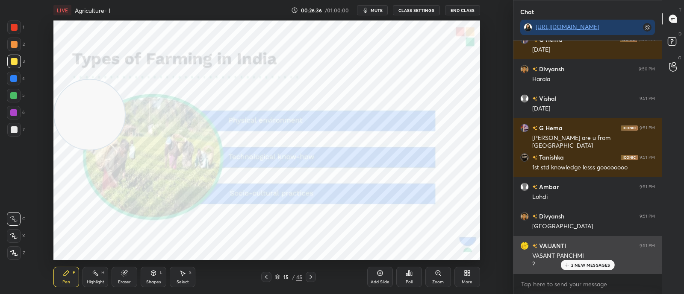
click at [597, 264] on p "2 NEW MESSAGES" at bounding box center [590, 265] width 39 height 5
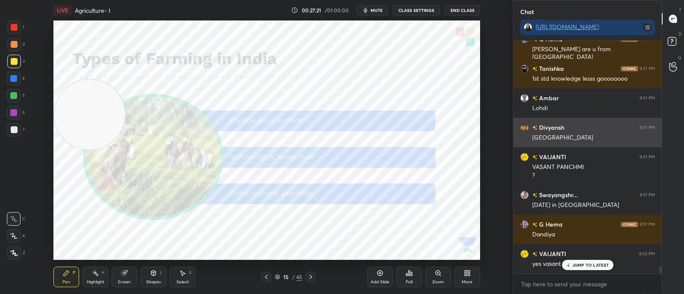
scroll to position [7244, 0]
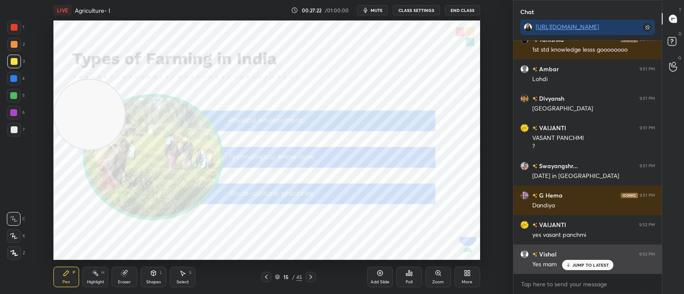
click at [579, 267] on p "JUMP TO LATEST" at bounding box center [590, 265] width 37 height 5
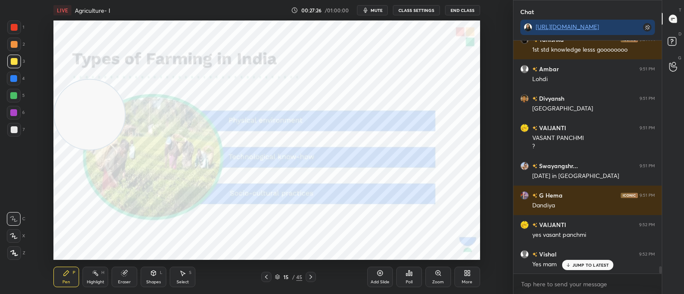
scroll to position [7273, 0]
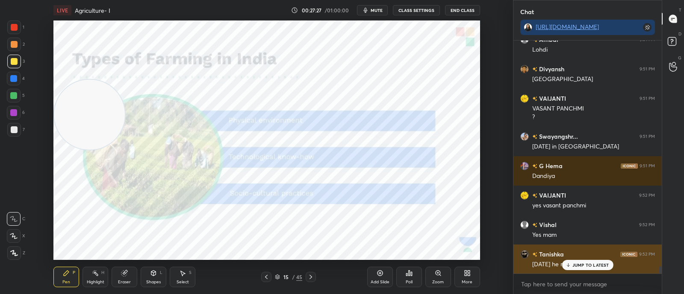
click at [598, 261] on div "JUMP TO LATEST" at bounding box center [586, 265] width 51 height 10
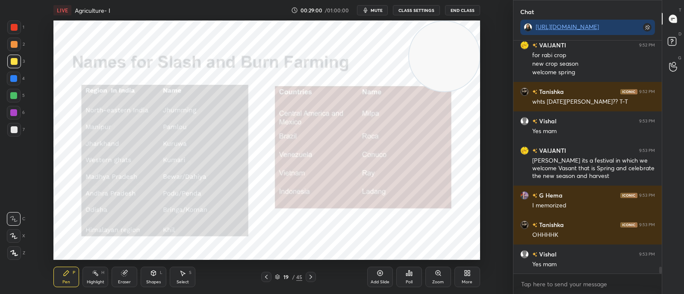
scroll to position [7630, 0]
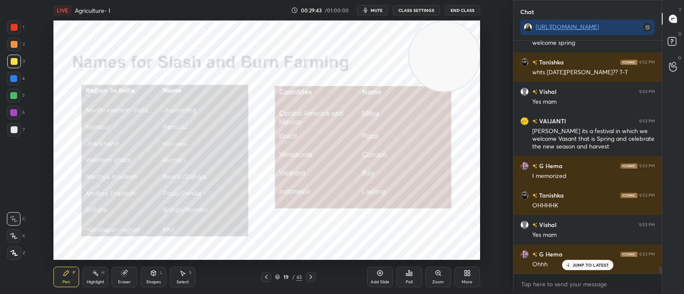
click at [313, 278] on icon at bounding box center [310, 277] width 7 height 7
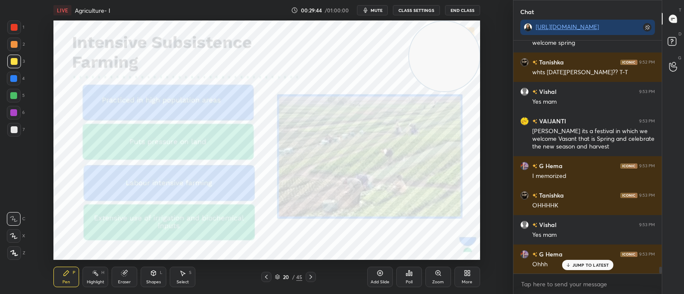
click at [314, 278] on div at bounding box center [310, 277] width 10 height 10
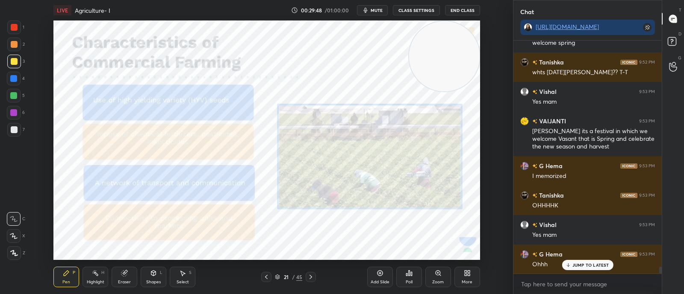
click at [313, 275] on icon at bounding box center [310, 277] width 7 height 7
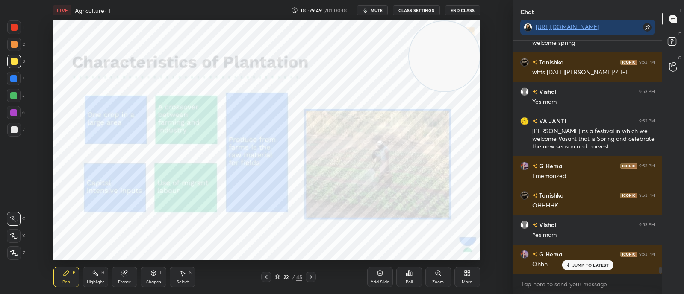
click at [319, 270] on div "Pen P Highlight H Eraser Shapes L Select S 22 / 45 Add Slide Poll Zoom More" at bounding box center [266, 277] width 426 height 34
click at [313, 279] on icon at bounding box center [310, 277] width 7 height 7
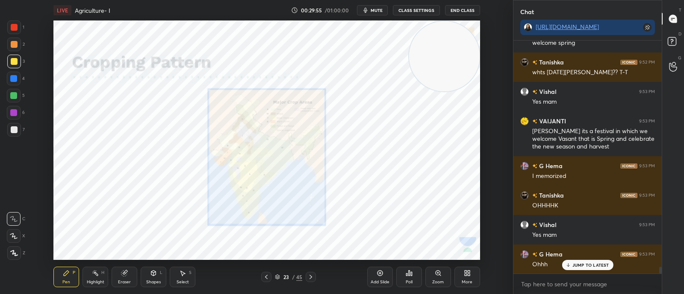
click at [309, 274] on icon at bounding box center [310, 277] width 7 height 7
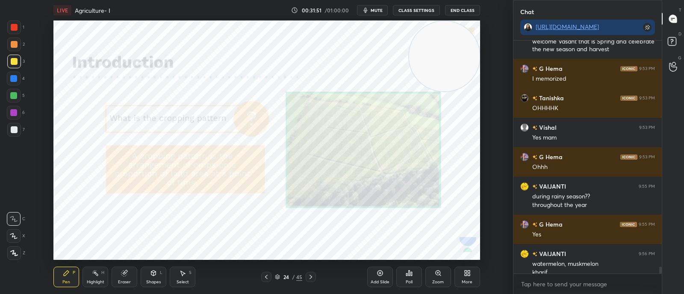
scroll to position [7736, 0]
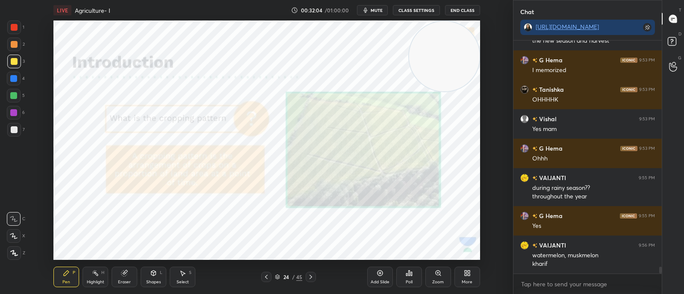
click at [310, 276] on icon at bounding box center [310, 277] width 3 height 4
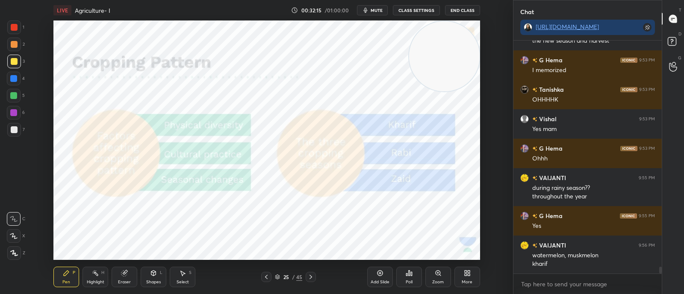
click at [312, 277] on icon at bounding box center [310, 277] width 7 height 7
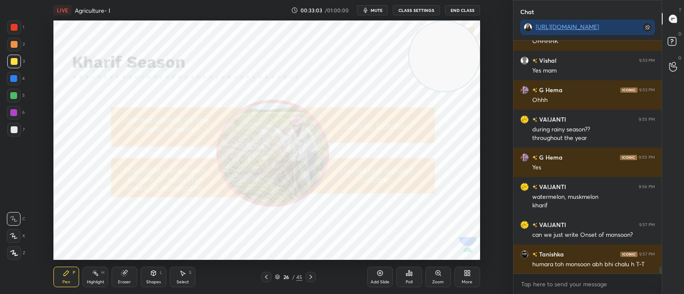
scroll to position [7824, 0]
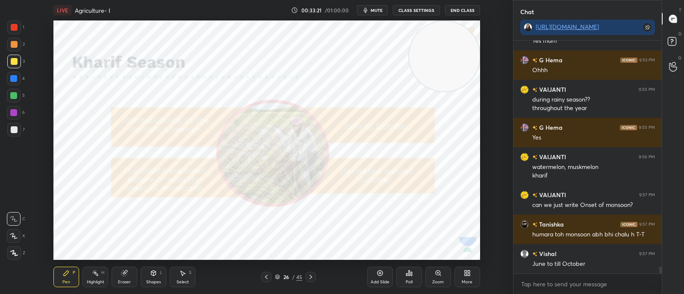
click at [371, 6] on button "mute" at bounding box center [372, 10] width 31 height 10
click at [374, 11] on span "unmute" at bounding box center [375, 10] width 18 height 6
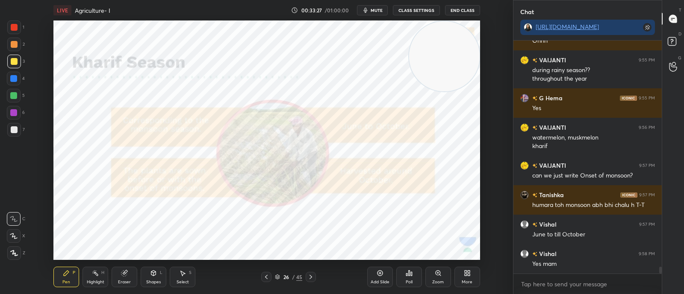
click at [310, 279] on icon at bounding box center [310, 277] width 7 height 7
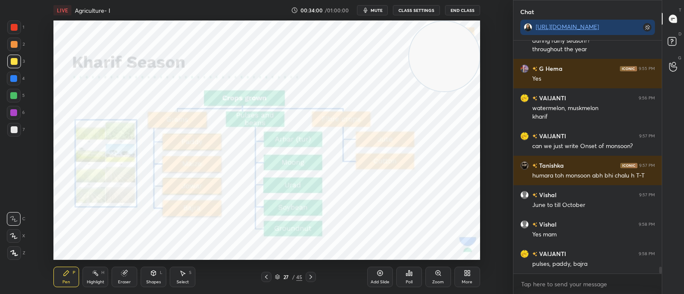
scroll to position [7912, 0]
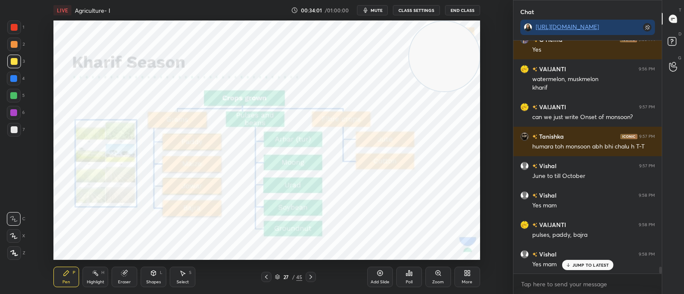
click at [374, 12] on span "mute" at bounding box center [376, 10] width 12 height 6
click at [378, 5] on button "unmute" at bounding box center [372, 10] width 31 height 10
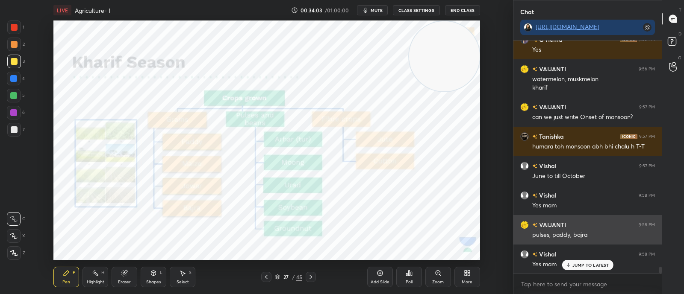
click at [554, 219] on div "VAIJANTI 9:58 PM pulses, paddy, bajra" at bounding box center [587, 229] width 148 height 29
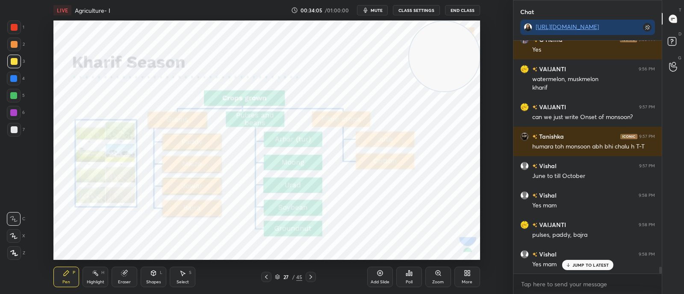
scroll to position [7913, 0]
click at [18, 79] on div at bounding box center [14, 79] width 14 height 14
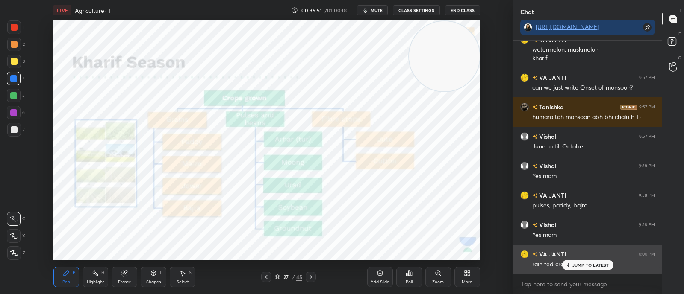
click at [580, 265] on p "JUMP TO LATEST" at bounding box center [590, 265] width 37 height 5
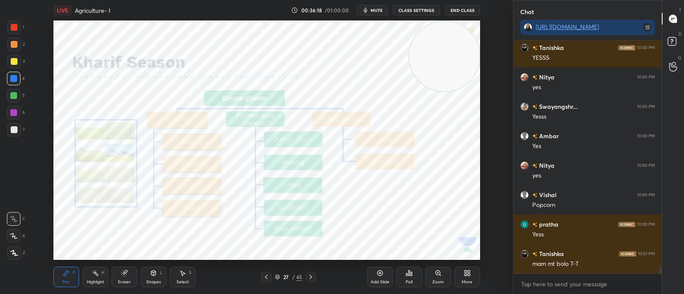
scroll to position [8216, 0]
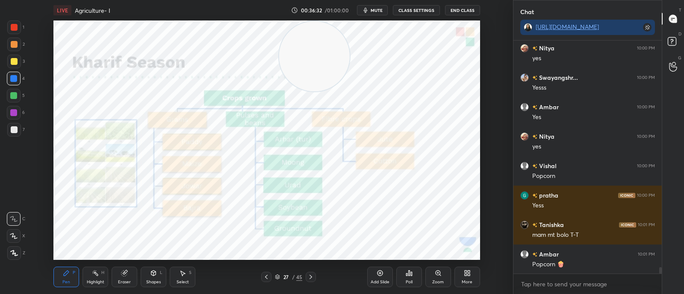
click at [312, 279] on icon at bounding box center [310, 277] width 7 height 7
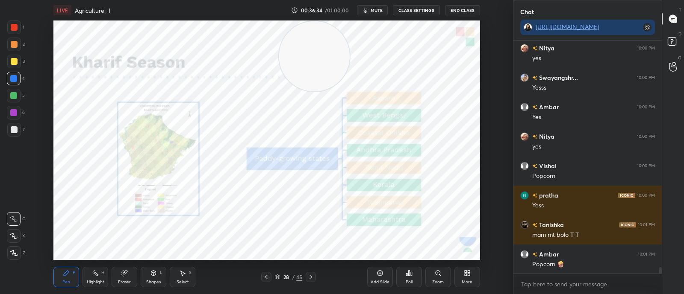
click at [311, 276] on icon at bounding box center [310, 277] width 7 height 7
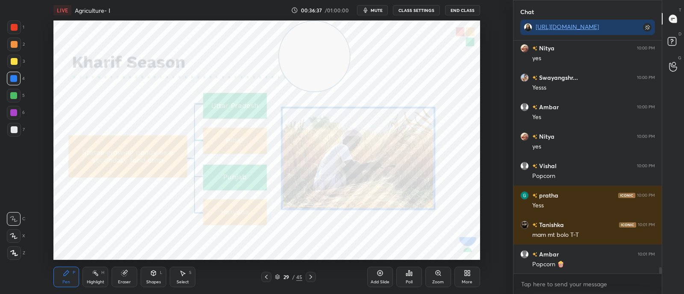
click at [312, 276] on icon at bounding box center [310, 277] width 7 height 7
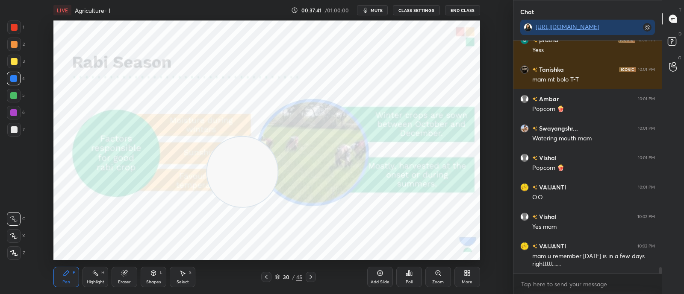
scroll to position [8401, 0]
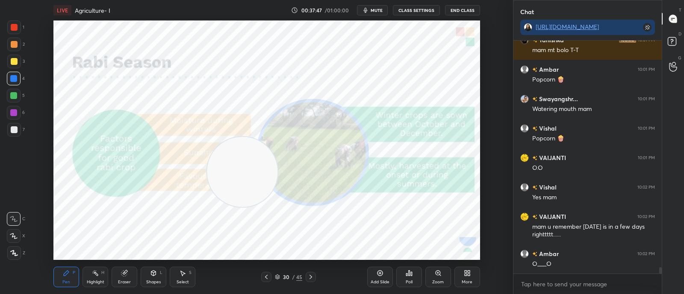
click at [131, 274] on div "Eraser" at bounding box center [125, 277] width 26 height 21
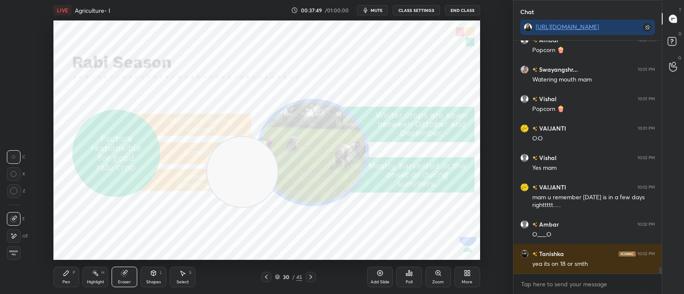
click at [19, 256] on span "Erase all" at bounding box center [13, 253] width 13 height 6
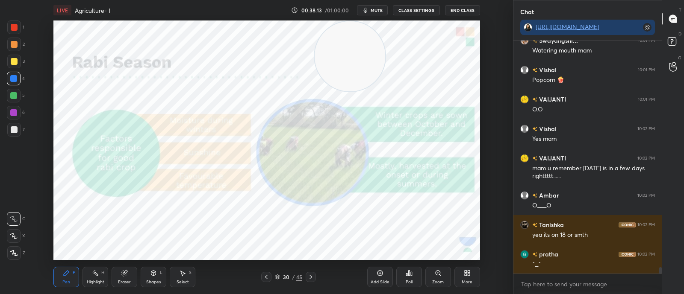
click at [313, 276] on icon at bounding box center [310, 277] width 7 height 7
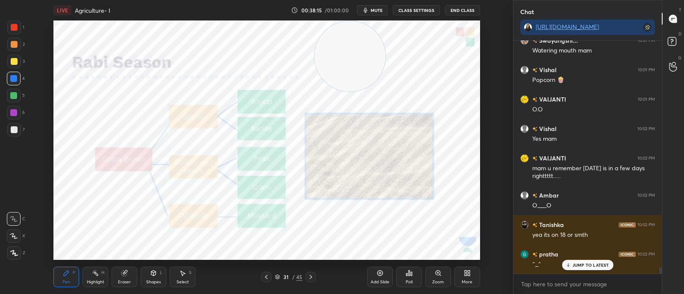
scroll to position [8489, 0]
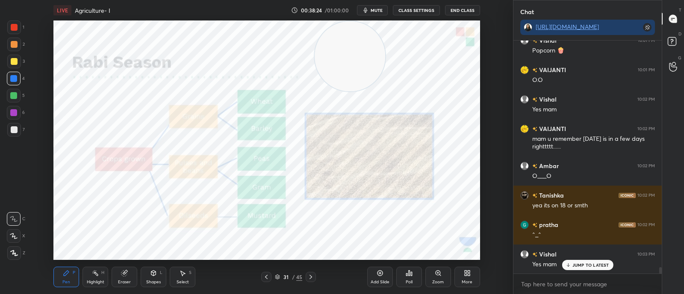
click at [310, 274] on icon at bounding box center [310, 277] width 7 height 7
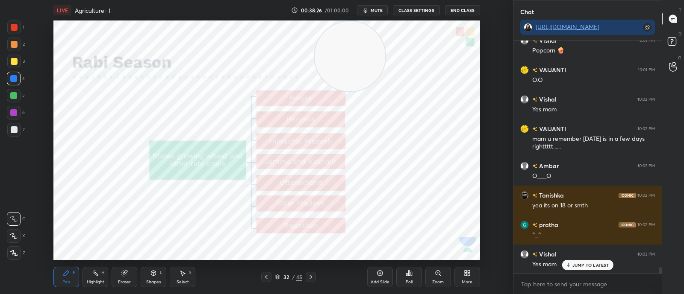
click at [271, 275] on div at bounding box center [266, 277] width 10 height 10
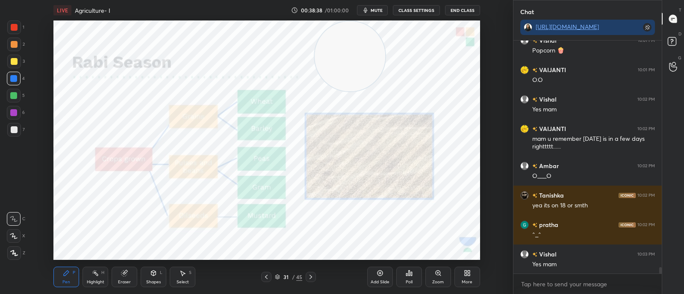
scroll to position [8518, 0]
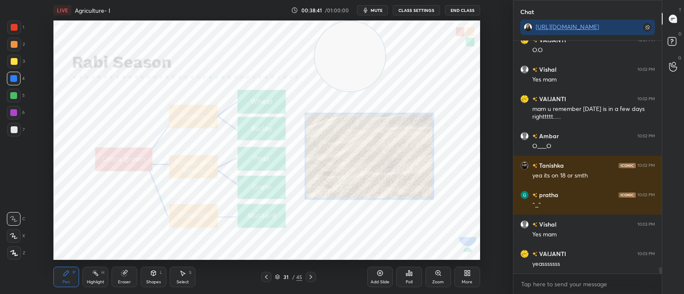
click at [309, 276] on icon at bounding box center [310, 277] width 7 height 7
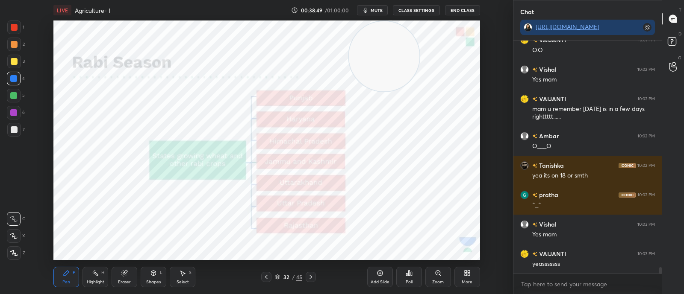
click at [311, 276] on icon at bounding box center [310, 277] width 7 height 7
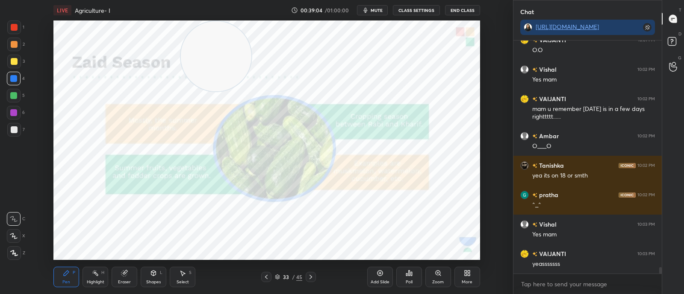
click at [380, 5] on button "mute" at bounding box center [372, 10] width 31 height 10
click at [380, 11] on span "unmute" at bounding box center [375, 10] width 18 height 6
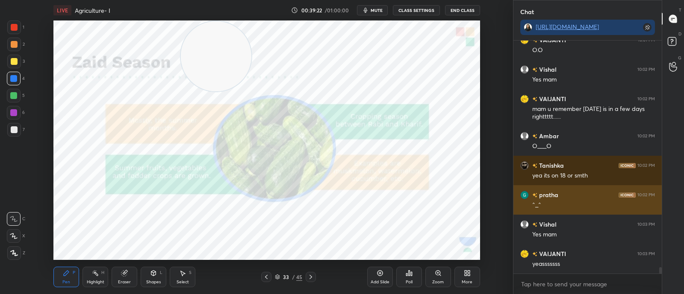
scroll to position [8548, 0]
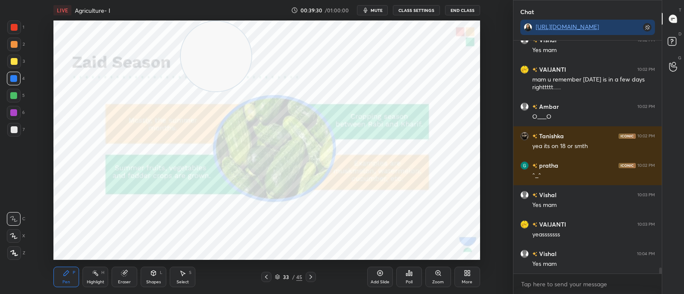
click at [312, 279] on icon at bounding box center [310, 277] width 7 height 7
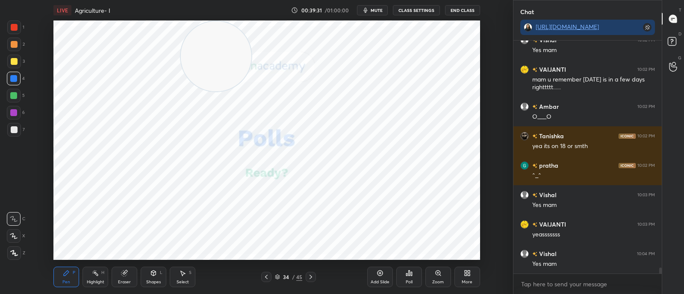
click at [264, 276] on icon at bounding box center [266, 277] width 7 height 7
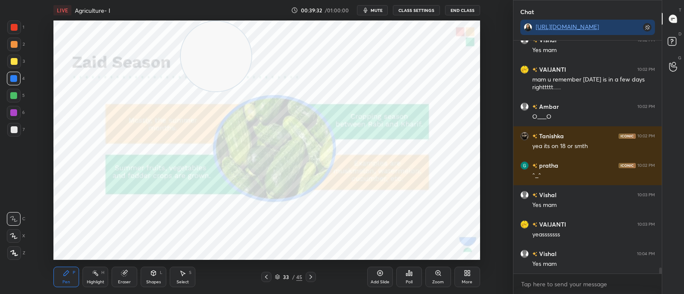
click at [278, 274] on div "33 / 45" at bounding box center [288, 277] width 27 height 8
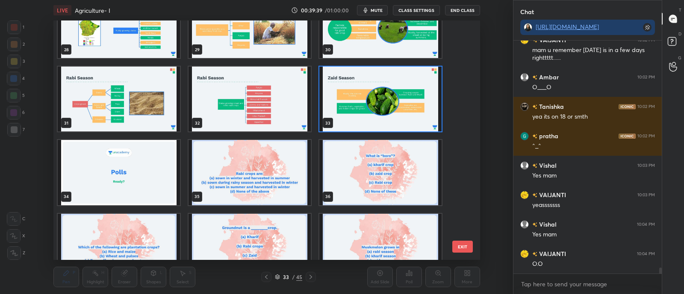
scroll to position [8586, 0]
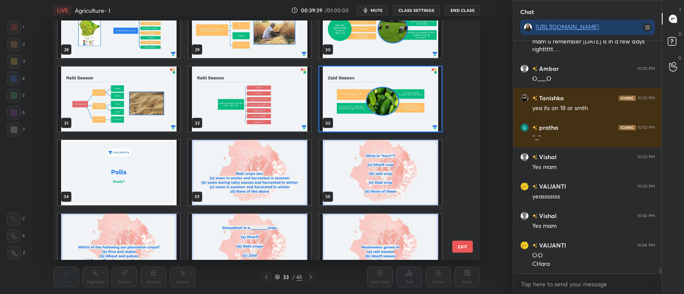
click at [156, 173] on img "grid" at bounding box center [119, 172] width 122 height 65
click at [156, 177] on img "grid" at bounding box center [119, 172] width 122 height 65
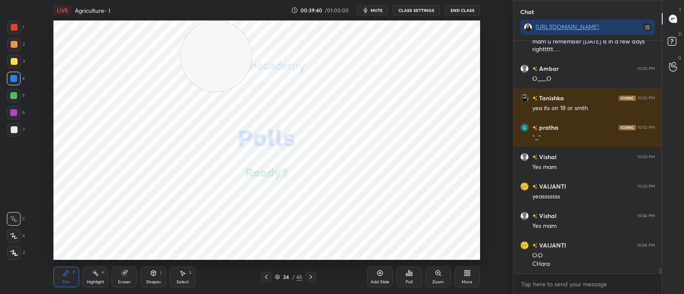
click at [157, 174] on img "grid" at bounding box center [119, 172] width 122 height 65
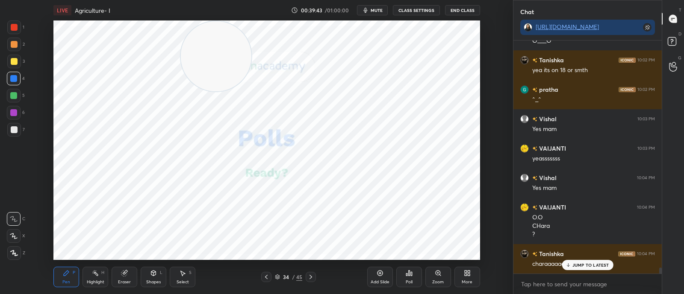
scroll to position [8653, 0]
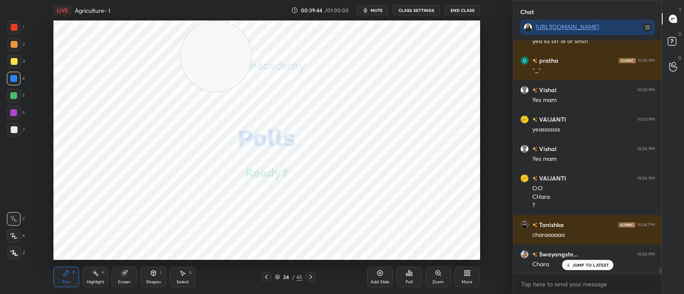
click at [278, 276] on icon at bounding box center [277, 277] width 5 height 5
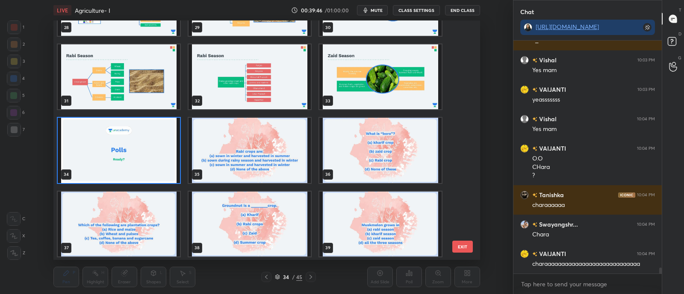
scroll to position [8720, 0]
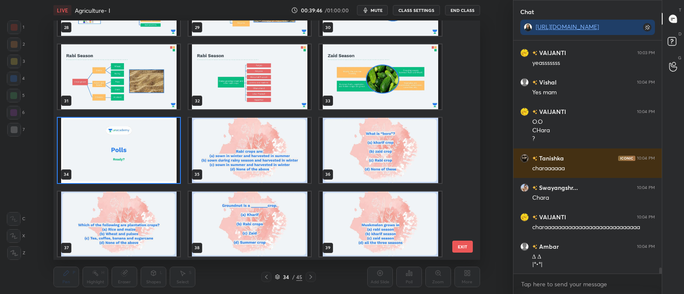
click at [169, 165] on img "grid" at bounding box center [119, 150] width 122 height 65
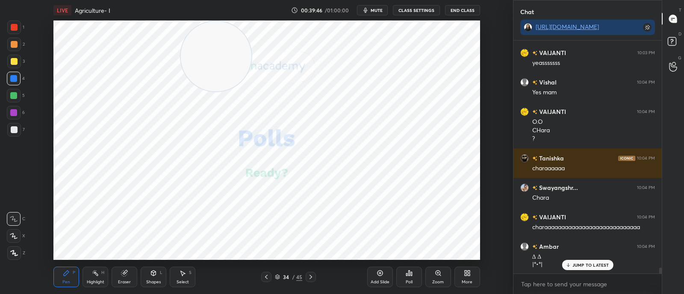
click at [173, 164] on img "grid" at bounding box center [119, 150] width 122 height 65
click at [311, 280] on icon at bounding box center [310, 277] width 7 height 7
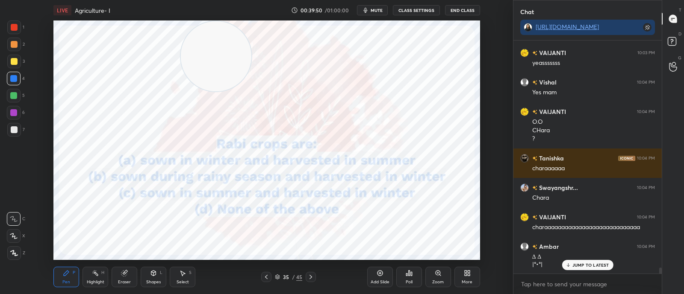
click at [265, 272] on div at bounding box center [266, 277] width 10 height 10
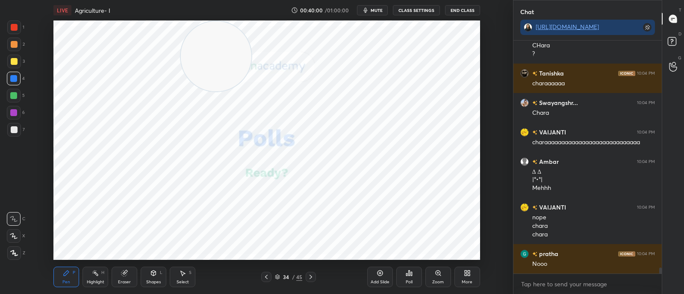
scroll to position [8834, 0]
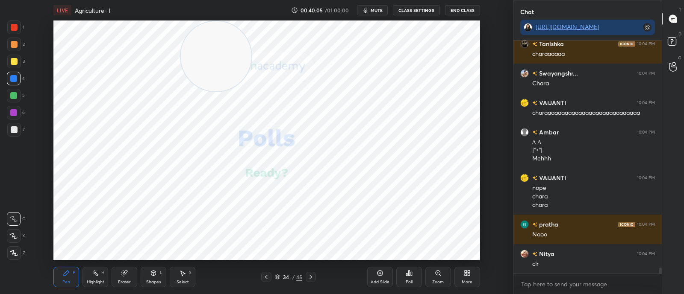
click at [312, 277] on icon at bounding box center [310, 277] width 7 height 7
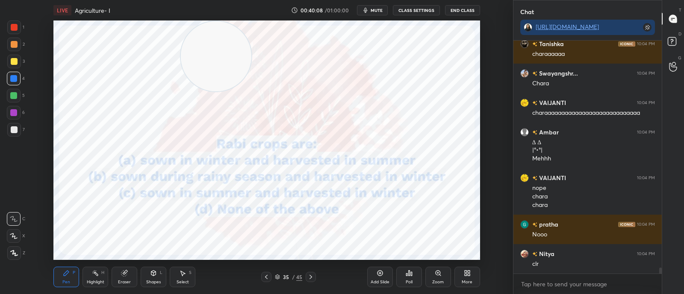
scroll to position [8864, 0]
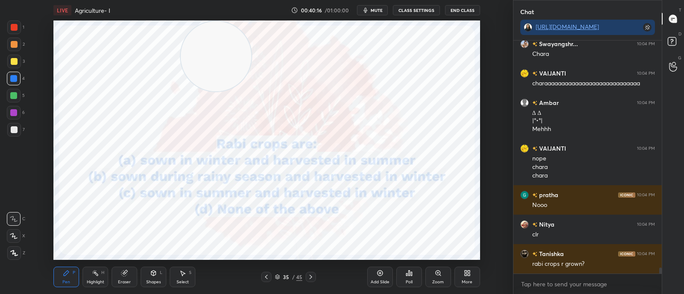
click at [410, 281] on div "Poll" at bounding box center [408, 282] width 7 height 4
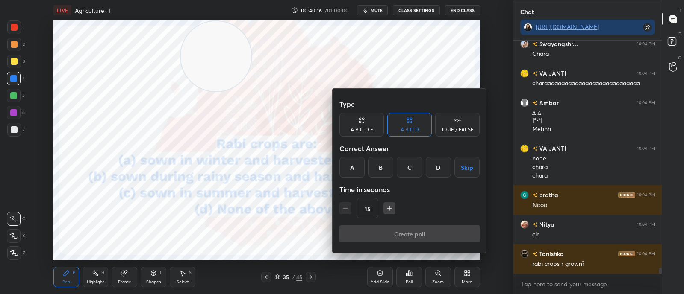
click at [353, 169] on div "A" at bounding box center [351, 167] width 25 height 21
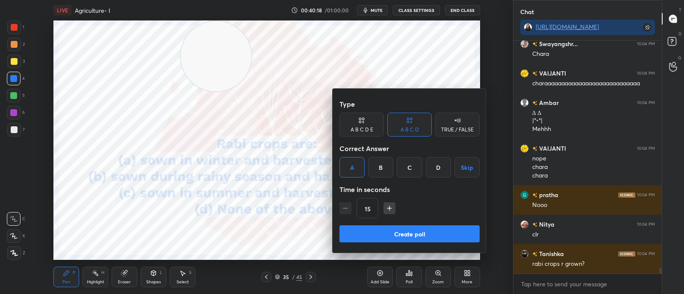
click at [384, 235] on button "Create poll" at bounding box center [409, 234] width 140 height 17
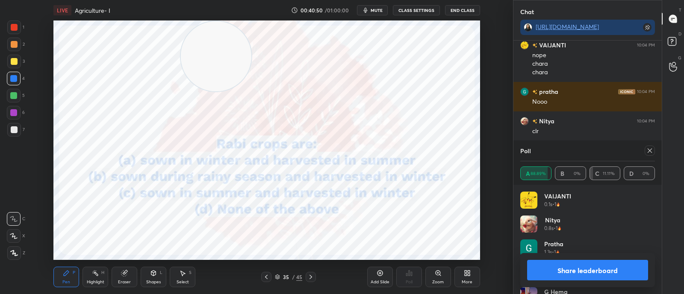
scroll to position [8996, 0]
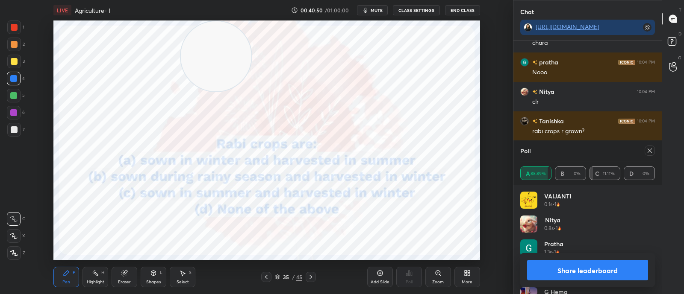
click at [649, 151] on icon at bounding box center [649, 151] width 4 height 4
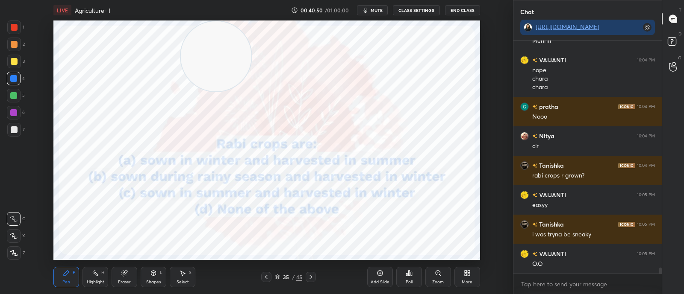
scroll to position [160, 145]
click at [313, 282] on div at bounding box center [310, 277] width 10 height 10
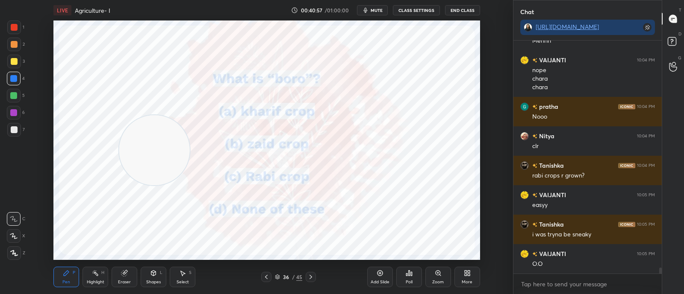
click at [313, 275] on icon at bounding box center [310, 277] width 7 height 7
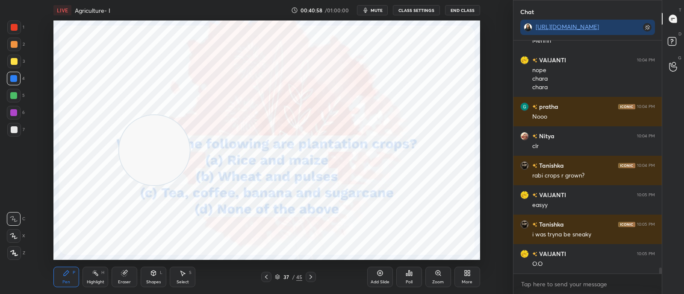
click at [263, 279] on icon at bounding box center [266, 277] width 7 height 7
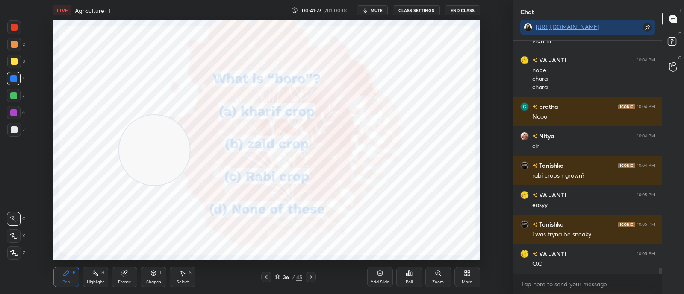
scroll to position [8973, 0]
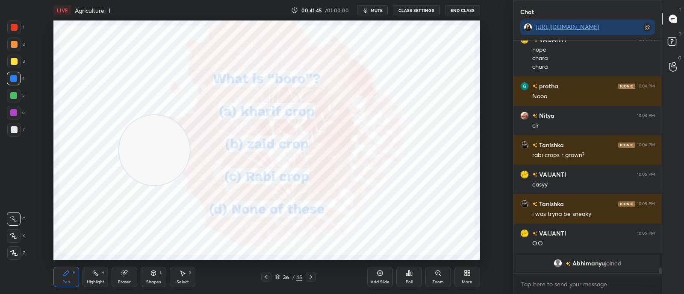
click at [314, 278] on div at bounding box center [310, 277] width 10 height 10
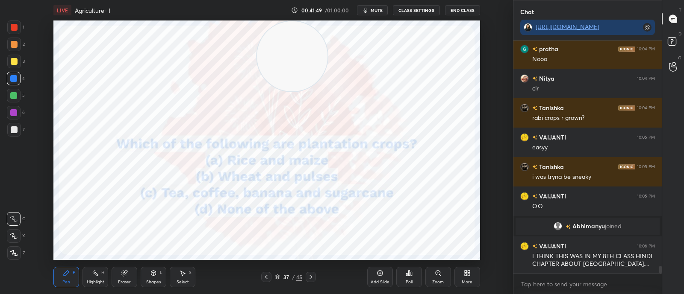
scroll to position [6942, 0]
click at [411, 276] on icon at bounding box center [408, 273] width 7 height 7
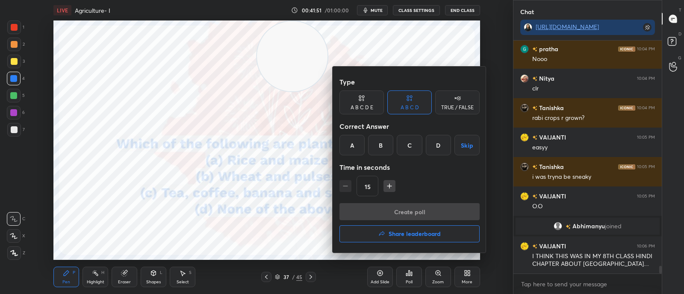
click at [407, 145] on div "C" at bounding box center [408, 145] width 25 height 21
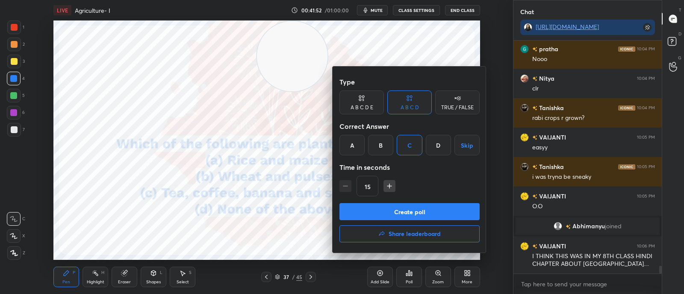
click at [408, 210] on button "Create poll" at bounding box center [409, 211] width 140 height 17
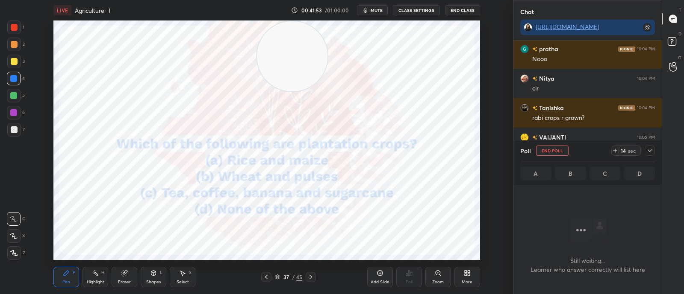
scroll to position [115, 145]
click at [649, 150] on icon at bounding box center [649, 150] width 7 height 7
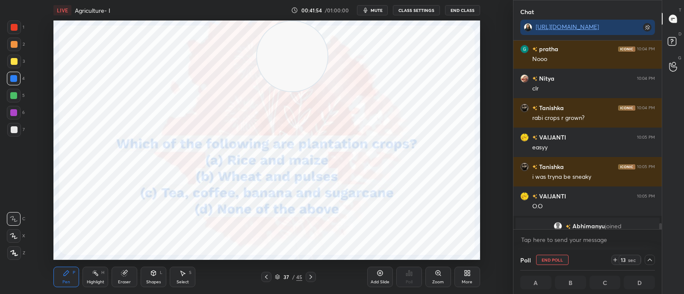
scroll to position [6985, 0]
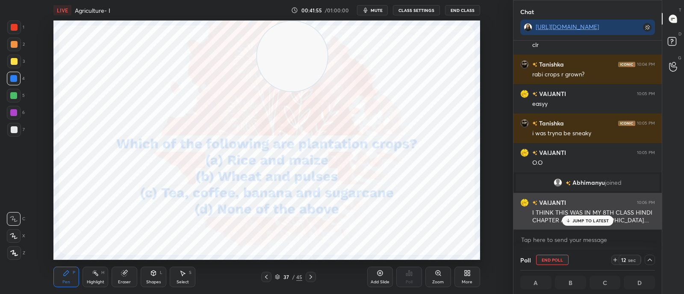
click at [584, 219] on p "JUMP TO LATEST" at bounding box center [590, 220] width 37 height 5
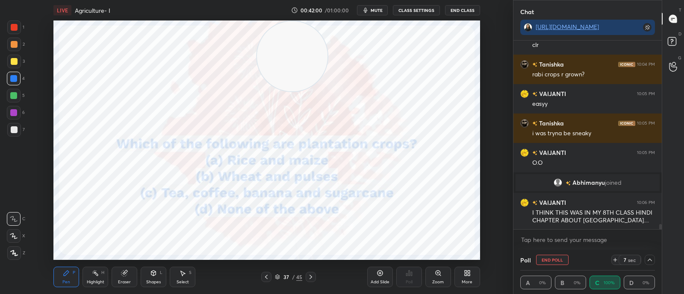
click at [649, 259] on icon at bounding box center [649, 260] width 4 height 3
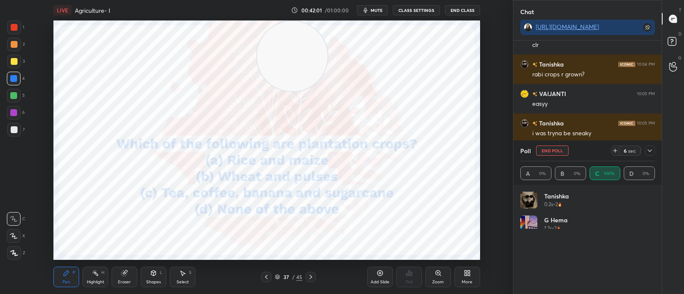
scroll to position [100, 132]
click at [651, 153] on icon at bounding box center [649, 150] width 7 height 7
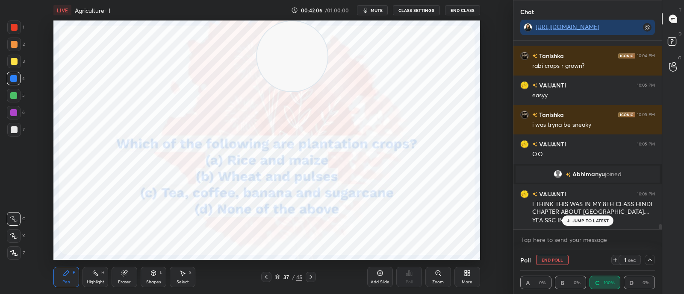
scroll to position [7002, 0]
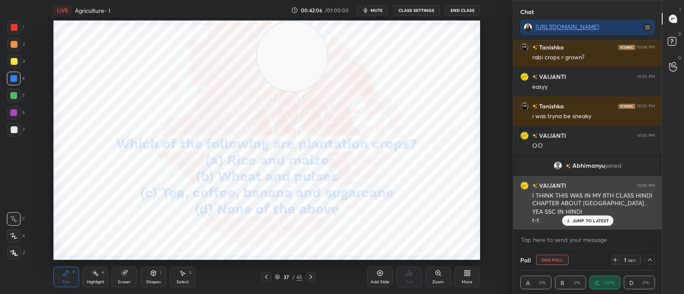
click at [580, 223] on p "JUMP TO LATEST" at bounding box center [590, 220] width 37 height 5
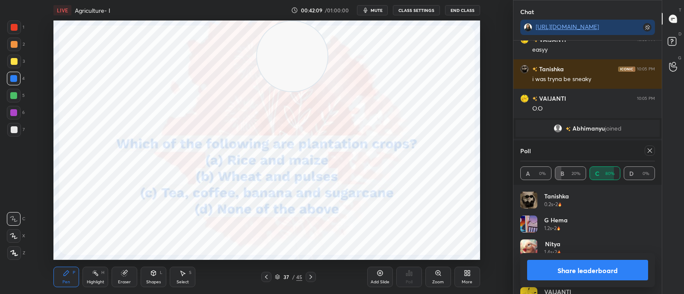
scroll to position [7069, 0]
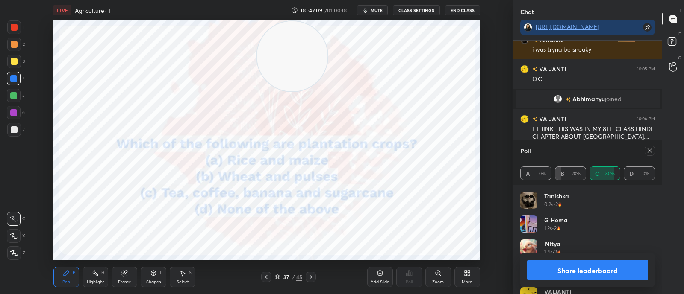
click at [314, 279] on icon at bounding box center [310, 277] width 7 height 7
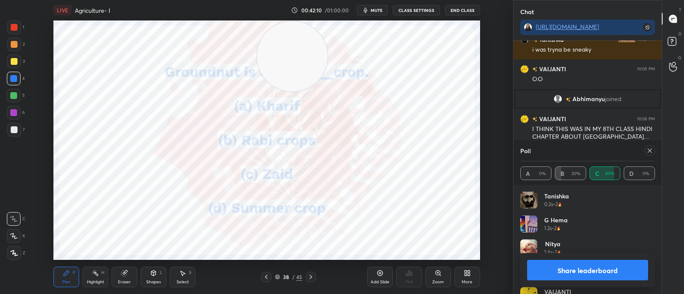
click at [647, 155] on div at bounding box center [649, 151] width 10 height 10
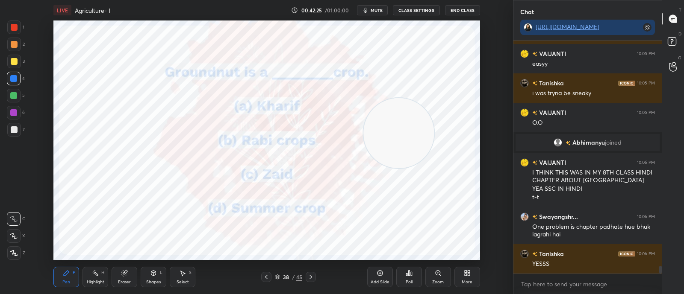
click at [411, 274] on icon at bounding box center [411, 274] width 1 height 4
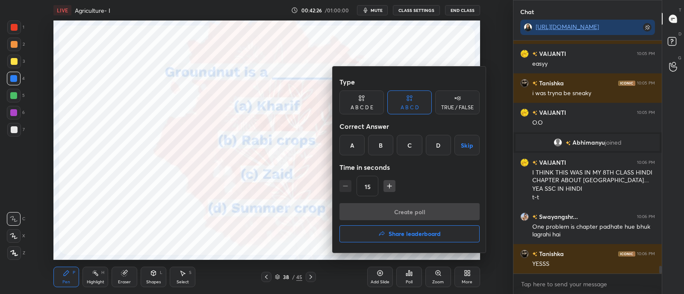
click at [356, 146] on div "A" at bounding box center [351, 145] width 25 height 21
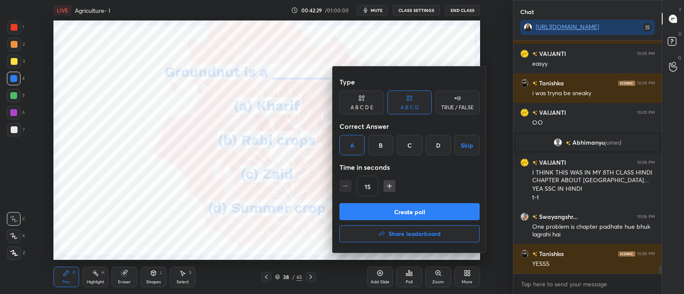
click at [386, 210] on button "Create poll" at bounding box center [409, 211] width 140 height 17
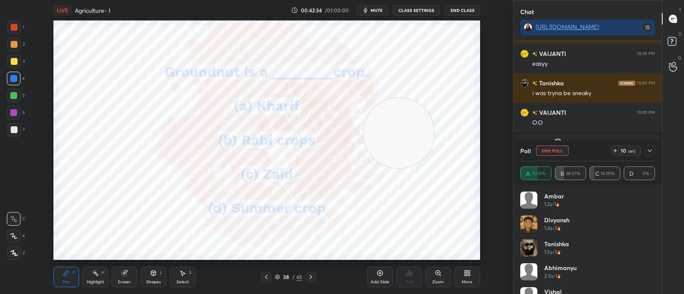
click at [651, 150] on icon at bounding box center [649, 150] width 7 height 7
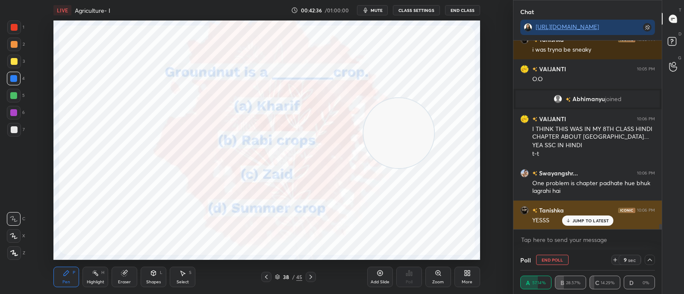
click at [586, 217] on div "JUMP TO LATEST" at bounding box center [586, 221] width 51 height 10
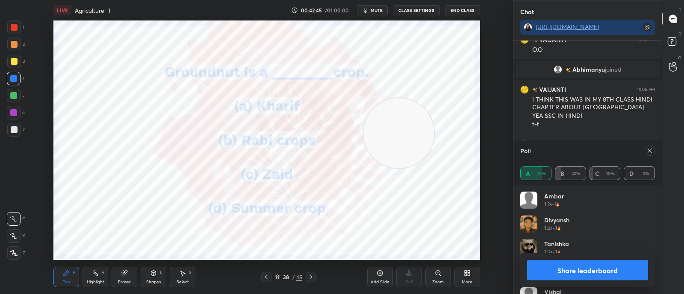
click at [649, 156] on div at bounding box center [649, 151] width 10 height 10
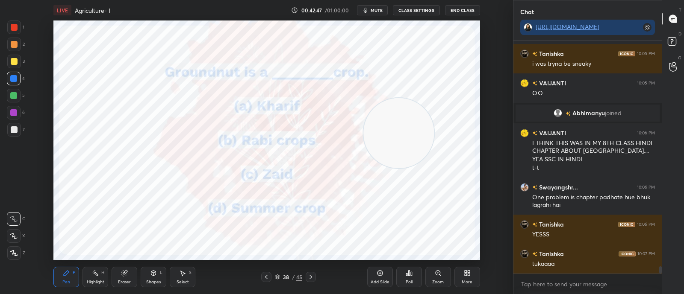
click at [311, 278] on icon at bounding box center [310, 277] width 7 height 7
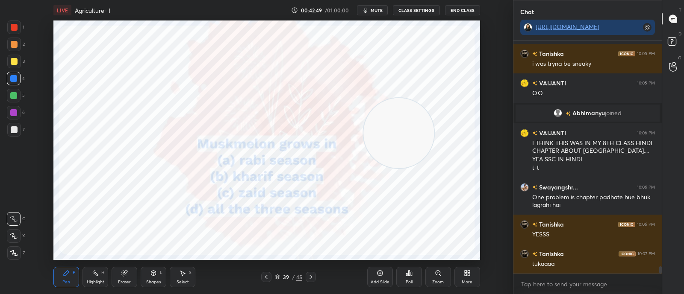
click at [412, 277] on div "Poll" at bounding box center [409, 277] width 26 height 21
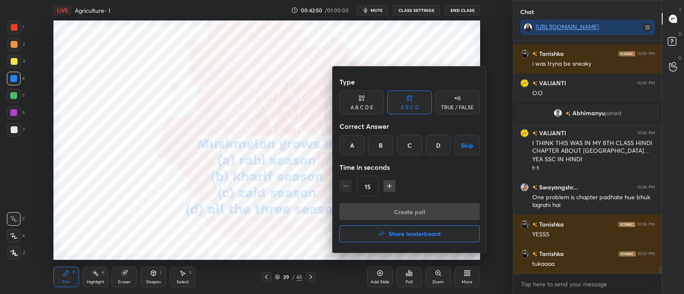
click at [414, 149] on div "C" at bounding box center [408, 145] width 25 height 21
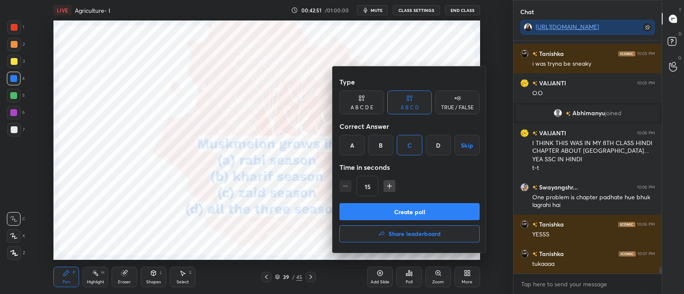
click at [414, 211] on button "Create poll" at bounding box center [409, 211] width 140 height 17
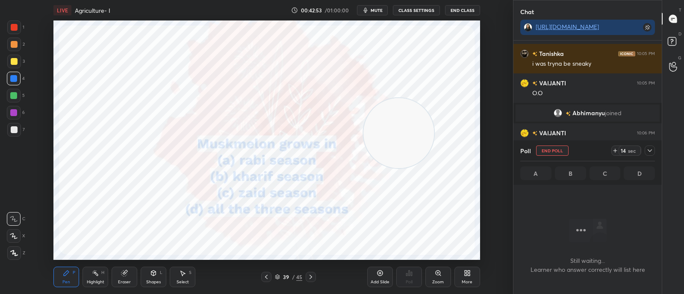
click at [279, 279] on icon at bounding box center [277, 277] width 5 height 5
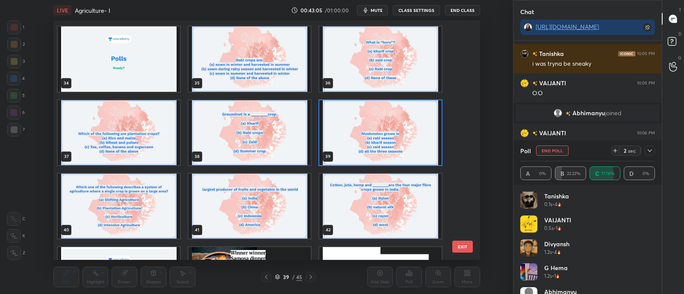
click at [352, 155] on img "grid" at bounding box center [380, 132] width 122 height 65
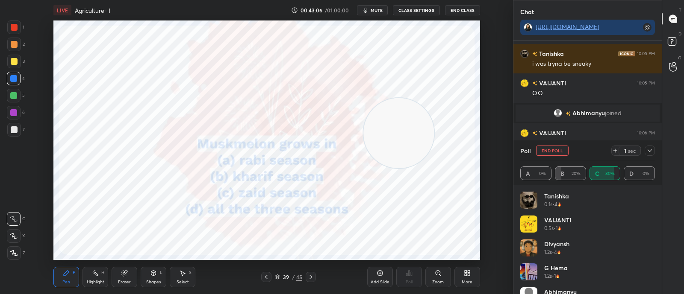
click at [357, 155] on img "grid" at bounding box center [380, 132] width 122 height 65
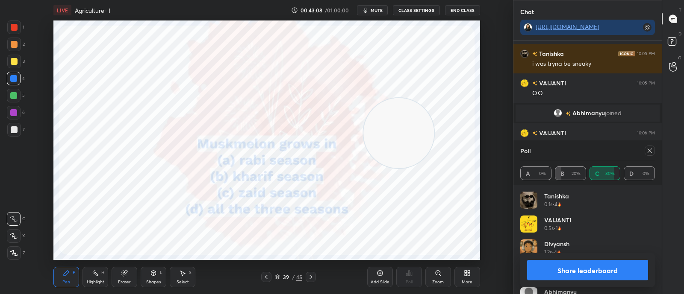
click at [310, 272] on div at bounding box center [310, 277] width 10 height 10
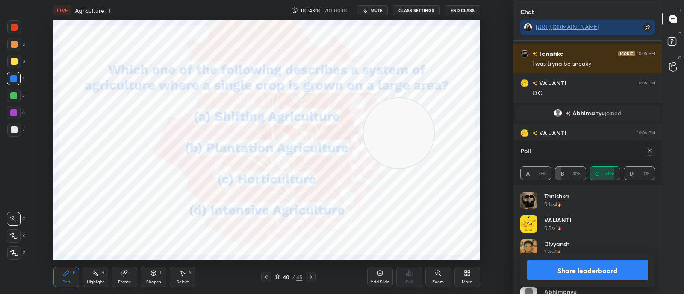
click at [648, 152] on icon at bounding box center [649, 151] width 4 height 4
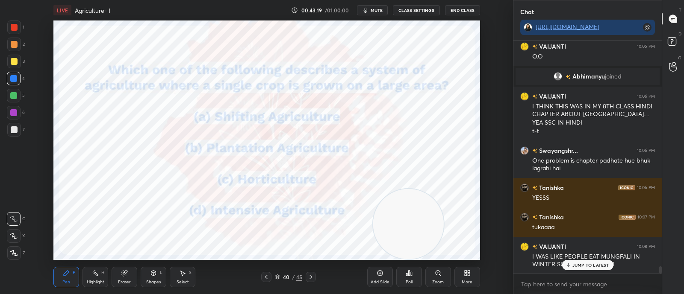
click at [573, 267] on p "JUMP TO LATEST" at bounding box center [590, 265] width 37 height 5
click at [410, 277] on div "Poll" at bounding box center [409, 277] width 26 height 21
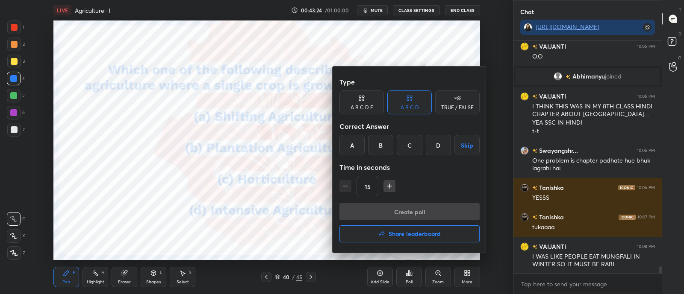
click at [383, 151] on div "B" at bounding box center [380, 145] width 25 height 21
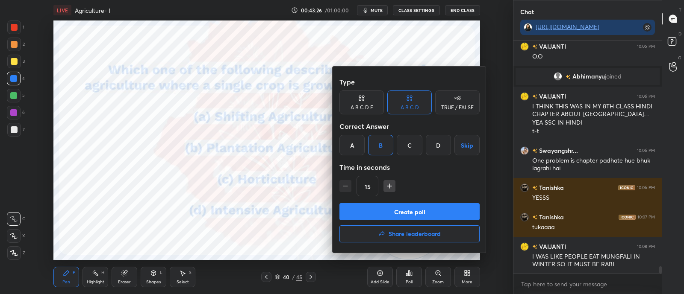
click at [382, 208] on button "Create poll" at bounding box center [409, 211] width 140 height 17
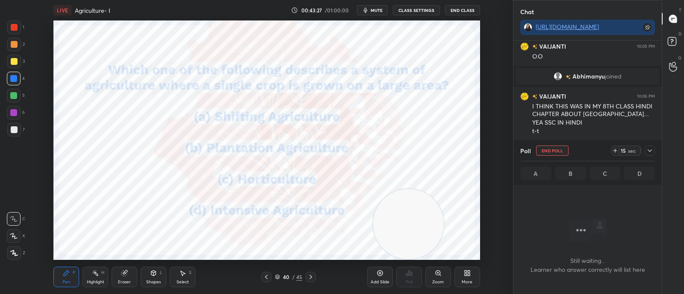
click at [649, 155] on div at bounding box center [649, 151] width 10 height 10
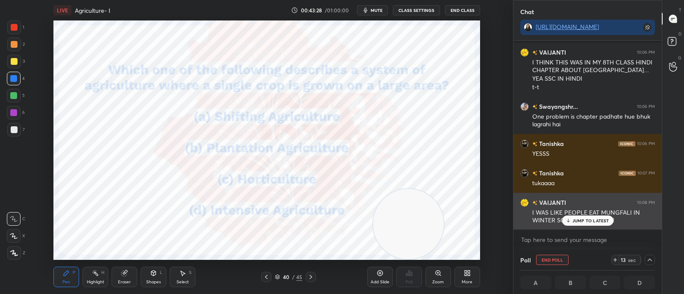
click at [590, 217] on div "JUMP TO LATEST" at bounding box center [586, 221] width 51 height 10
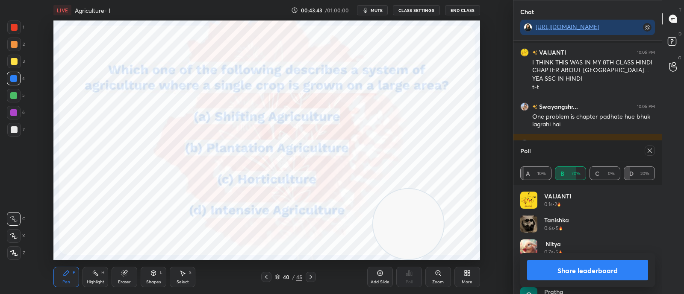
click at [651, 153] on icon at bounding box center [649, 150] width 7 height 7
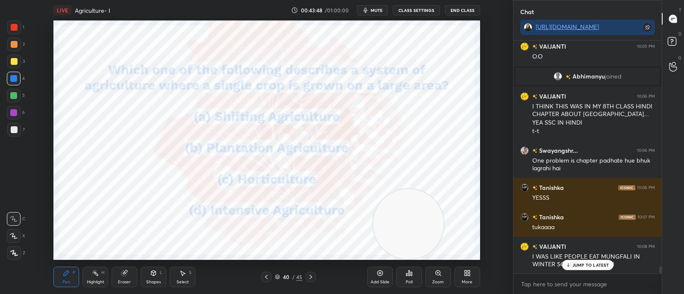
click at [281, 276] on div "40 / 45" at bounding box center [288, 277] width 27 height 8
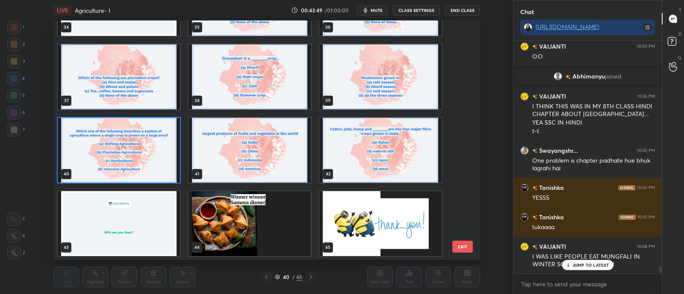
click at [257, 227] on img "grid" at bounding box center [249, 223] width 122 height 65
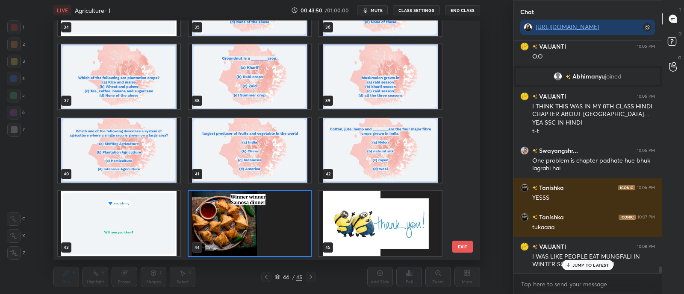
click at [261, 228] on img "grid" at bounding box center [249, 223] width 122 height 65
click at [263, 229] on img "grid" at bounding box center [249, 223] width 122 height 65
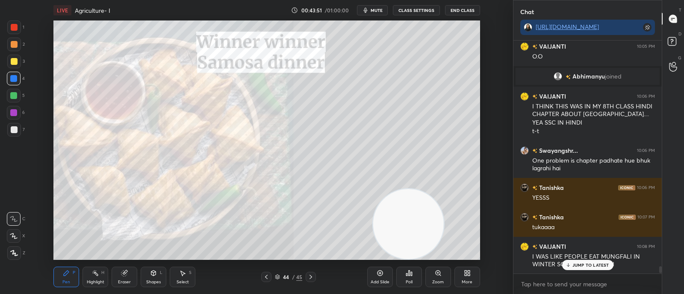
click at [406, 284] on div "Poll" at bounding box center [408, 282] width 7 height 4
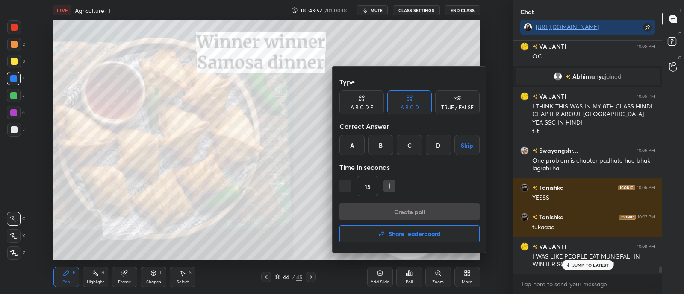
click at [384, 232] on icon "button" at bounding box center [381, 234] width 7 height 7
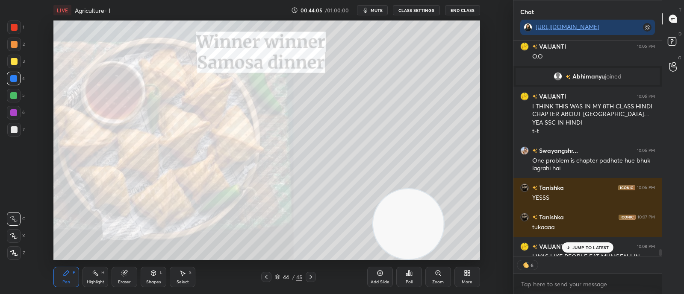
click at [412, 274] on div "Poll" at bounding box center [409, 277] width 26 height 21
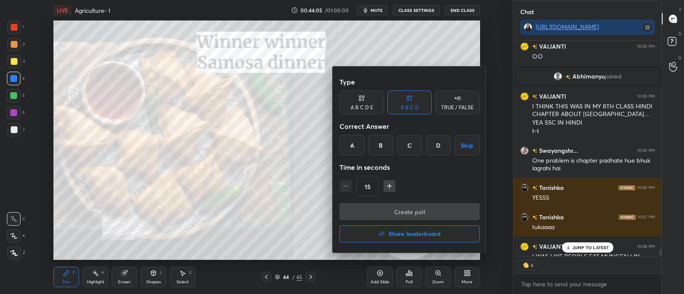
click at [380, 237] on icon "button" at bounding box center [381, 234] width 7 height 7
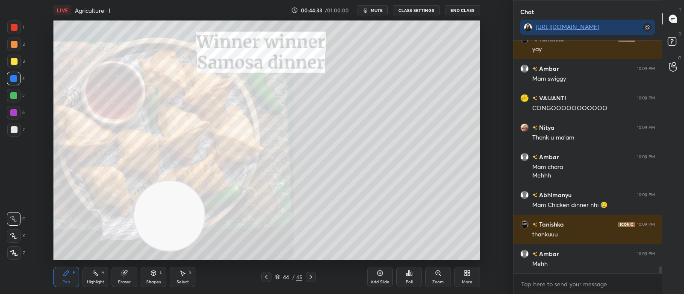
click at [313, 276] on icon at bounding box center [310, 277] width 7 height 7
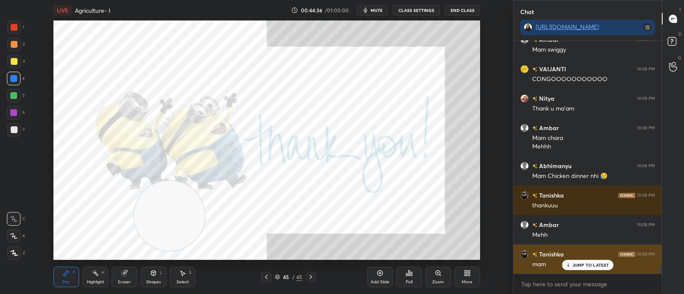
click at [581, 264] on p "JUMP TO LATEST" at bounding box center [590, 265] width 37 height 5
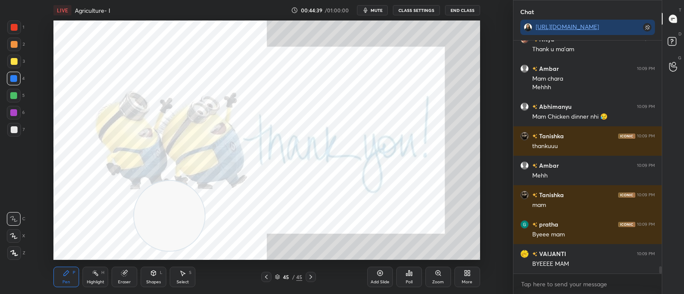
click at [376, 8] on span "mute" at bounding box center [376, 10] width 12 height 6
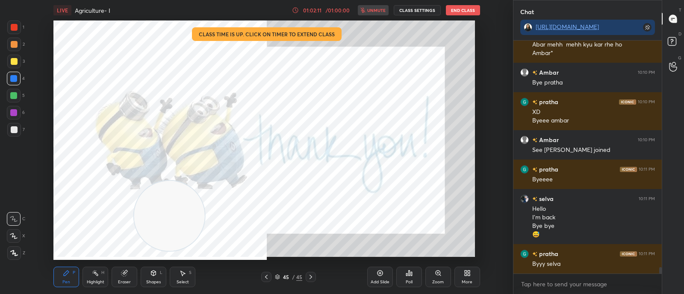
scroll to position [8086, 0]
type textarea "x"
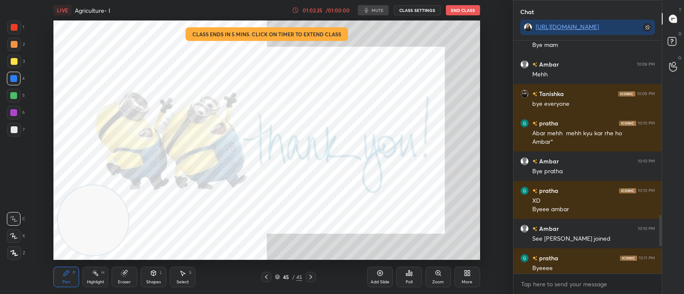
scroll to position [42481, 42242]
click at [468, 11] on button "End Class" at bounding box center [463, 10] width 34 height 10
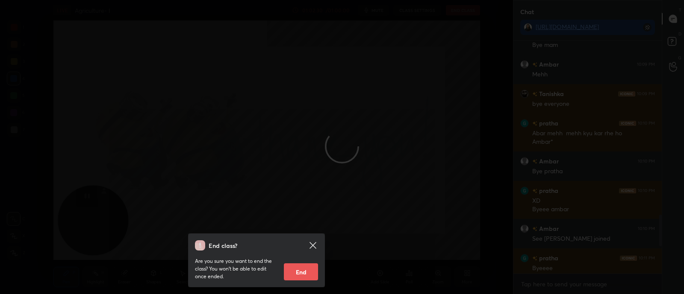
click at [310, 244] on icon at bounding box center [313, 246] width 10 height 10
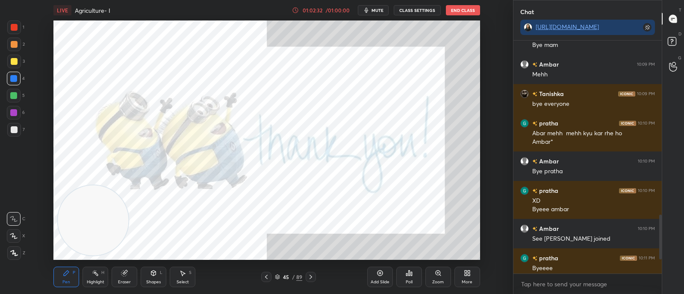
click at [457, 9] on button "End Class" at bounding box center [463, 10] width 34 height 10
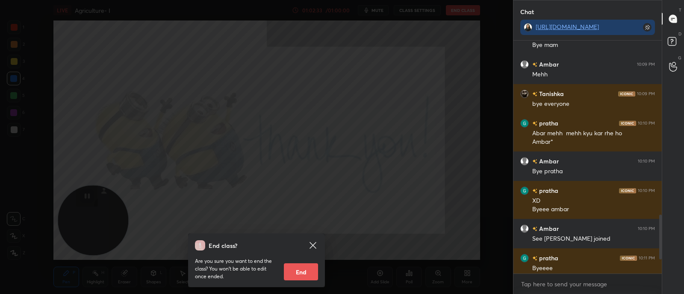
click at [301, 266] on button "End" at bounding box center [301, 272] width 34 height 17
type textarea "x"
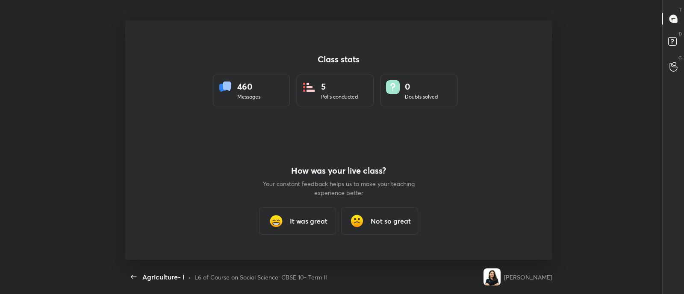
scroll to position [0, 0]
